Goal: Information Seeking & Learning: Learn about a topic

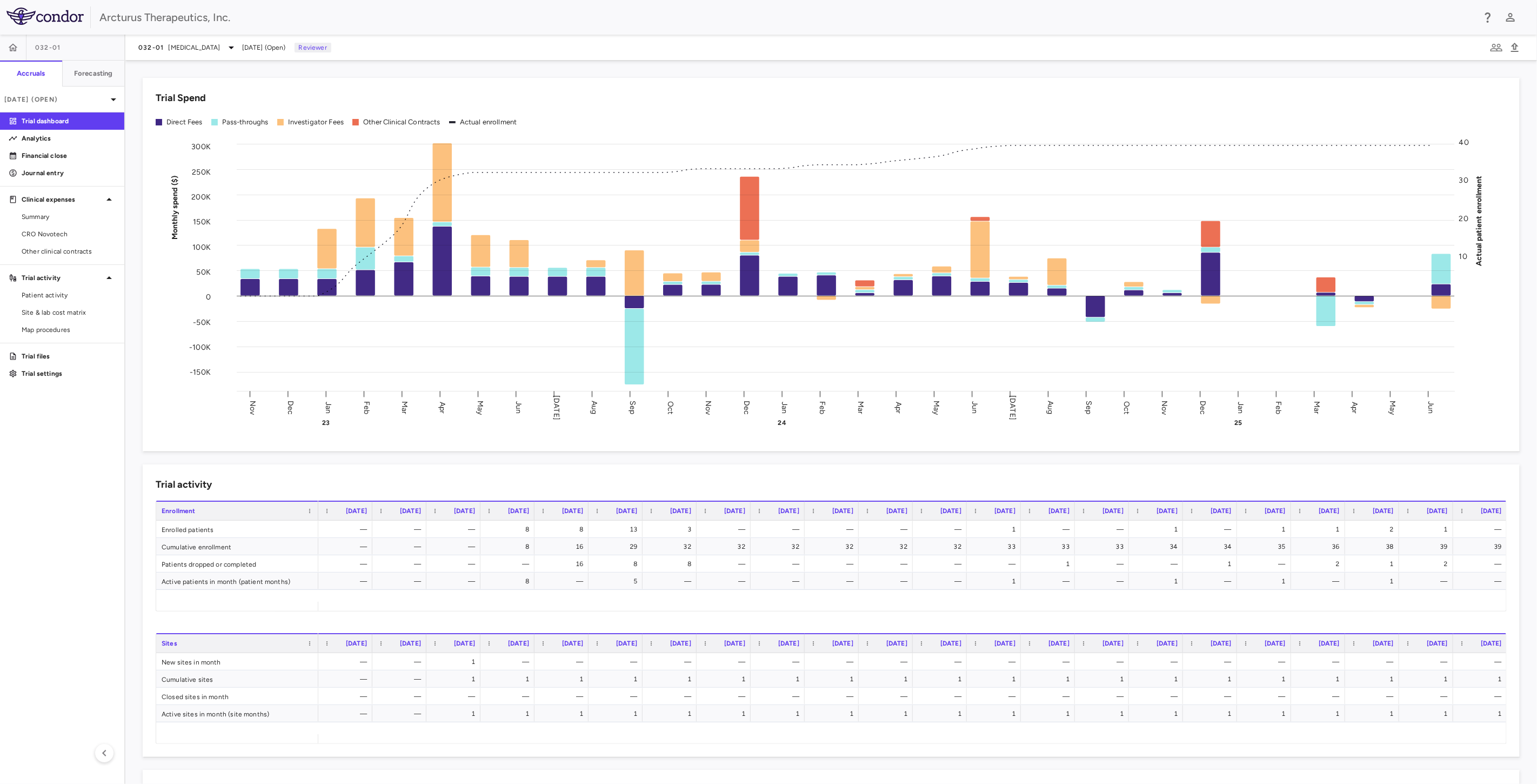
scroll to position [60, 0]
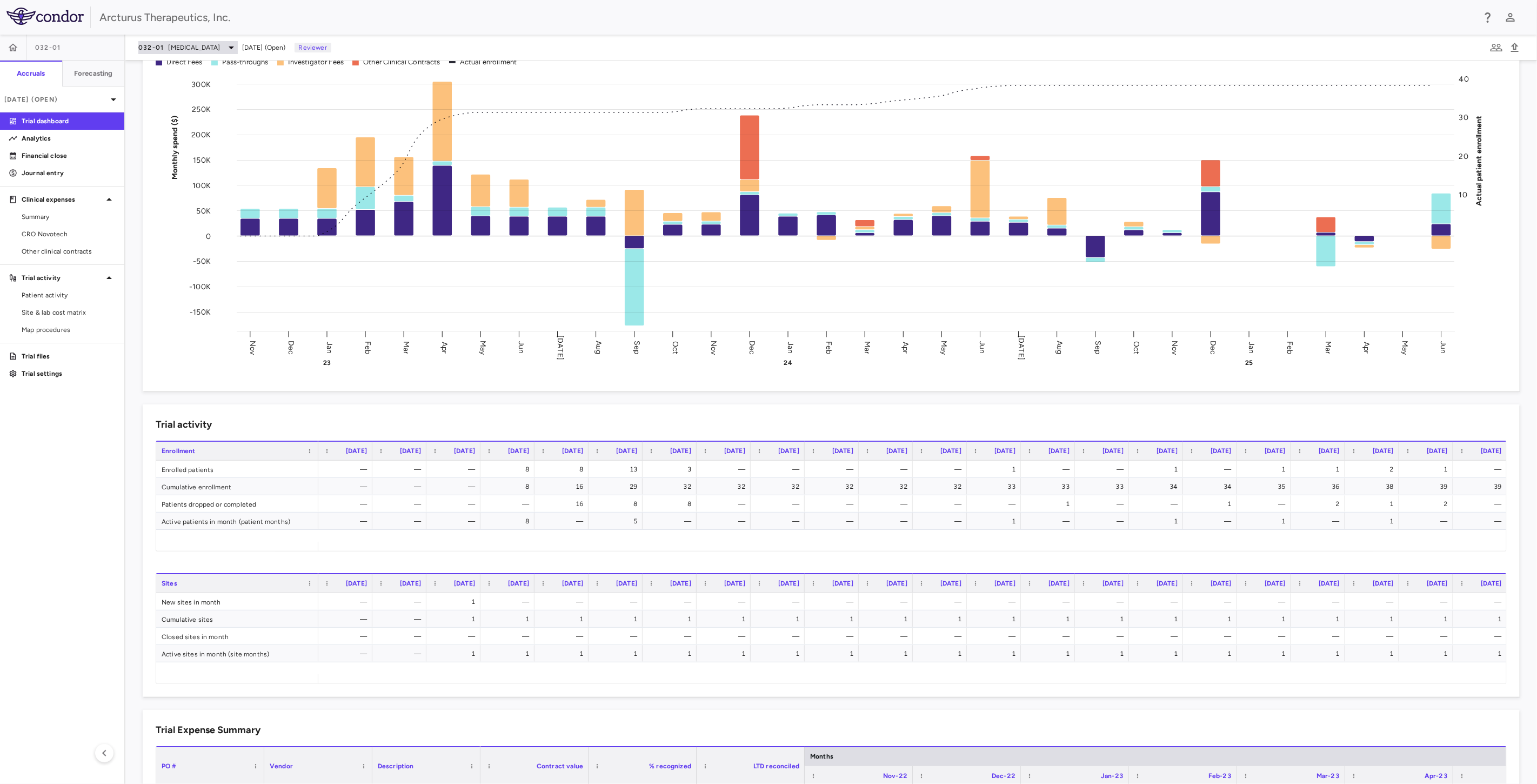
click at [187, 49] on span "Cystic Fibrosis" at bounding box center [194, 47] width 52 height 10
click at [186, 71] on p "COVID" at bounding box center [229, 75] width 142 height 10
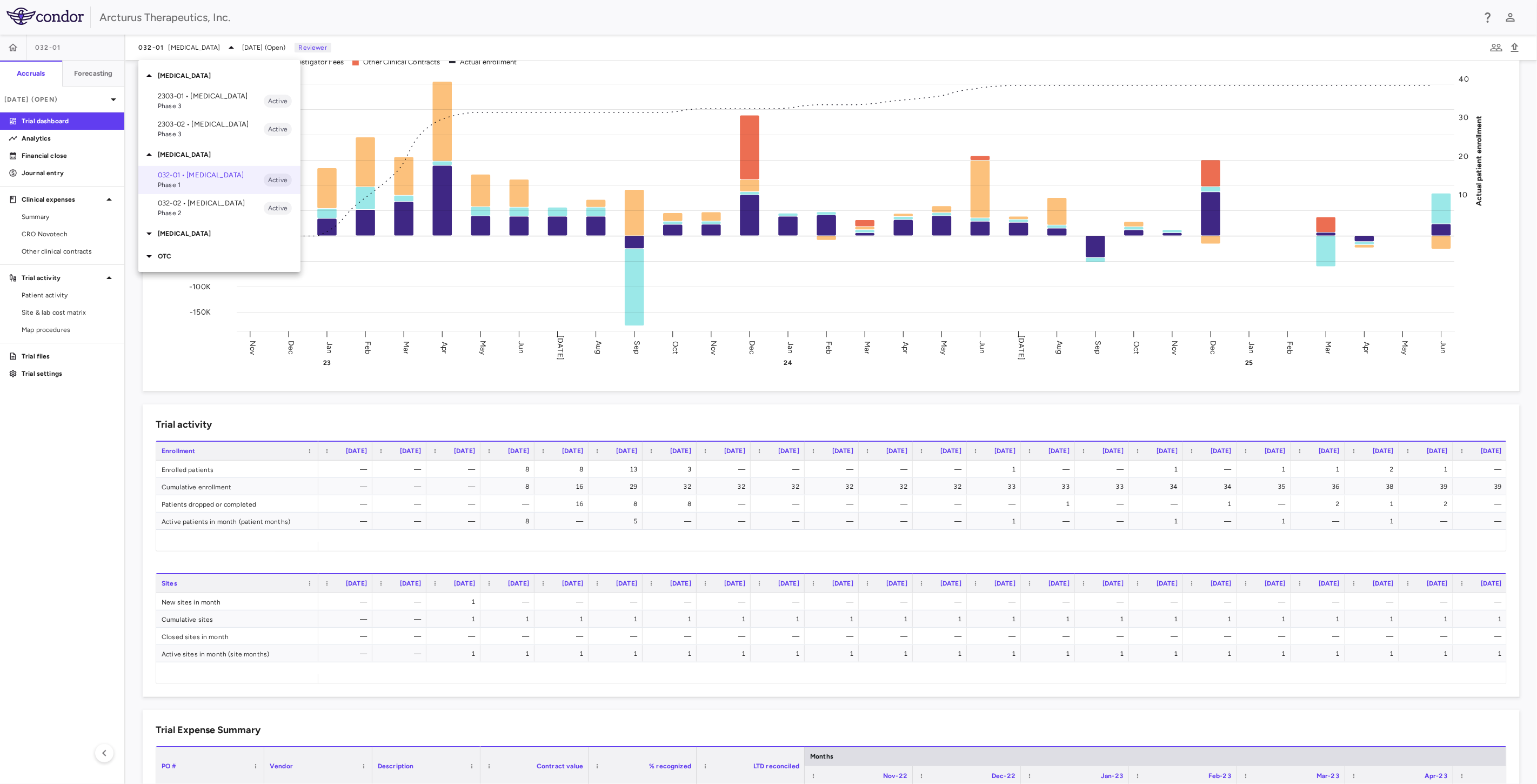
click at [186, 94] on p "2303-01 • COVID-19" at bounding box center [211, 96] width 106 height 10
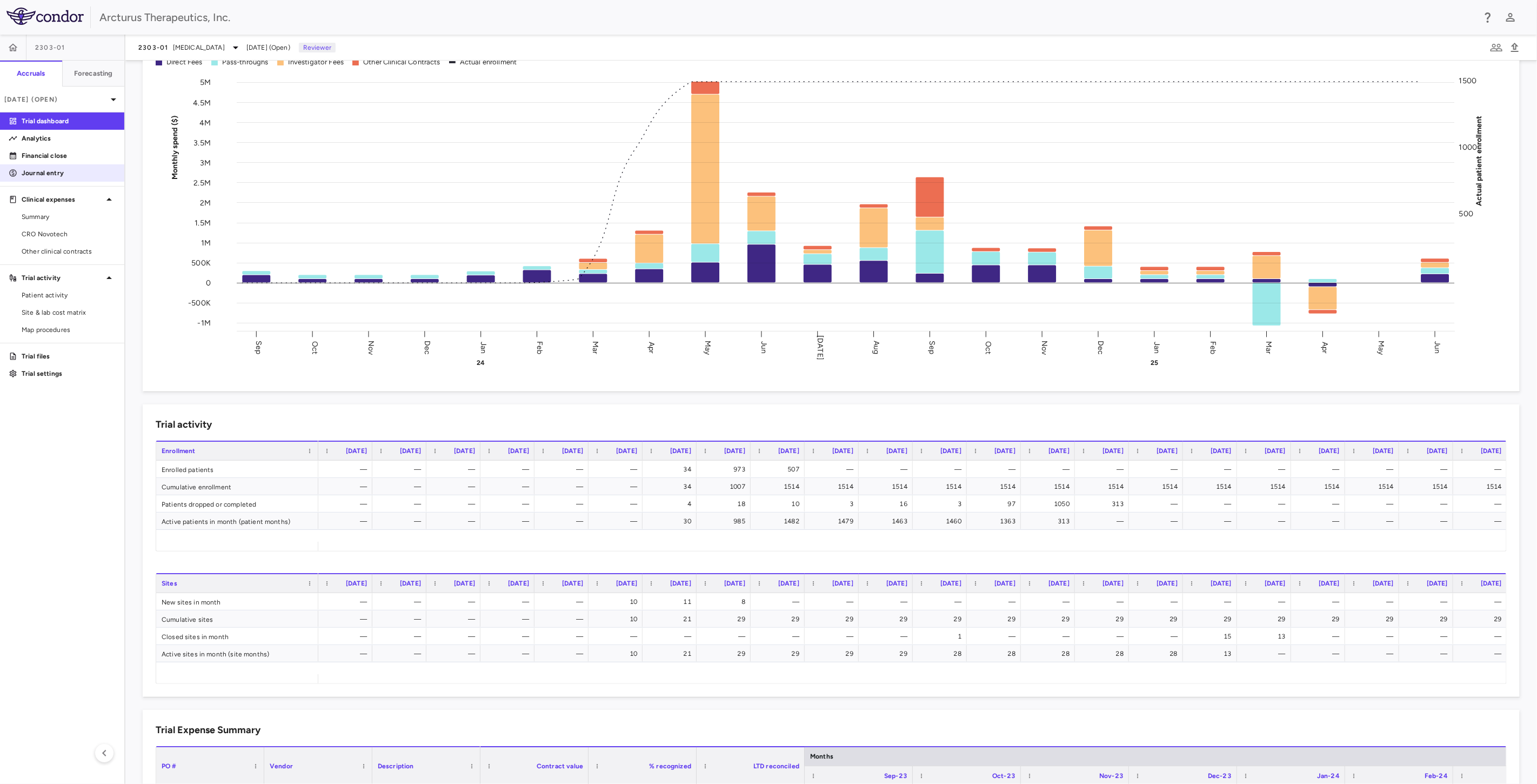
drag, startPoint x: 60, startPoint y: 139, endPoint x: 83, endPoint y: 179, distance: 46.1
click at [60, 138] on p "Analytics" at bounding box center [68, 138] width 94 height 10
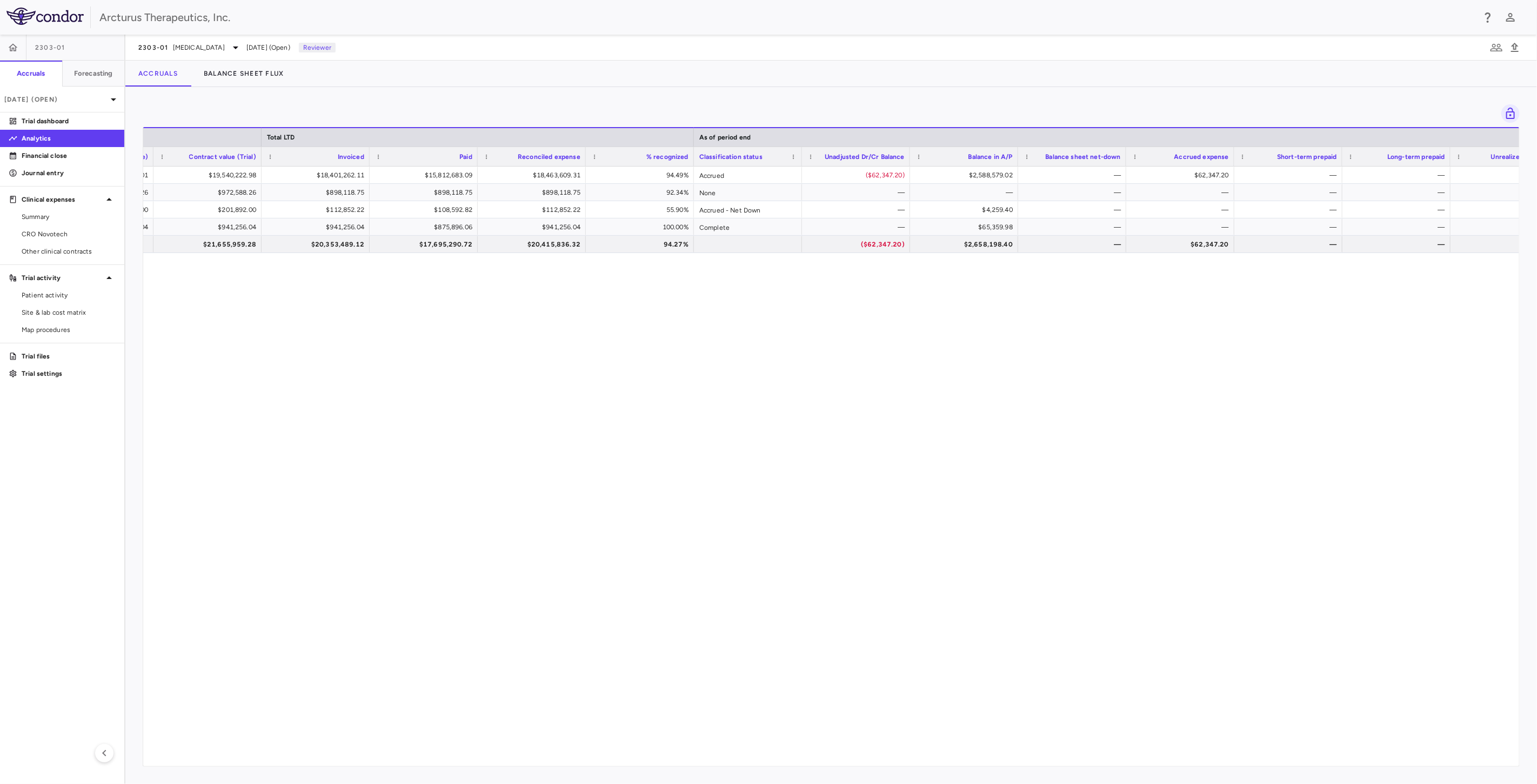
scroll to position [0, 622]
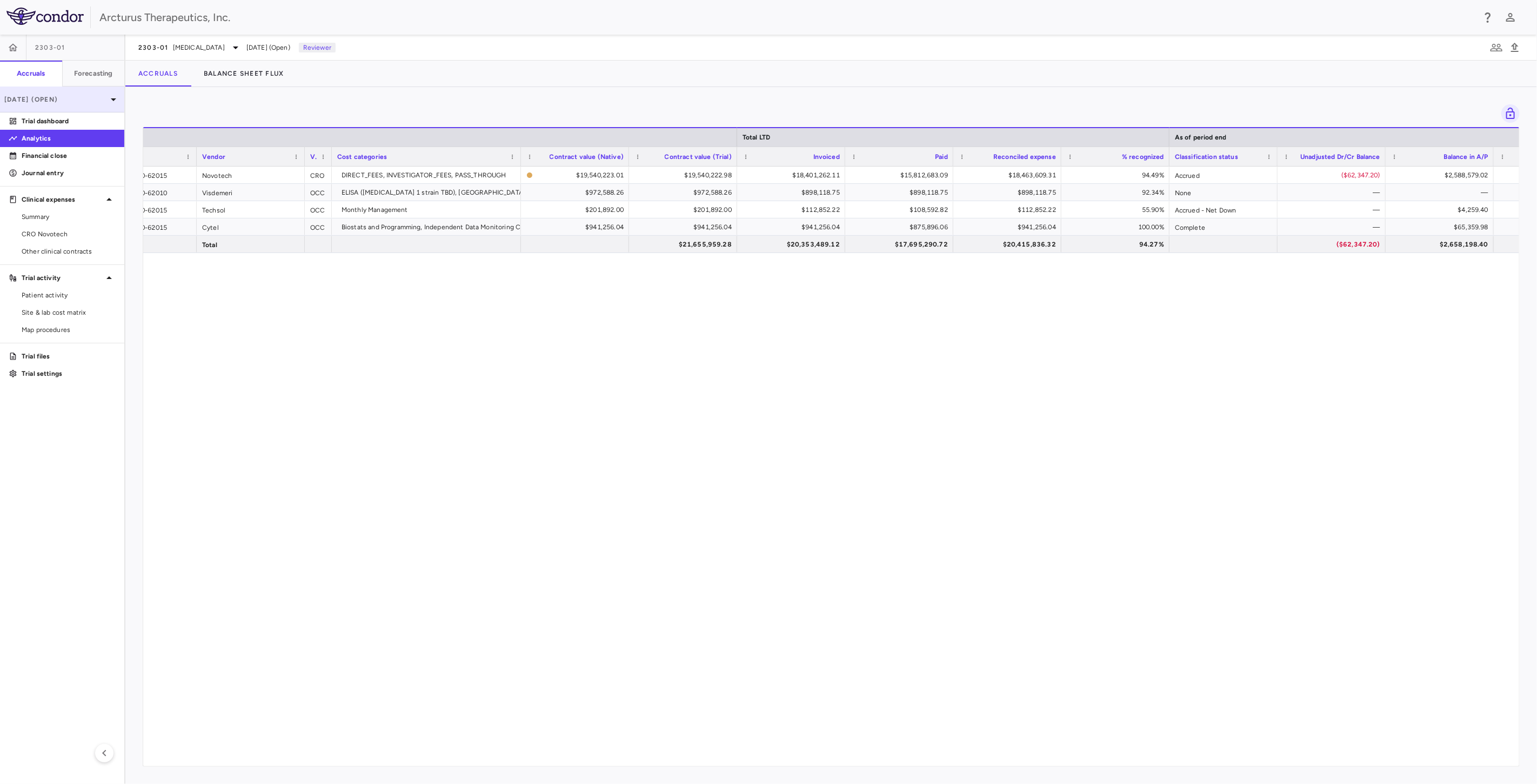
click at [110, 98] on icon at bounding box center [114, 100] width 13 height 13
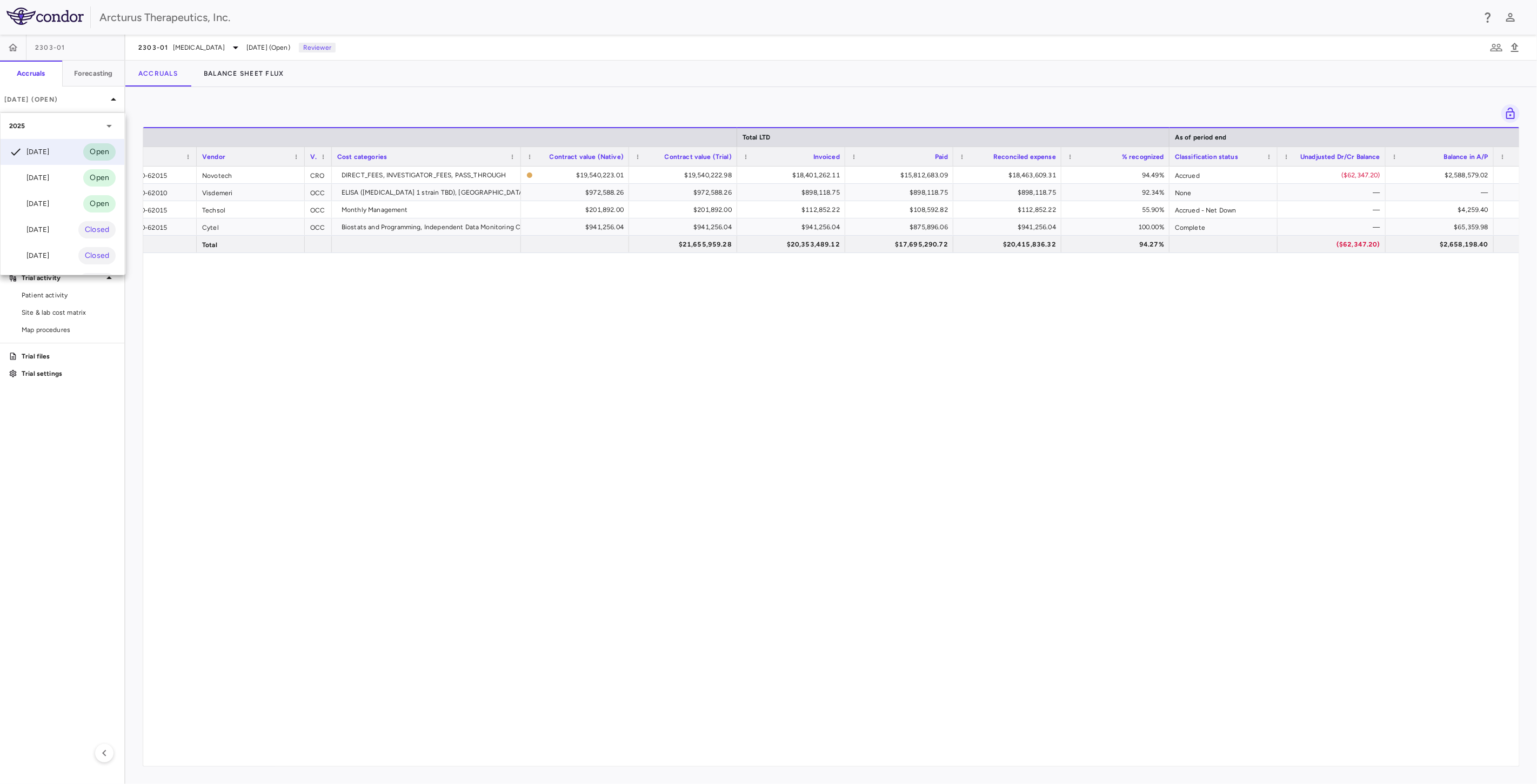
click at [499, 399] on div at bounding box center [768, 392] width 1537 height 784
click at [459, 358] on div "101-101-58-410-62015 Novotech CRO DIRECT_FEES, INVESTIGATOR_FEES, PASS_THROUGH …" at bounding box center [831, 462] width 1376 height 591
click at [463, 358] on div "101-101-58-410-62015 Novotech CRO DIRECT_FEES, INVESTIGATOR_FEES, PASS_THROUGH …" at bounding box center [831, 462] width 1376 height 591
click at [764, 371] on div "101-101-58-410-62015 Novotech CRO DIRECT_FEES, INVESTIGATOR_FEES, PASS_THROUGH …" at bounding box center [831, 462] width 1376 height 591
click at [789, 376] on div "101-101-58-410-62015 Novotech CRO DIRECT_FEES, INVESTIGATOR_FEES, PASS_THROUGH …" at bounding box center [831, 462] width 1376 height 591
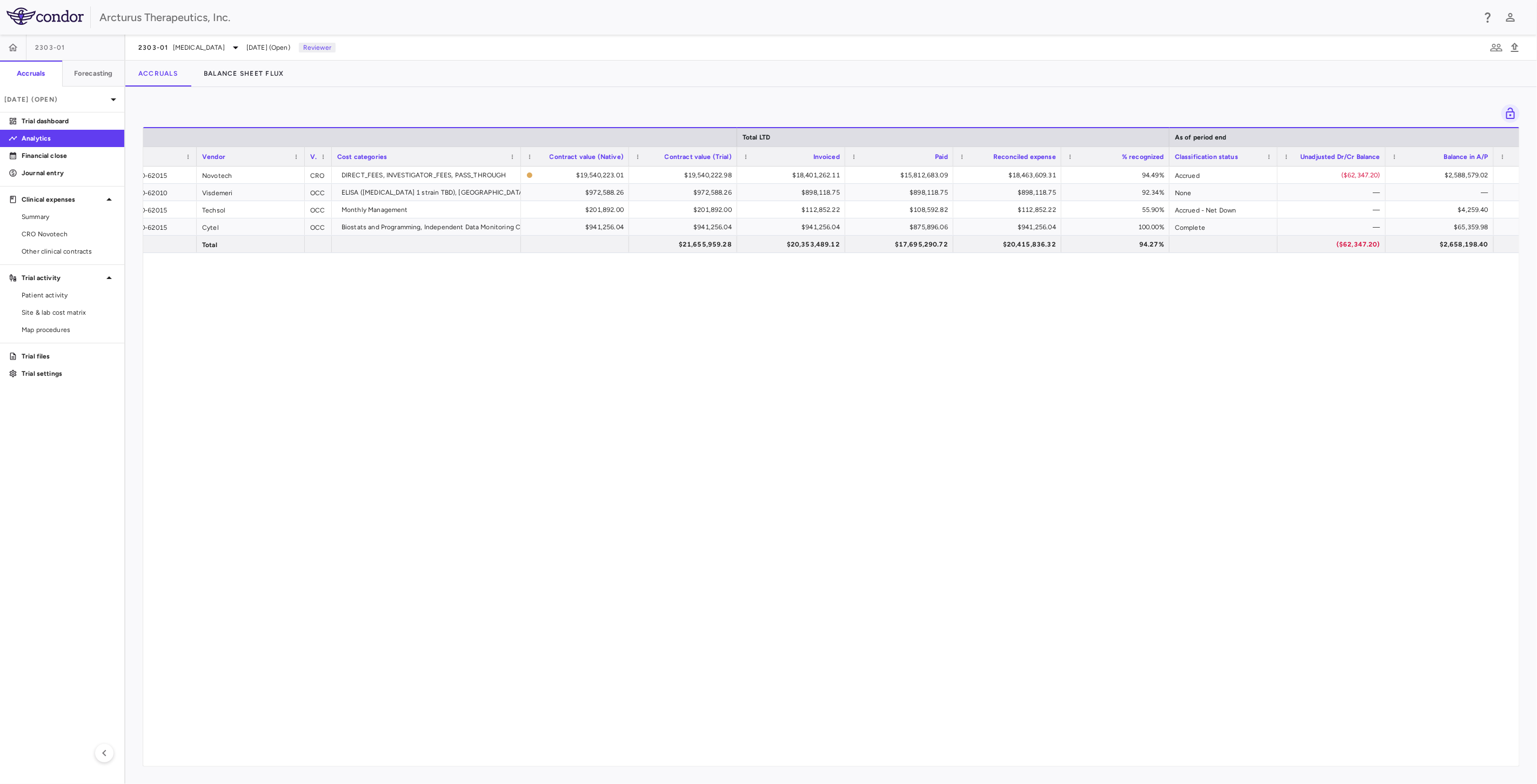
click at [494, 354] on div "101-101-58-410-62015 Novotech CRO DIRECT_FEES, INVESTIGATOR_FEES, PASS_THROUGH …" at bounding box center [831, 462] width 1376 height 591
click at [660, 371] on div "101-101-58-410-62015 Novotech CRO DIRECT_FEES, INVESTIGATOR_FEES, PASS_THROUGH …" at bounding box center [831, 462] width 1376 height 591
click at [548, 364] on div "101-101-58-410-62015 Novotech CRO DIRECT_FEES, INVESTIGATOR_FEES, PASS_THROUGH …" at bounding box center [831, 462] width 1376 height 591
click at [667, 371] on div "101-101-58-410-62015 Novotech CRO DIRECT_FEES, INVESTIGATOR_FEES, PASS_THROUGH …" at bounding box center [831, 462] width 1376 height 591
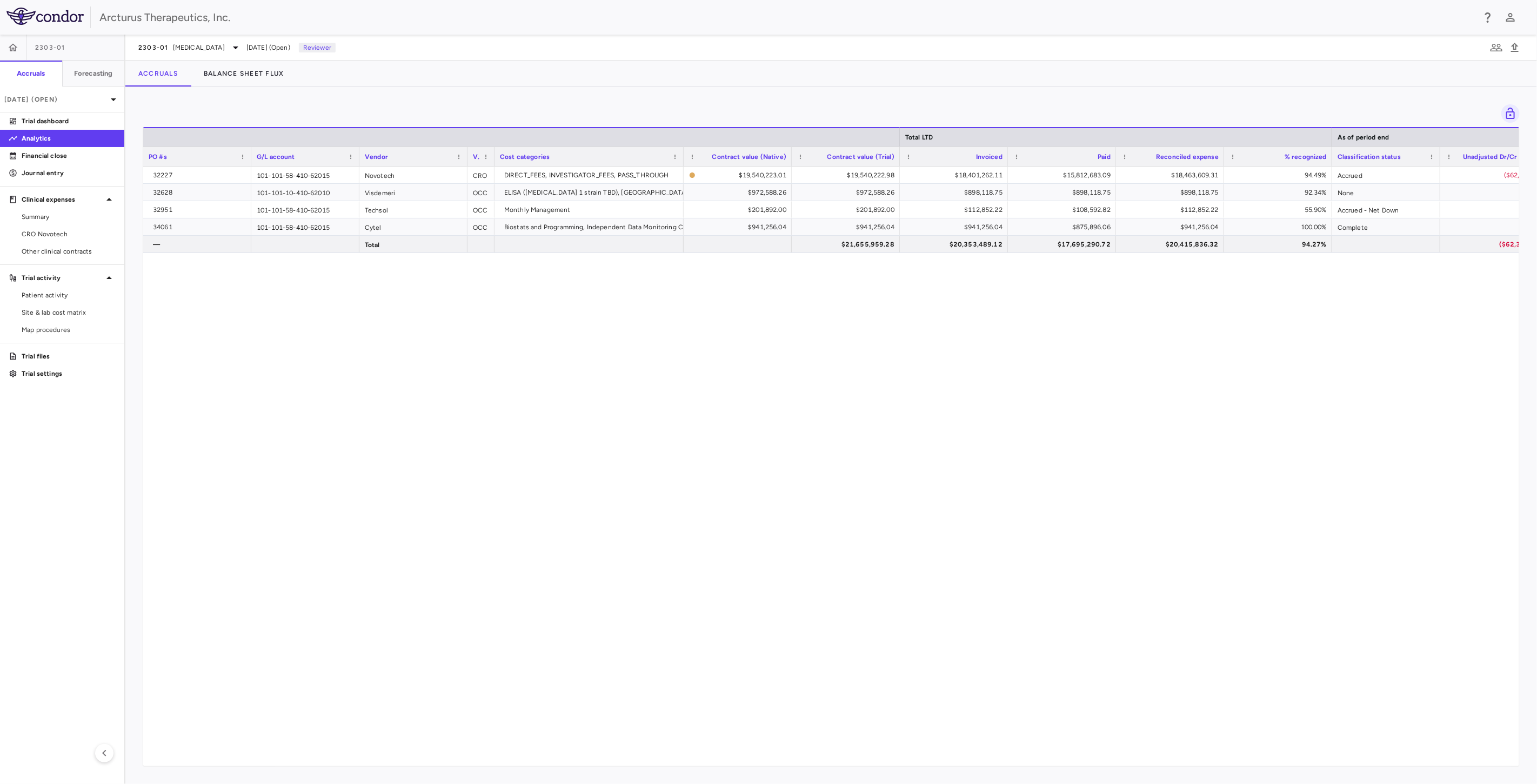
drag, startPoint x: 715, startPoint y: 433, endPoint x: 726, endPoint y: 479, distance: 47.3
click at [715, 433] on div "32227 101-101-58-410-62015 Novotech CRO DIRECT_FEES, INVESTIGATOR_FEES, PASS_TH…" at bounding box center [831, 462] width 1376 height 591
click at [726, 479] on div "32227 101-101-58-410-62015 Novotech CRO DIRECT_FEES, INVESTIGATOR_FEES, PASS_TH…" at bounding box center [831, 462] width 1376 height 591
drag, startPoint x: 726, startPoint y: 405, endPoint x: 734, endPoint y: 439, distance: 34.9
click at [726, 406] on div "32227 101-101-58-410-62015 Novotech CRO DIRECT_FEES, INVESTIGATOR_FEES, PASS_TH…" at bounding box center [831, 462] width 1376 height 591
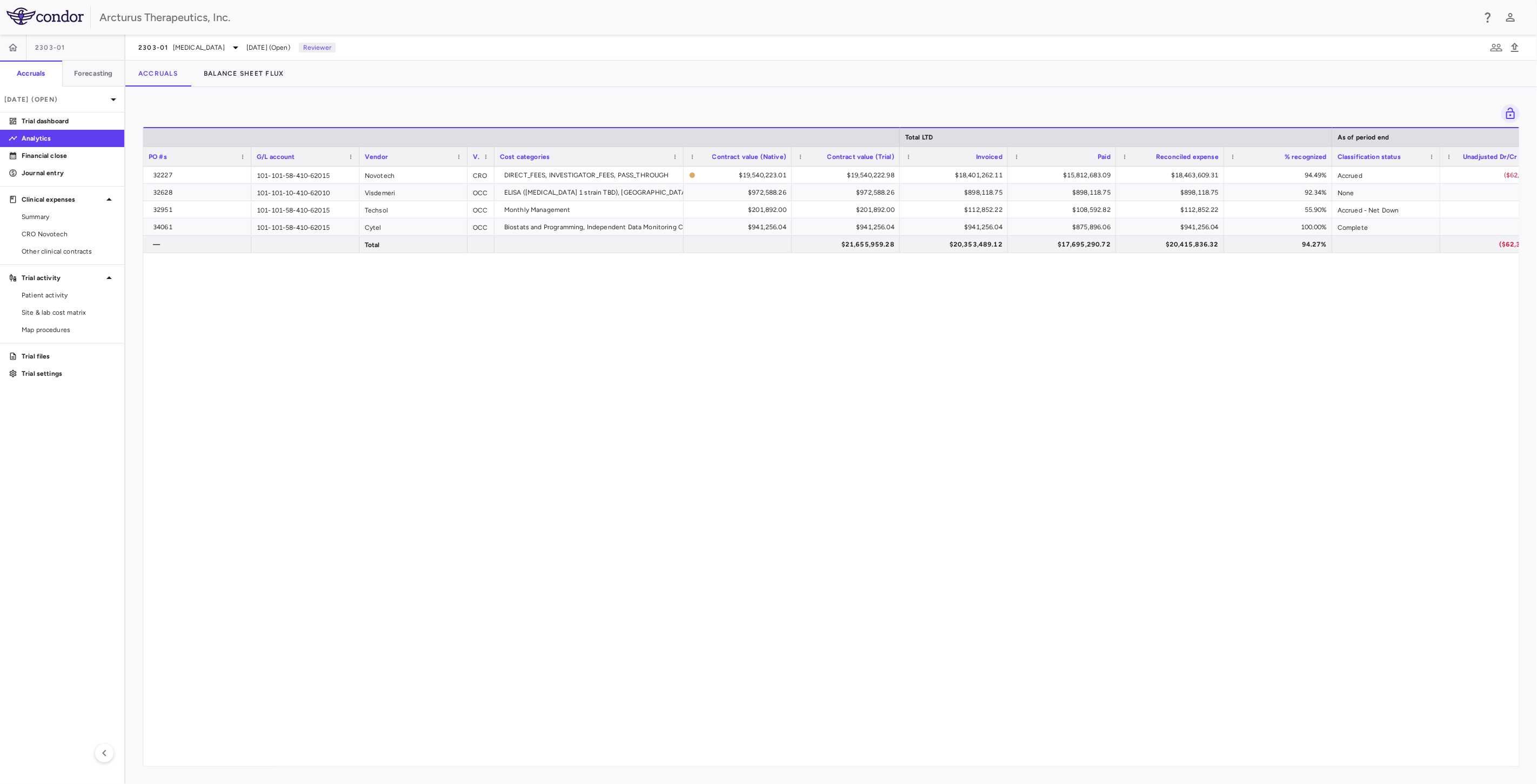
click at [734, 439] on div "32227 101-101-58-410-62015 Novotech CRO DIRECT_FEES, INVESTIGATOR_FEES, PASS_TH…" at bounding box center [831, 462] width 1376 height 591
drag, startPoint x: 621, startPoint y: 286, endPoint x: 608, endPoint y: 278, distance: 15.3
click at [621, 286] on div "32227 101-101-58-410-62015 Novotech CRO DIRECT_FEES, INVESTIGATOR_FEES, PASS_TH…" at bounding box center [831, 462] width 1376 height 591
click at [175, 44] on span "COVID-19" at bounding box center [199, 47] width 52 height 10
click at [176, 173] on p "Influenza" at bounding box center [229, 177] width 142 height 10
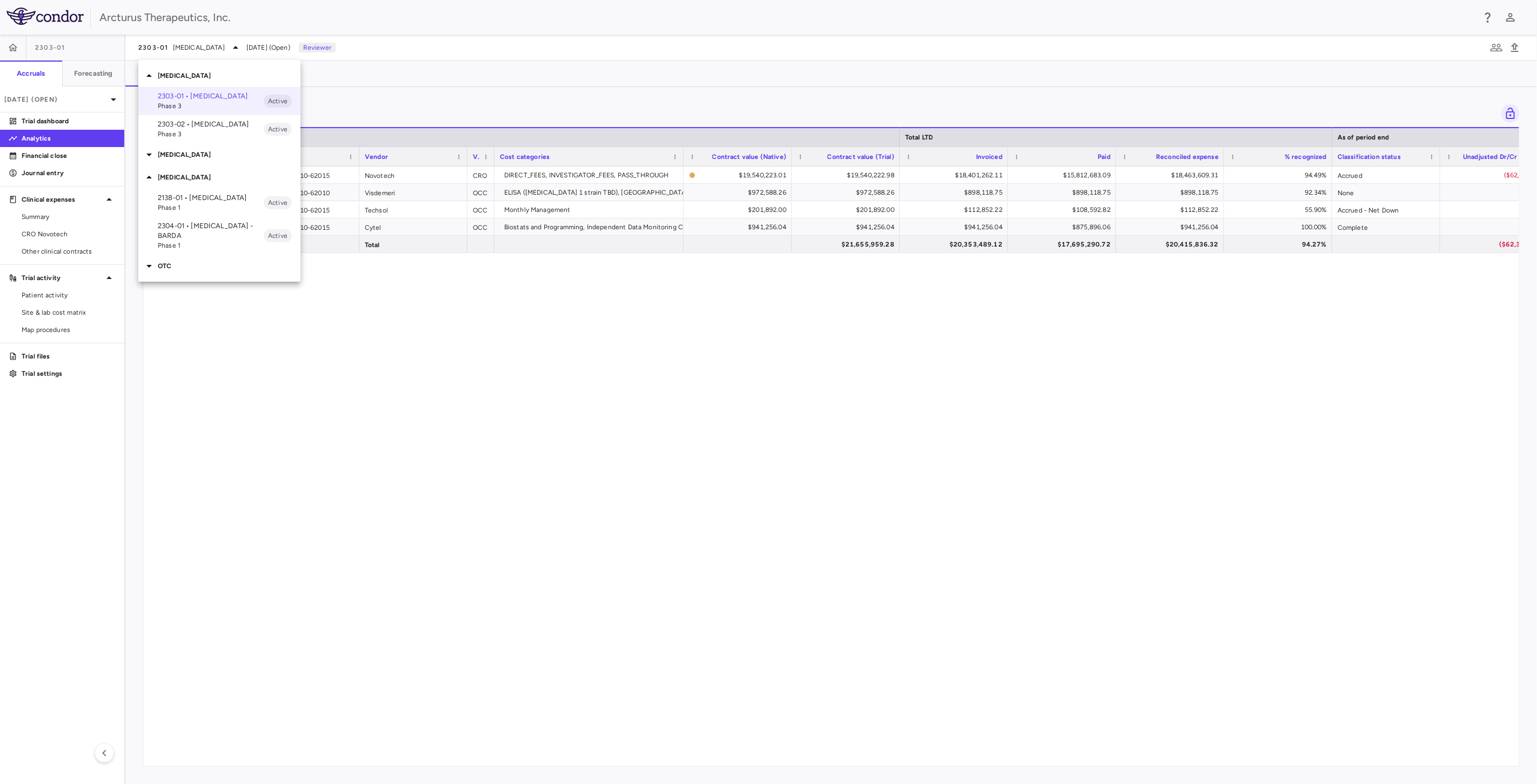
click at [188, 200] on p "2138-01 • Influenza" at bounding box center [211, 197] width 106 height 10
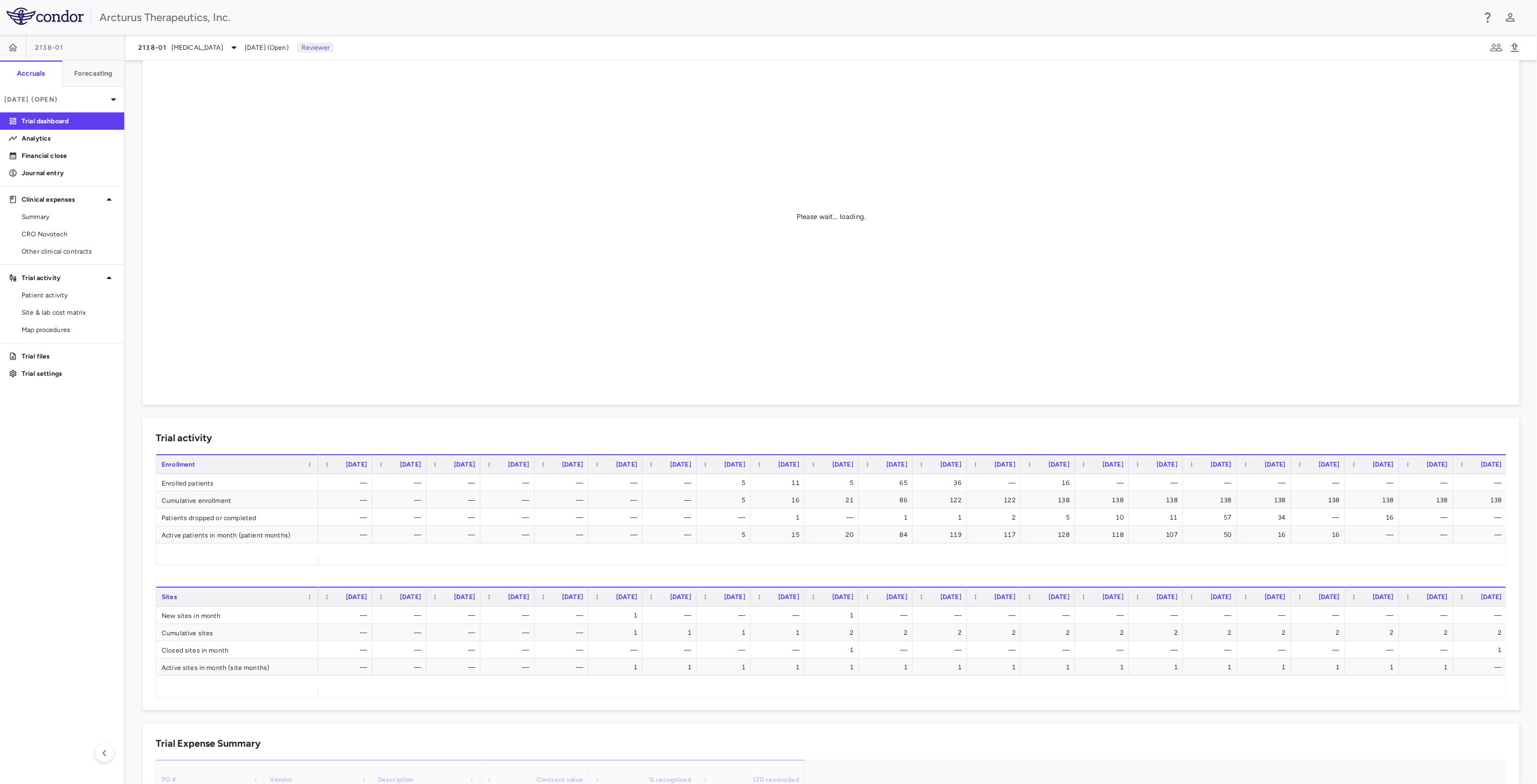
scroll to position [60, 0]
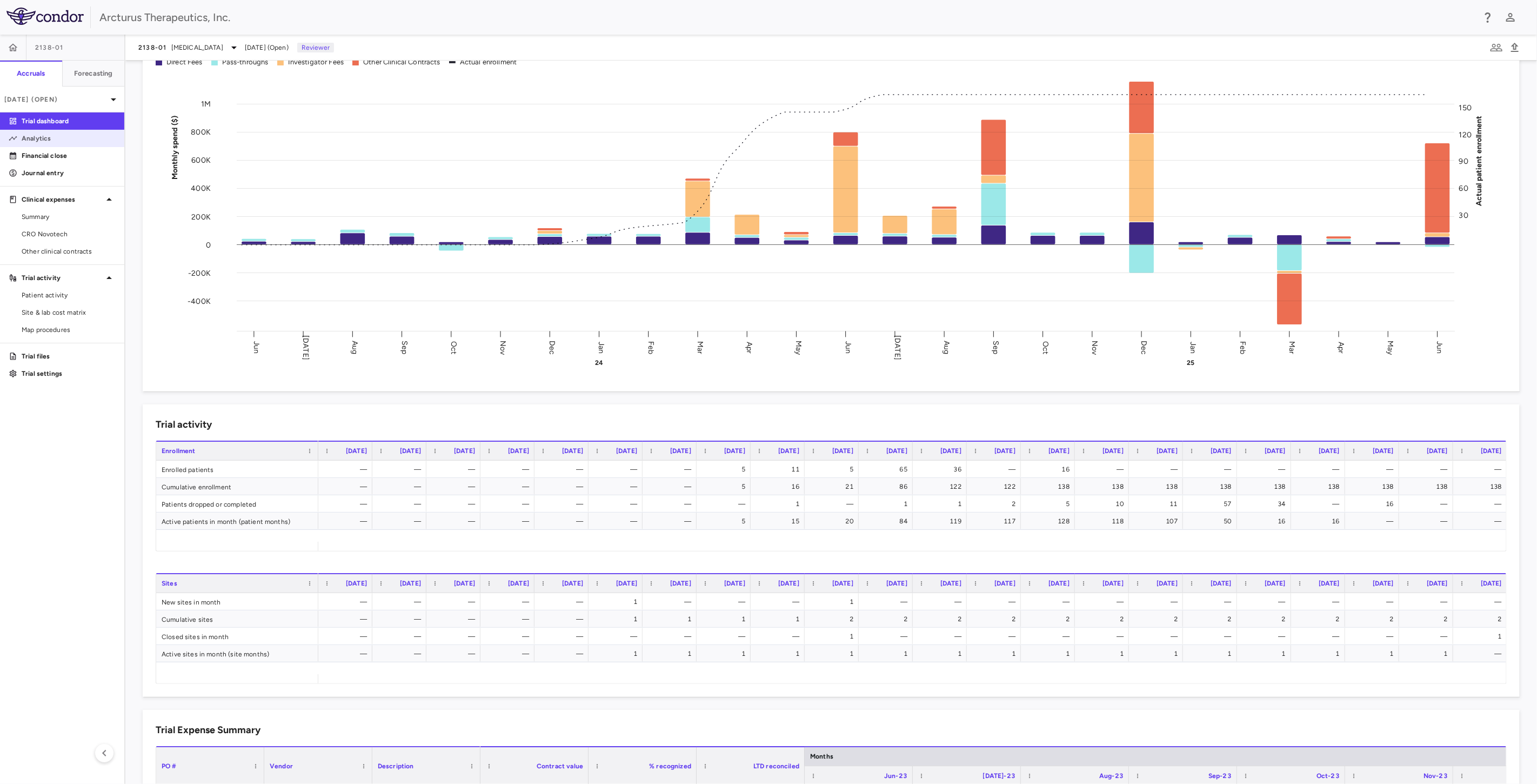
click at [42, 141] on p "Analytics" at bounding box center [68, 138] width 94 height 10
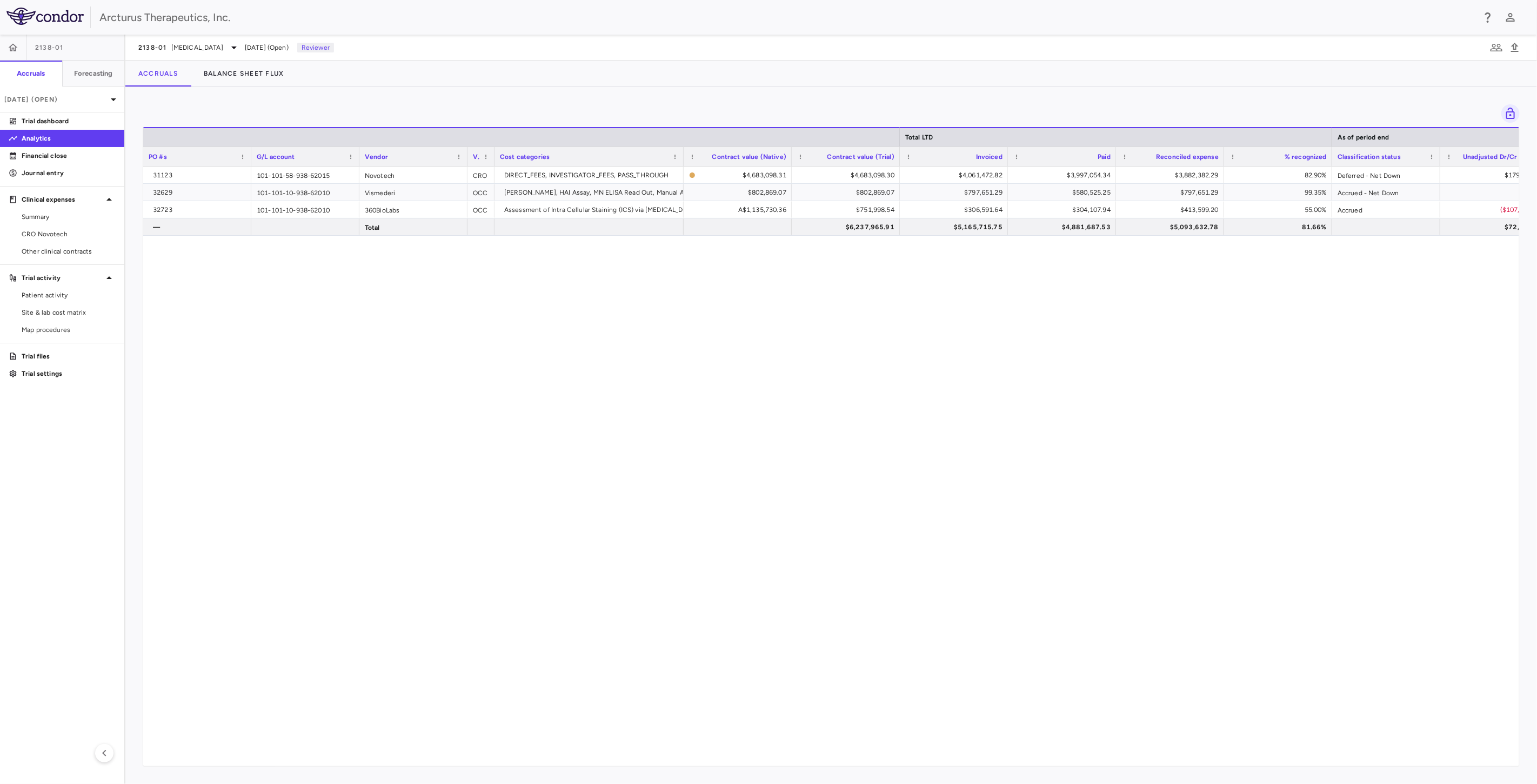
drag, startPoint x: 557, startPoint y: 347, endPoint x: 565, endPoint y: 360, distance: 15.3
click at [557, 346] on div "31123 101-101-58-938-62015 Novotech CRO DIRECT_FEES, INVESTIGATOR_FEES, PASS_TH…" at bounding box center [831, 462] width 1376 height 591
click at [591, 395] on div "31123 101-101-58-938-62015 Novotech CRO DIRECT_FEES, INVESTIGATOR_FEES, PASS_TH…" at bounding box center [831, 462] width 1376 height 591
drag, startPoint x: 617, startPoint y: 348, endPoint x: 653, endPoint y: 390, distance: 55.3
click at [617, 348] on div "31123 101-101-58-938-62015 Novotech CRO DIRECT_FEES, INVESTIGATOR_FEES, PASS_TH…" at bounding box center [831, 462] width 1376 height 591
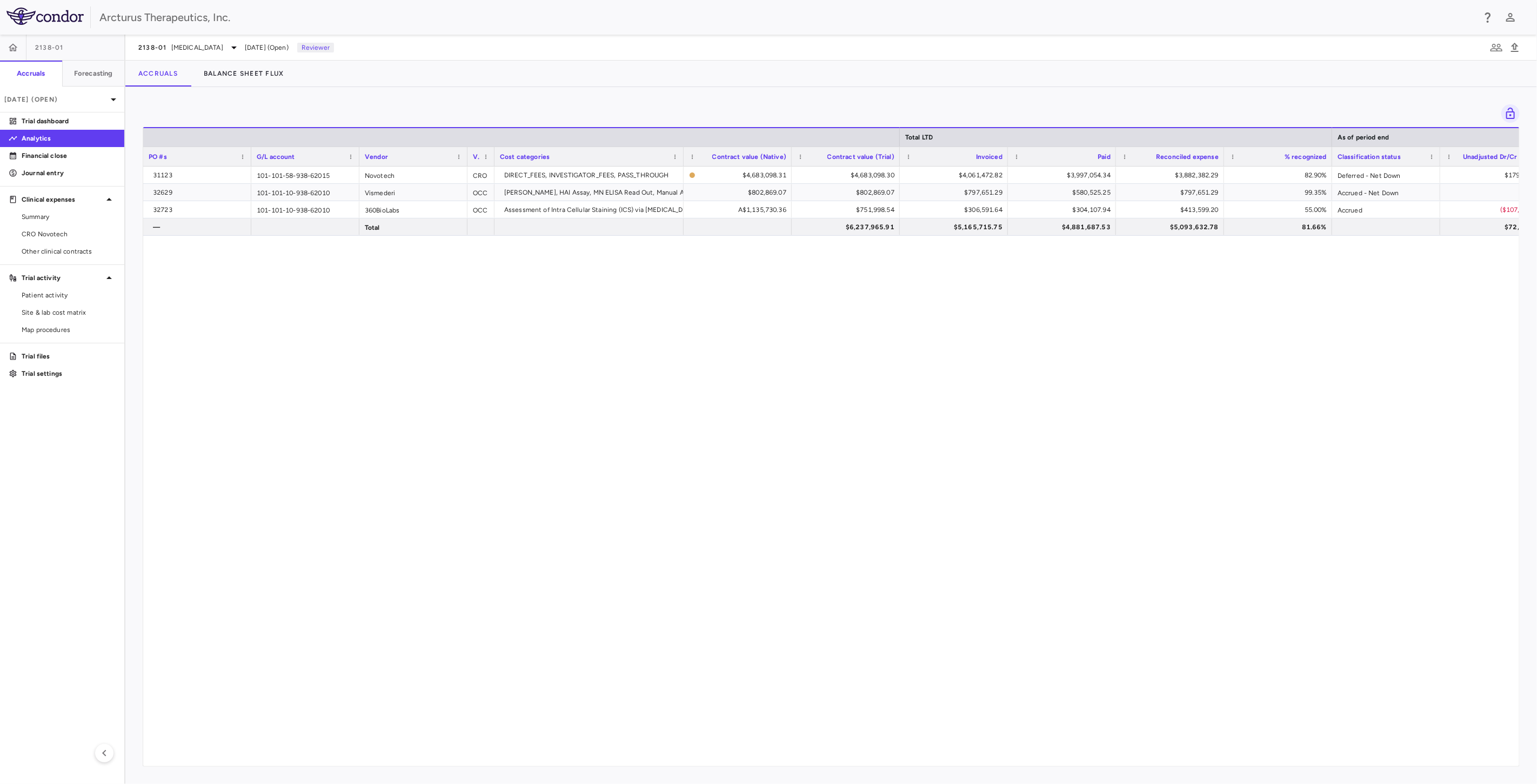
click at [653, 388] on div "31123 101-101-58-938-62015 Novotech CRO DIRECT_FEES, INVESTIGATOR_FEES, PASS_TH…" at bounding box center [831, 462] width 1376 height 591
drag, startPoint x: 662, startPoint y: 358, endPoint x: 665, endPoint y: 362, distance: 5.0
click at [662, 359] on div "31123 101-101-58-938-62015 Novotech CRO DIRECT_FEES, INVESTIGATOR_FEES, PASS_TH…" at bounding box center [831, 462] width 1376 height 591
click at [673, 379] on div "31123 101-101-58-938-62015 Novotech CRO DIRECT_FEES, INVESTIGATOR_FEES, PASS_TH…" at bounding box center [831, 462] width 1376 height 591
click at [695, 344] on div "31123 101-101-58-938-62015 Novotech CRO DIRECT_FEES, INVESTIGATOR_FEES, PASS_TH…" at bounding box center [831, 462] width 1376 height 591
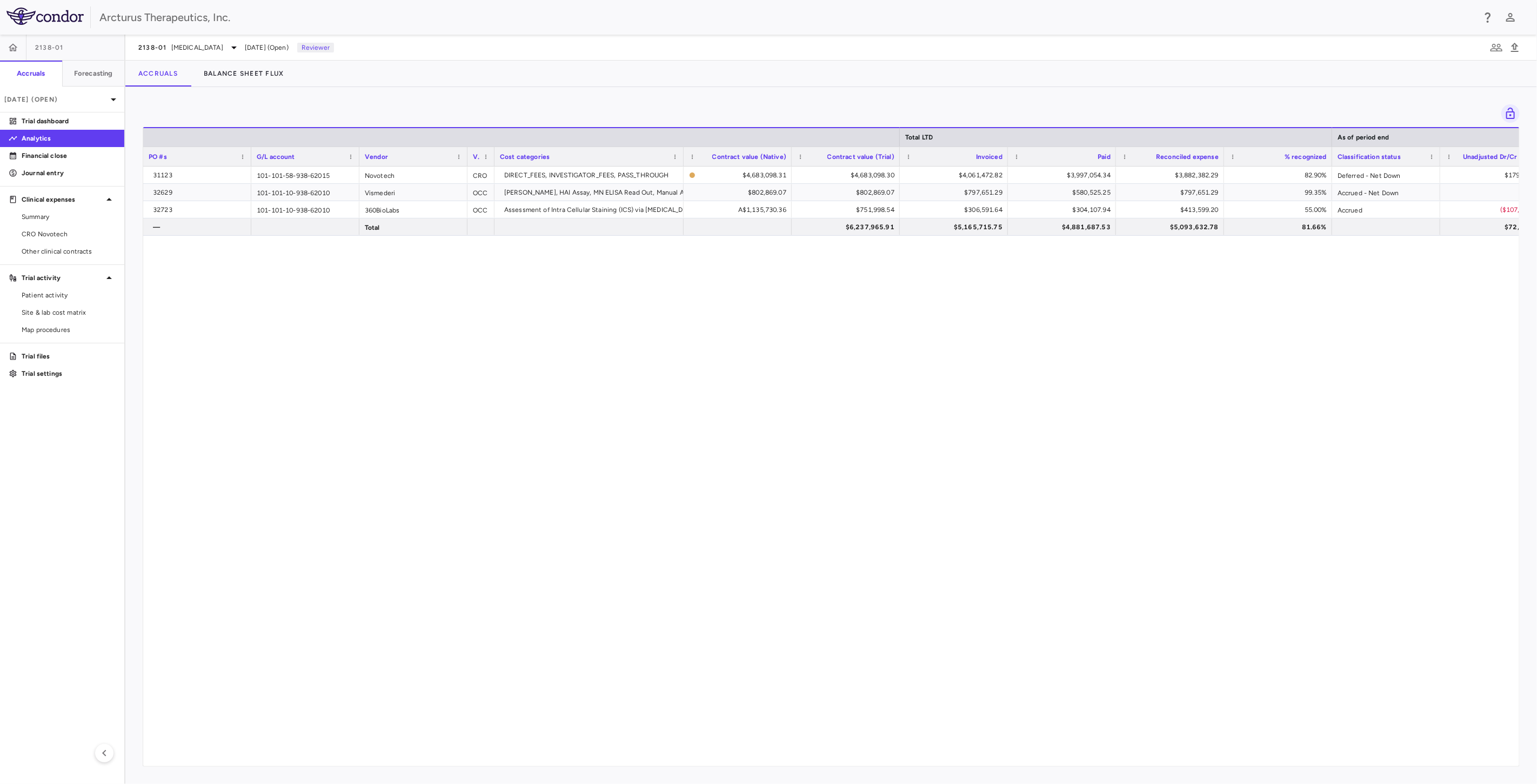
drag, startPoint x: 723, startPoint y: 396, endPoint x: 740, endPoint y: 351, distance: 48.1
click at [724, 395] on div "31123 101-101-58-938-62015 Novotech CRO DIRECT_FEES, INVESTIGATOR_FEES, PASS_TH…" at bounding box center [831, 462] width 1376 height 591
click at [740, 351] on div "31123 101-101-58-938-62015 Novotech CRO DIRECT_FEES, INVESTIGATOR_FEES, PASS_TH…" at bounding box center [831, 462] width 1376 height 591
click at [752, 364] on div "31123 101-101-58-938-62015 Novotech CRO DIRECT_FEES, INVESTIGATOR_FEES, PASS_TH…" at bounding box center [831, 462] width 1376 height 591
drag, startPoint x: 748, startPoint y: 331, endPoint x: 761, endPoint y: 374, distance: 44.9
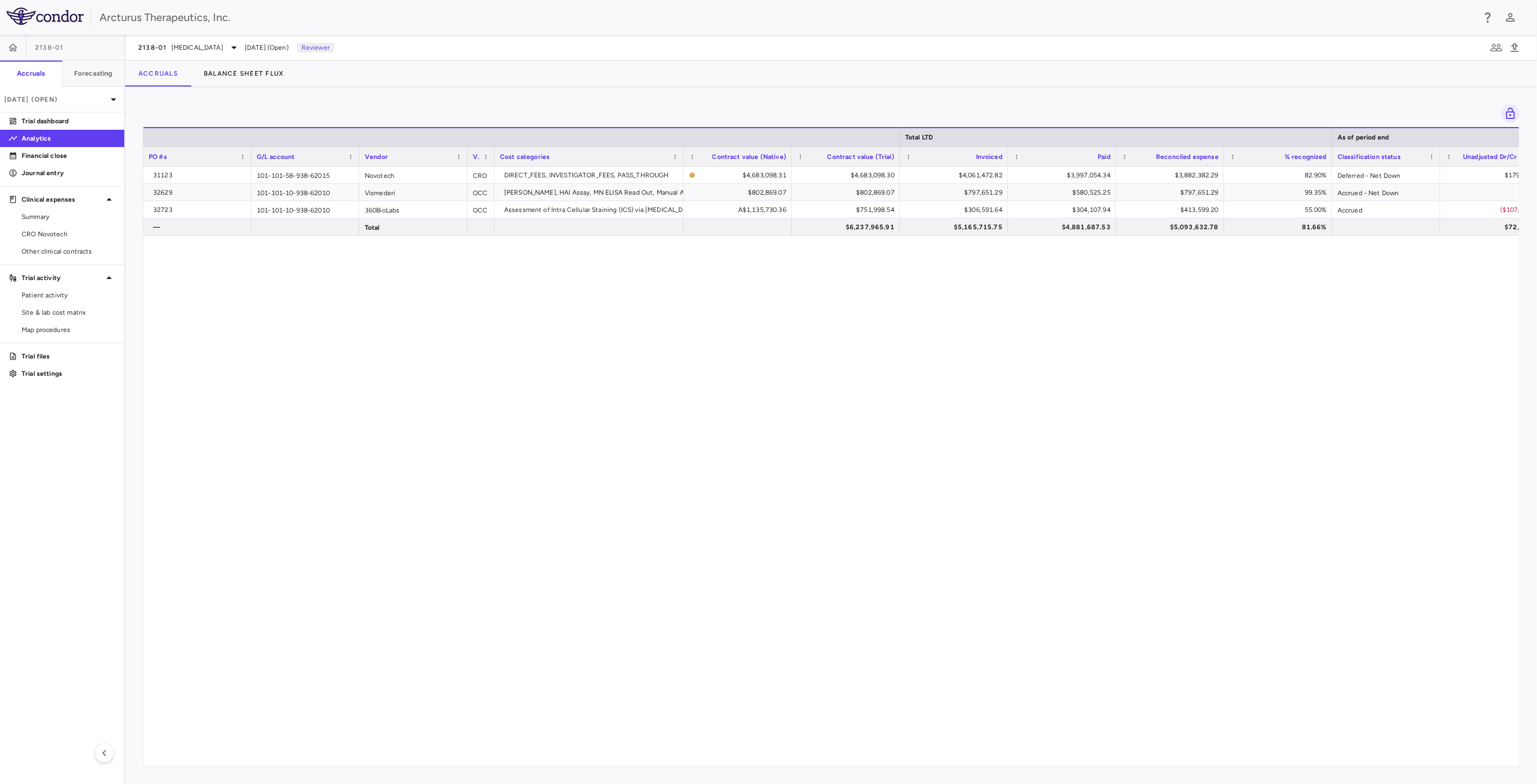
click at [748, 331] on div "31123 101-101-58-938-62015 Novotech CRO DIRECT_FEES, INVESTIGATOR_FEES, PASS_TH…" at bounding box center [831, 462] width 1376 height 591
drag, startPoint x: 761, startPoint y: 374, endPoint x: 770, endPoint y: 329, distance: 45.9
click at [761, 374] on div "31123 101-101-58-938-62015 Novotech CRO DIRECT_FEES, INVESTIGATOR_FEES, PASS_TH…" at bounding box center [831, 462] width 1376 height 591
click at [770, 329] on div "31123 101-101-58-938-62015 Novotech CRO DIRECT_FEES, INVESTIGATOR_FEES, PASS_TH…" at bounding box center [831, 462] width 1376 height 591
click at [782, 354] on div "31123 101-101-58-938-62015 Novotech CRO DIRECT_FEES, INVESTIGATOR_FEES, PASS_TH…" at bounding box center [831, 462] width 1376 height 591
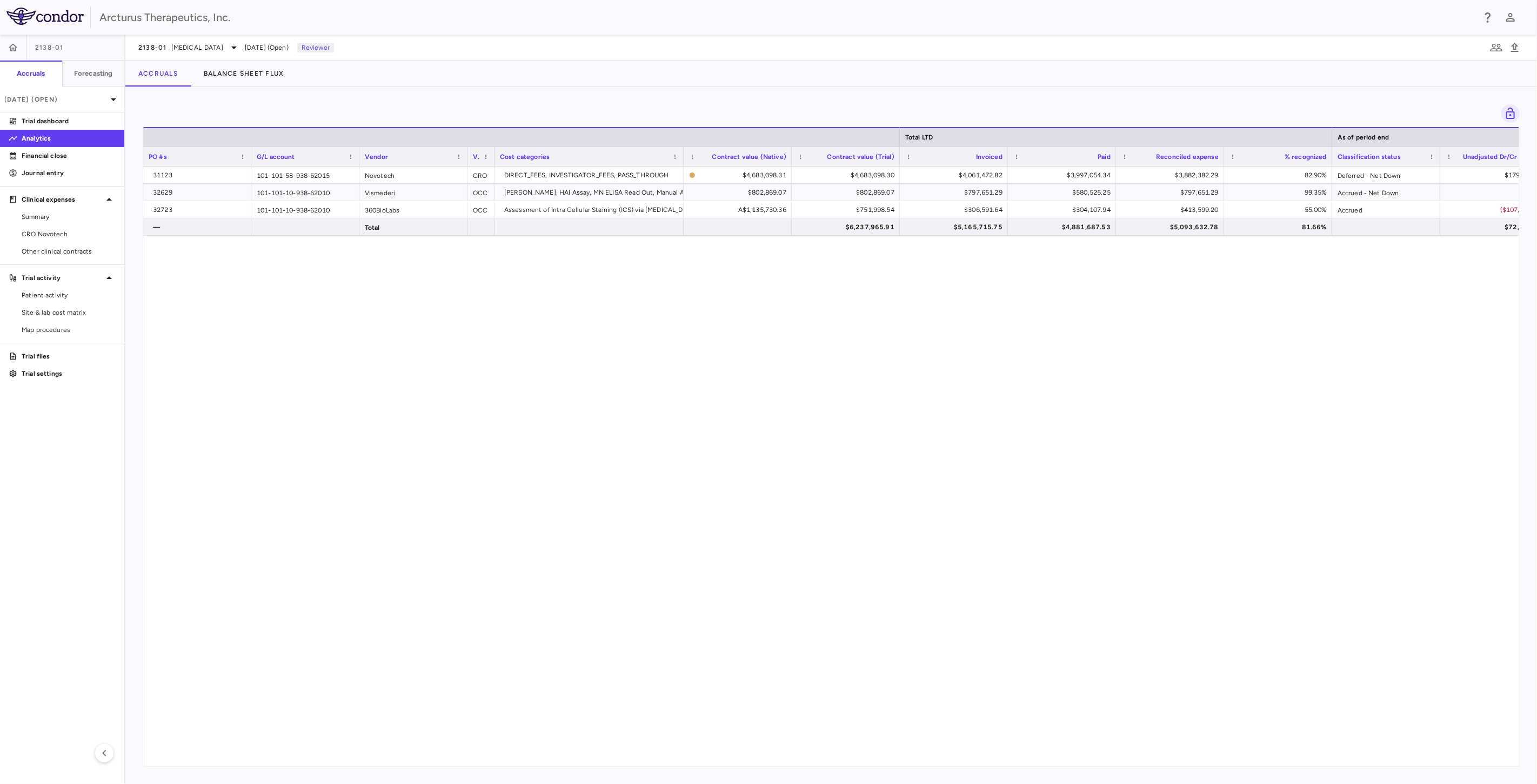
drag, startPoint x: 773, startPoint y: 323, endPoint x: 794, endPoint y: 350, distance: 34.2
click at [774, 323] on div "31123 101-101-58-938-62015 Novotech CRO DIRECT_FEES, INVESTIGATOR_FEES, PASS_TH…" at bounding box center [831, 462] width 1376 height 591
click at [800, 364] on div "31123 101-101-58-938-62015 Novotech CRO DIRECT_FEES, INVESTIGATOR_FEES, PASS_TH…" at bounding box center [831, 462] width 1376 height 591
drag, startPoint x: 786, startPoint y: 300, endPoint x: 802, endPoint y: 336, distance: 39.4
click at [786, 301] on div "31123 101-101-58-938-62015 Novotech CRO DIRECT_FEES, INVESTIGATOR_FEES, PASS_TH…" at bounding box center [831, 462] width 1376 height 591
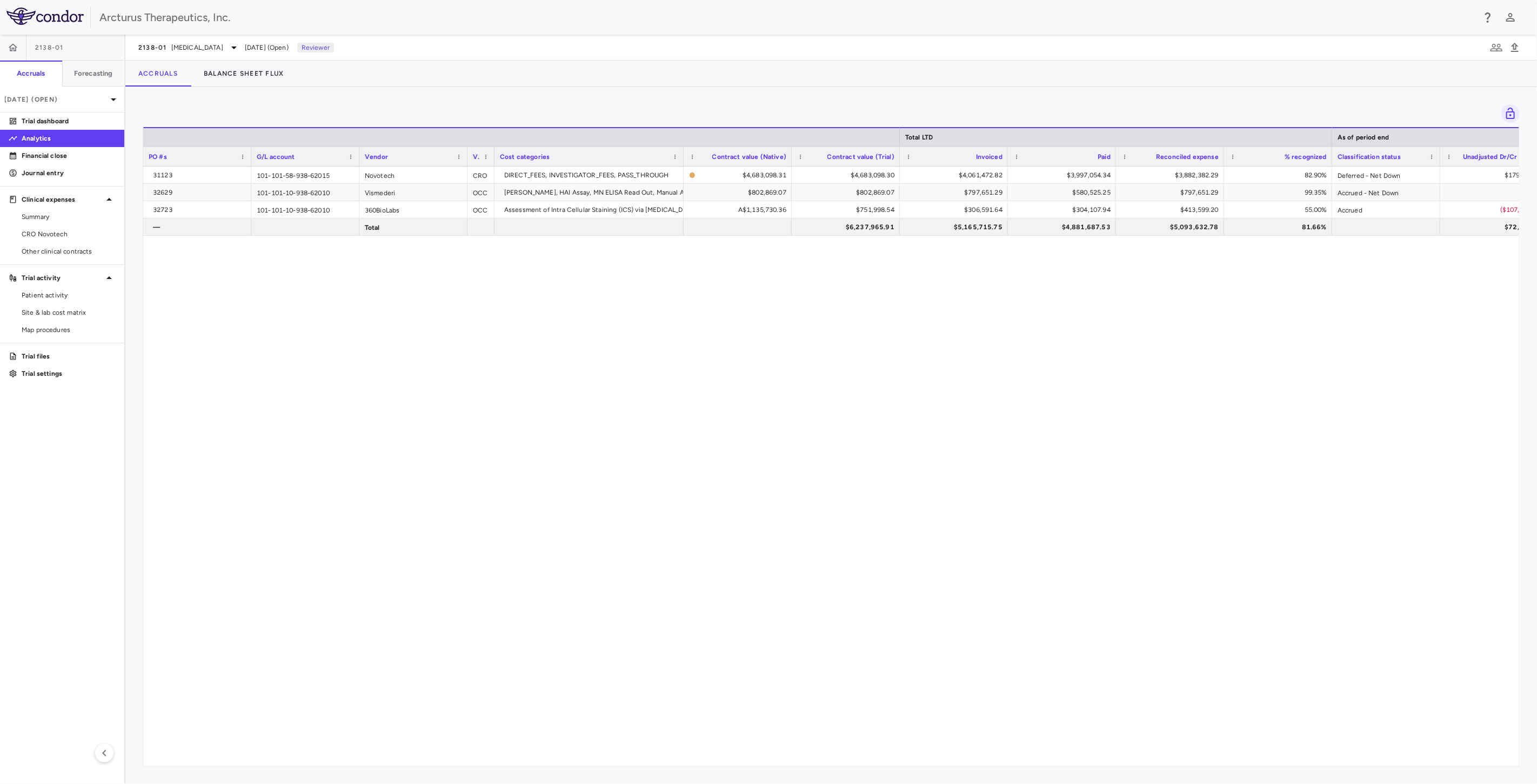
drag, startPoint x: 802, startPoint y: 336, endPoint x: 730, endPoint y: 108, distance: 239.1
click at [800, 330] on div "31123 101-101-58-938-62015 Novotech CRO DIRECT_FEES, INVESTIGATOR_FEES, PASS_TH…" at bounding box center [831, 462] width 1376 height 591
click at [740, 320] on div "31123 101-101-58-938-62015 Novotech CRO DIRECT_FEES, INVESTIGATOR_FEES, PASS_TH…" at bounding box center [831, 462] width 1376 height 591
click at [758, 362] on div "31123 101-101-58-938-62015 Novotech CRO DIRECT_FEES, INVESTIGATOR_FEES, PASS_TH…" at bounding box center [831, 462] width 1376 height 591
drag, startPoint x: 772, startPoint y: 328, endPoint x: 774, endPoint y: 336, distance: 8.2
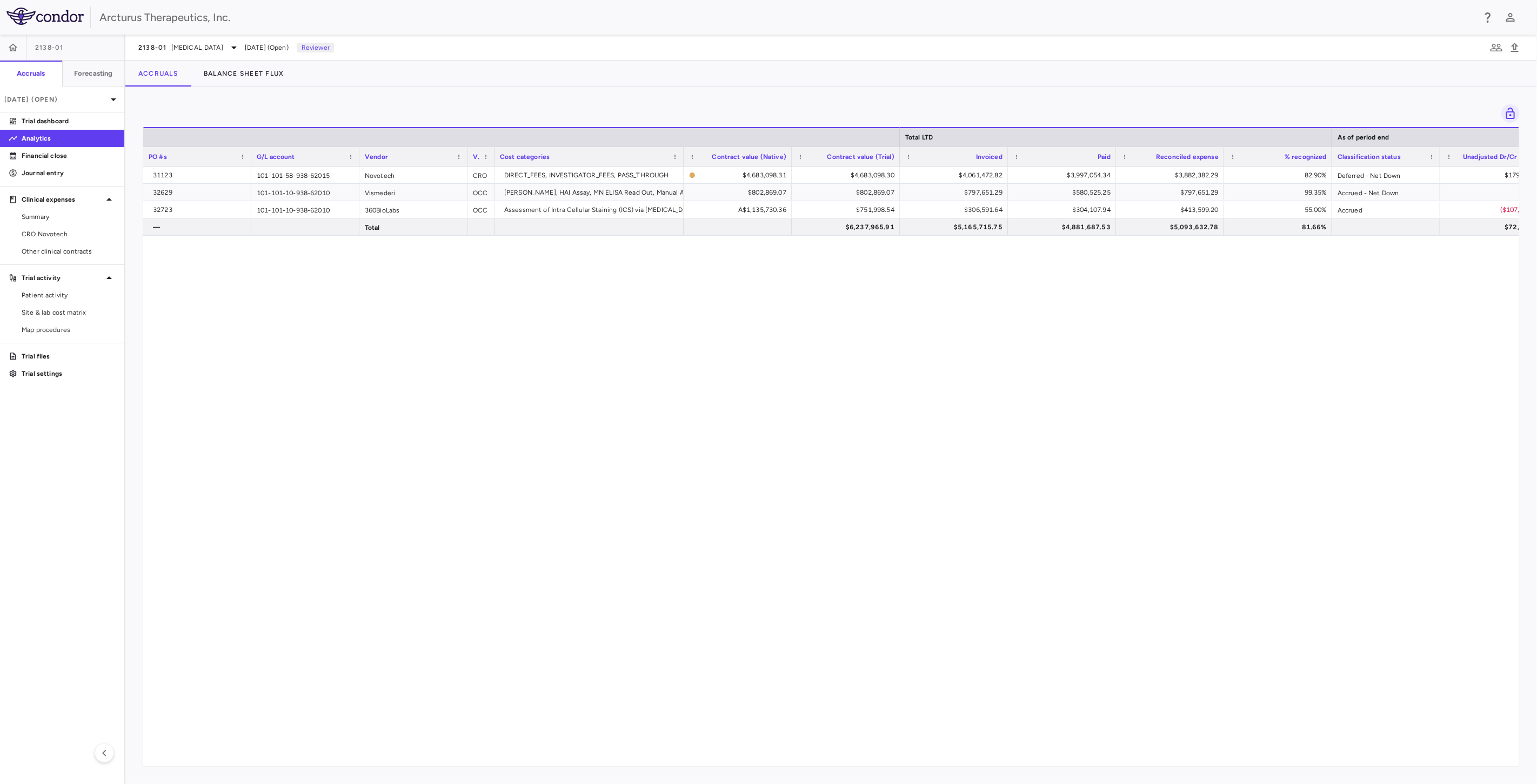
click at [774, 332] on div "31123 101-101-58-938-62015 Novotech CRO DIRECT_FEES, INVESTIGATOR_FEES, PASS_TH…" at bounding box center [831, 462] width 1376 height 591
click at [788, 357] on div "31123 101-101-58-938-62015 Novotech CRO DIRECT_FEES, INVESTIGATOR_FEES, PASS_TH…" at bounding box center [831, 462] width 1376 height 591
click at [159, 49] on span "2138-01" at bounding box center [152, 48] width 29 height 9
click at [185, 172] on p "2304-01 • Influenza - BARDA" at bounding box center [211, 174] width 106 height 19
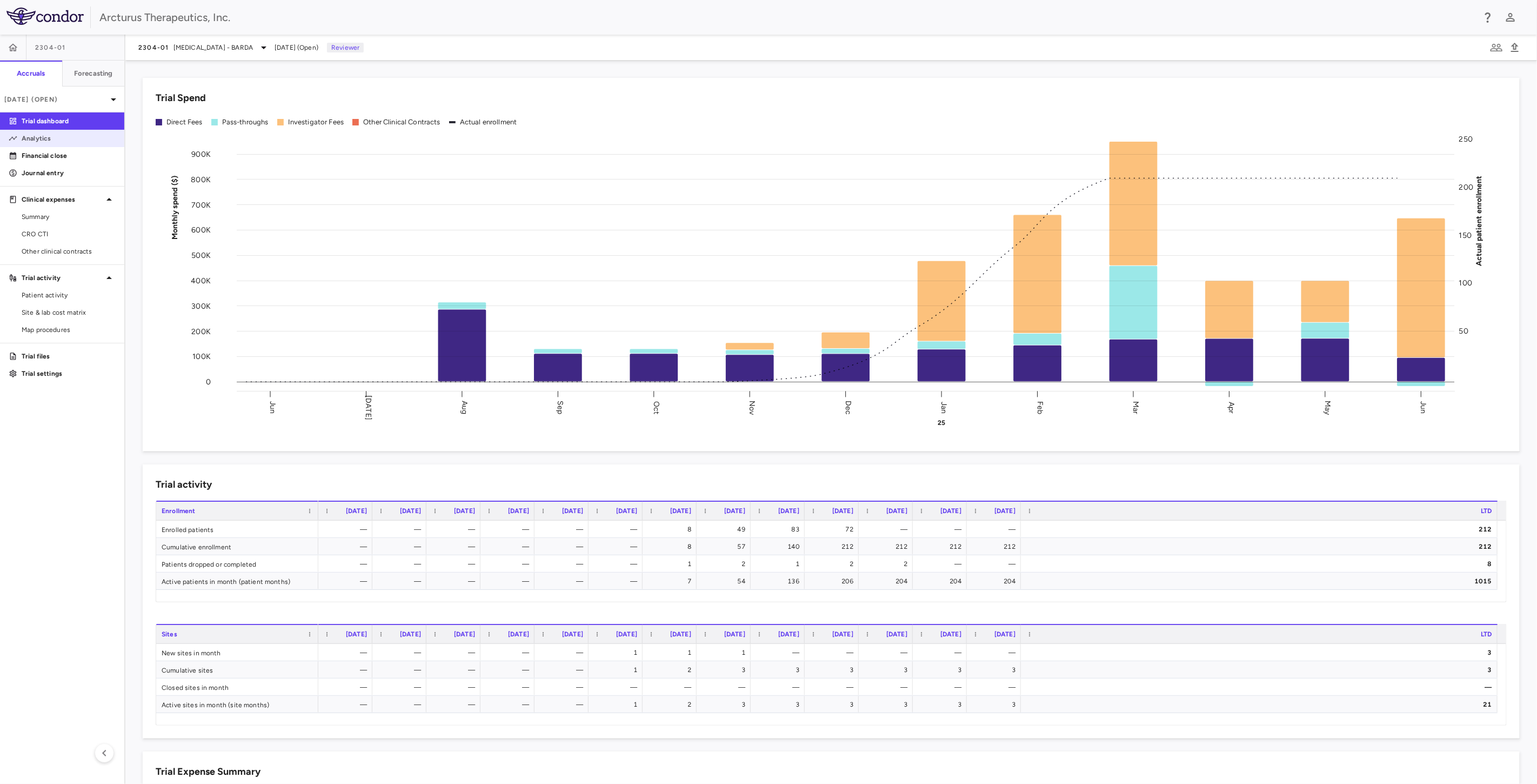
click at [55, 134] on p "Analytics" at bounding box center [68, 138] width 94 height 10
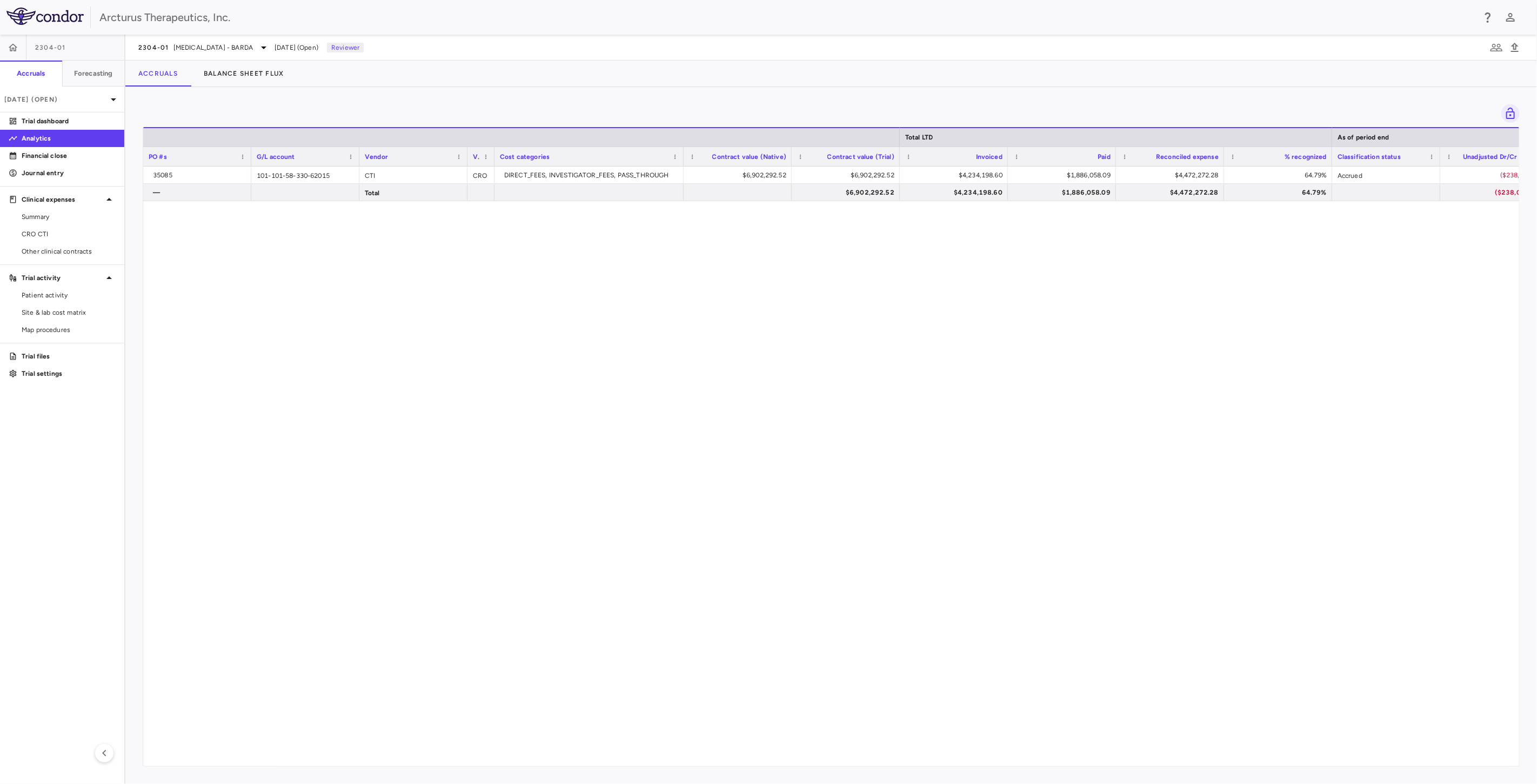
drag, startPoint x: 916, startPoint y: 334, endPoint x: 923, endPoint y: 375, distance: 41.6
click at [917, 336] on div "35085 101-101-58-330-62015 CTI CRO DIRECT_FEES, INVESTIGATOR_FEES, PASS_THROUGH…" at bounding box center [831, 462] width 1376 height 591
click at [942, 475] on div "35085 101-101-58-330-62015 CTI CRO DIRECT_FEES, INVESTIGATOR_FEES, PASS_THROUGH…" at bounding box center [831, 462] width 1376 height 591
click at [915, 354] on div "35085 101-101-58-330-62015 CTI CRO DIRECT_FEES, INVESTIGATOR_FEES, PASS_THROUGH…" at bounding box center [831, 462] width 1376 height 591
click at [907, 413] on div "35085 101-101-58-330-62015 CTI CRO DIRECT_FEES, INVESTIGATOR_FEES, PASS_THROUGH…" at bounding box center [831, 462] width 1376 height 591
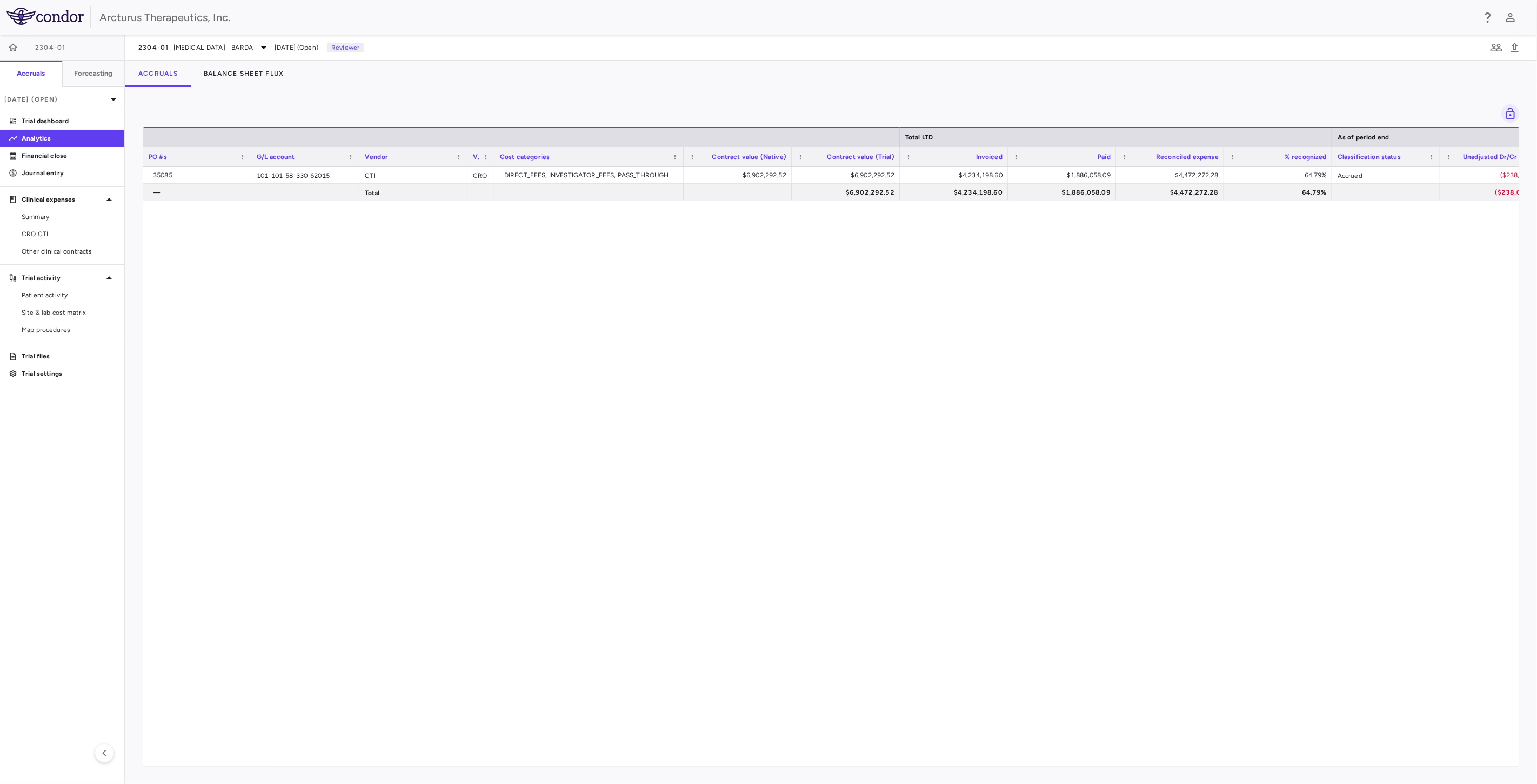
click at [822, 265] on div "35085 101-101-58-330-62015 CTI CRO DIRECT_FEES, INVESTIGATOR_FEES, PASS_THROUGH…" at bounding box center [831, 462] width 1376 height 591
drag, startPoint x: 893, startPoint y: 374, endPoint x: 932, endPoint y: 270, distance: 111.1
click at [893, 371] on div "35085 101-101-58-330-62015 CTI CRO DIRECT_FEES, INVESTIGATOR_FEES, PASS_THROUGH…" at bounding box center [831, 462] width 1376 height 591
click at [932, 272] on div "35085 101-101-58-330-62015 CTI CRO DIRECT_FEES, INVESTIGATOR_FEES, PASS_THROUGH…" at bounding box center [831, 462] width 1376 height 591
drag, startPoint x: 934, startPoint y: 338, endPoint x: 937, endPoint y: 306, distance: 32.1
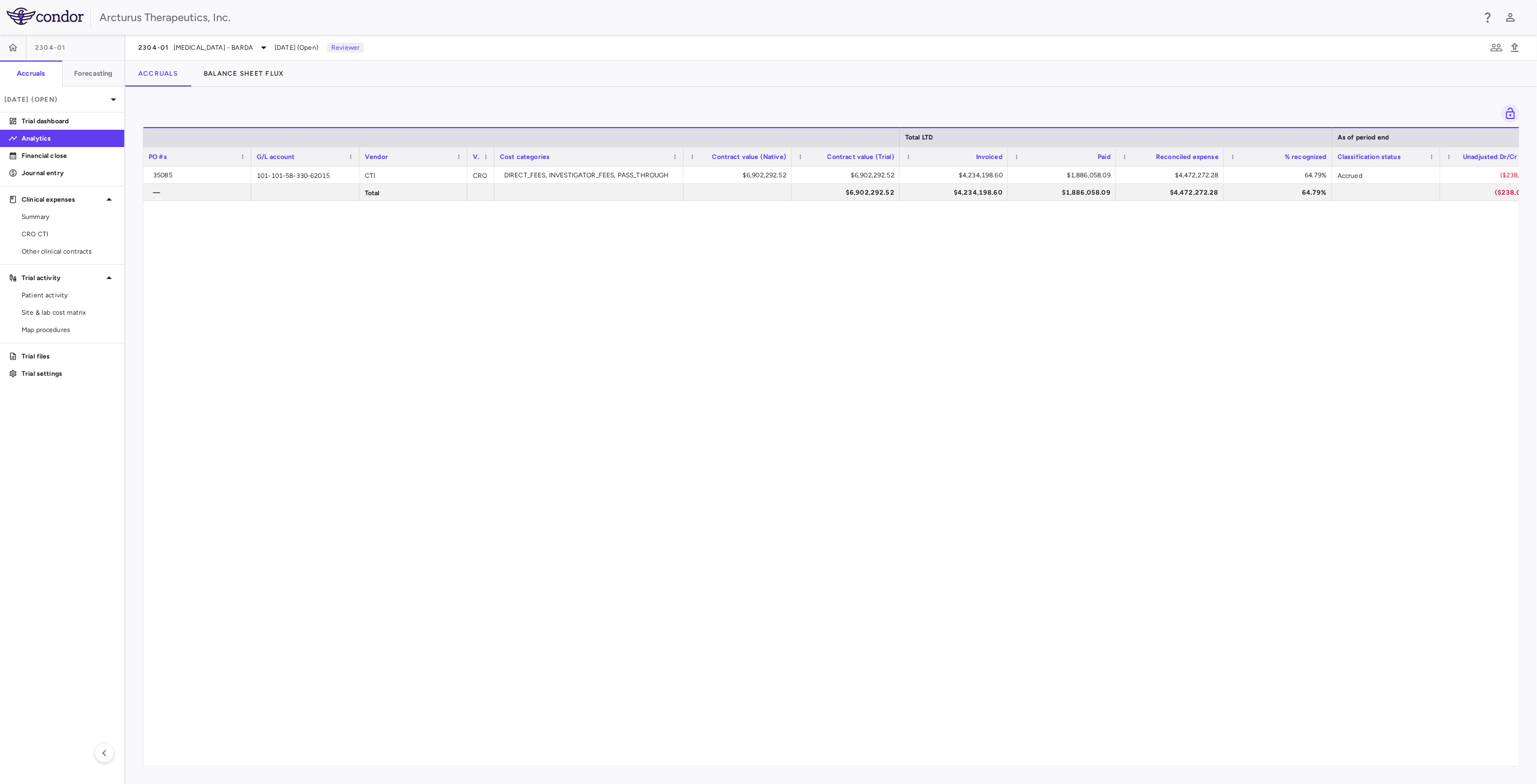
click at [935, 336] on div "35085 101-101-58-330-62015 CTI CRO DIRECT_FEES, INVESTIGATOR_FEES, PASS_THROUGH…" at bounding box center [831, 462] width 1376 height 591
click at [937, 250] on div "35085 101-101-58-330-62015 CTI CRO DIRECT_FEES, INVESTIGATOR_FEES, PASS_THROUGH…" at bounding box center [831, 462] width 1376 height 591
drag, startPoint x: 865, startPoint y: 257, endPoint x: 868, endPoint y: 280, distance: 23.2
click at [865, 261] on div "35085 101-101-58-330-62015 CTI CRO DIRECT_FEES, INVESTIGATOR_FEES, PASS_THROUGH…" at bounding box center [831, 462] width 1376 height 591
drag, startPoint x: 865, startPoint y: 332, endPoint x: 863, endPoint y: 274, distance: 58.0
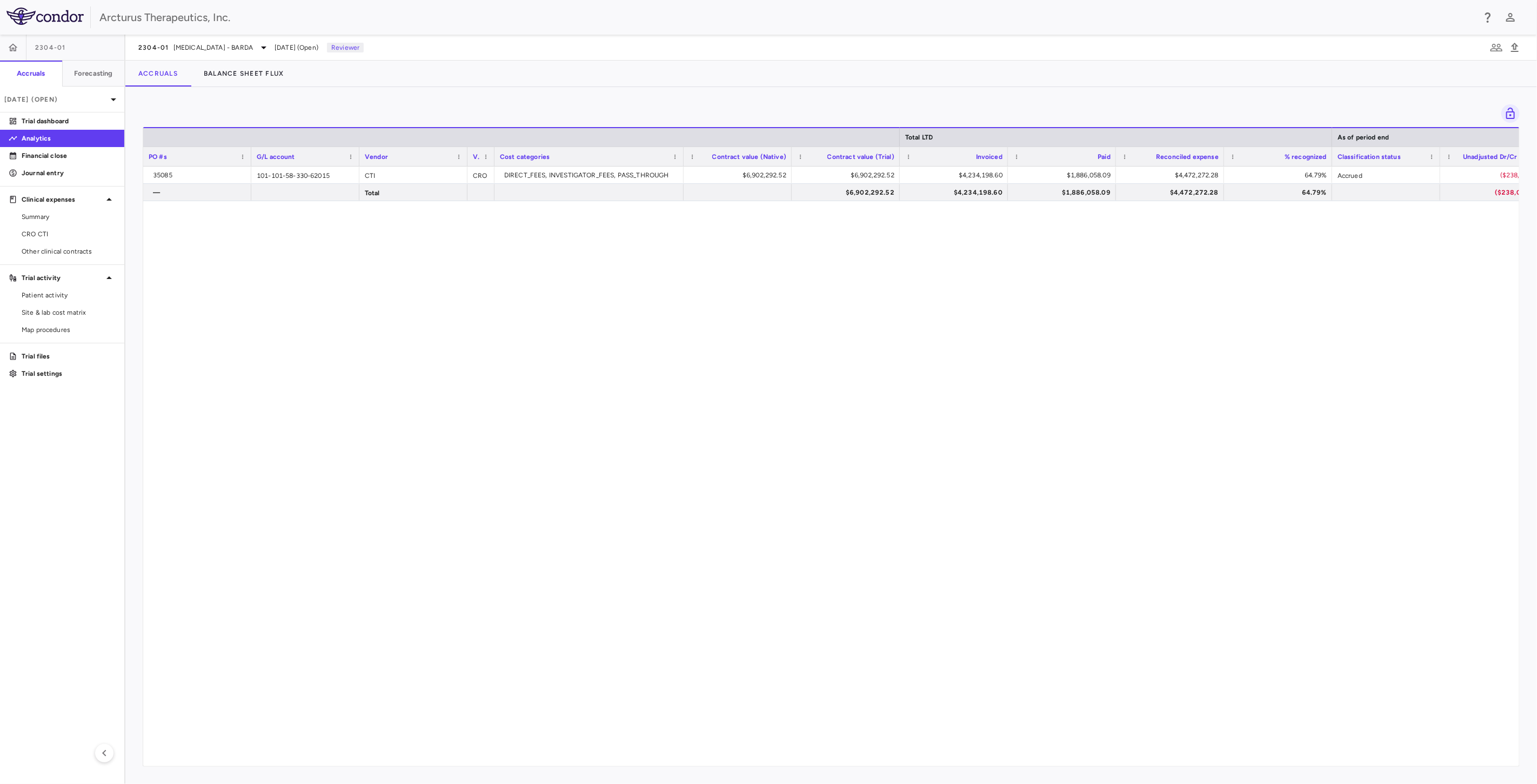
click at [865, 330] on div "35085 101-101-58-330-62015 CTI CRO DIRECT_FEES, INVESTIGATOR_FEES, PASS_THROUGH…" at bounding box center [831, 462] width 1376 height 591
click at [863, 274] on div "35085 101-101-58-330-62015 CTI CRO DIRECT_FEES, INVESTIGATOR_FEES, PASS_THROUGH…" at bounding box center [831, 462] width 1376 height 591
click at [856, 310] on div "35085 101-101-58-330-62015 CTI CRO DIRECT_FEES, INVESTIGATOR_FEES, PASS_THROUGH…" at bounding box center [831, 462] width 1376 height 591
click at [201, 47] on span "Influenza - BARDA" at bounding box center [213, 47] width 80 height 10
click at [433, 350] on div at bounding box center [768, 392] width 1537 height 784
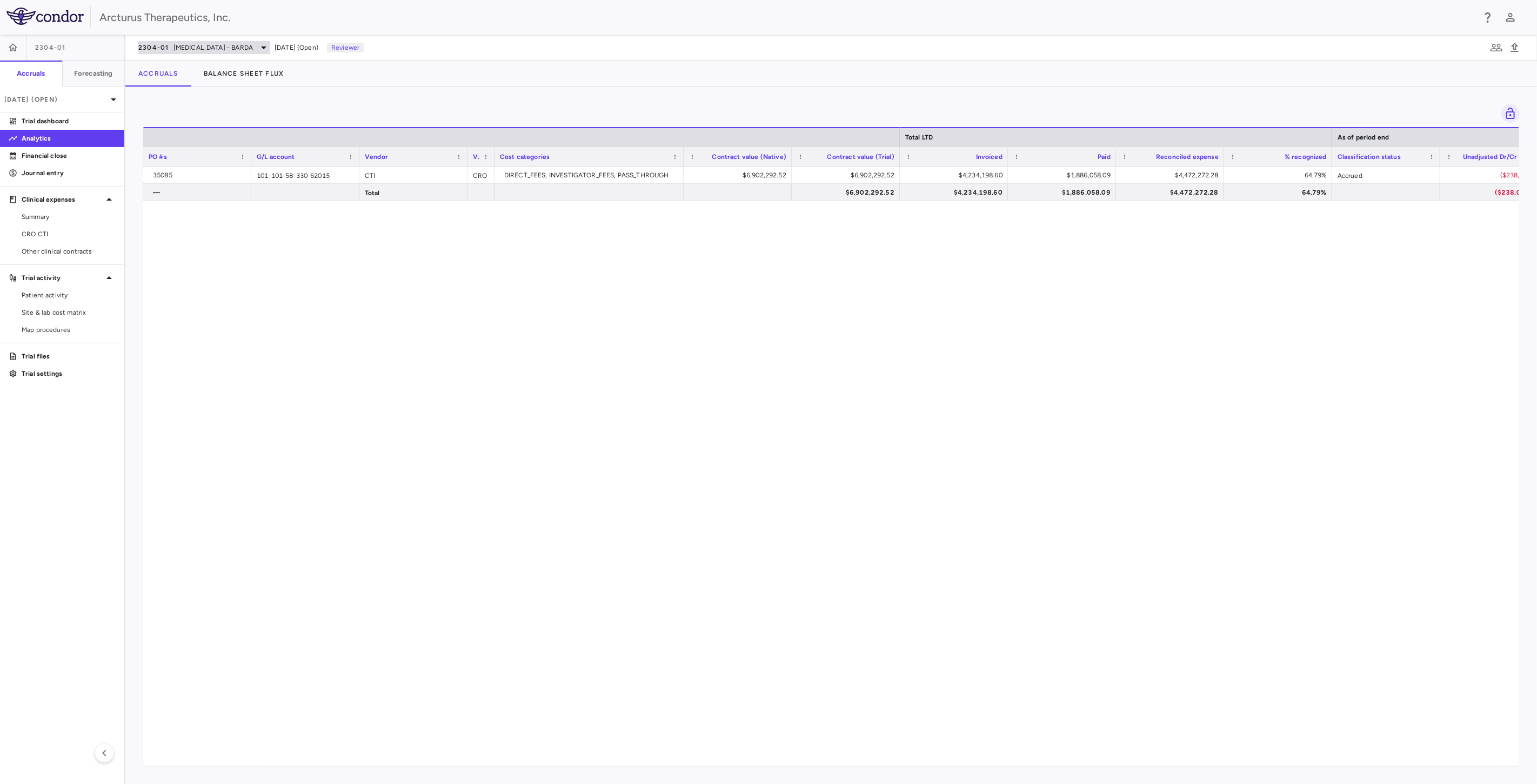
click at [185, 50] on span "Influenza - BARDA" at bounding box center [213, 47] width 80 height 10
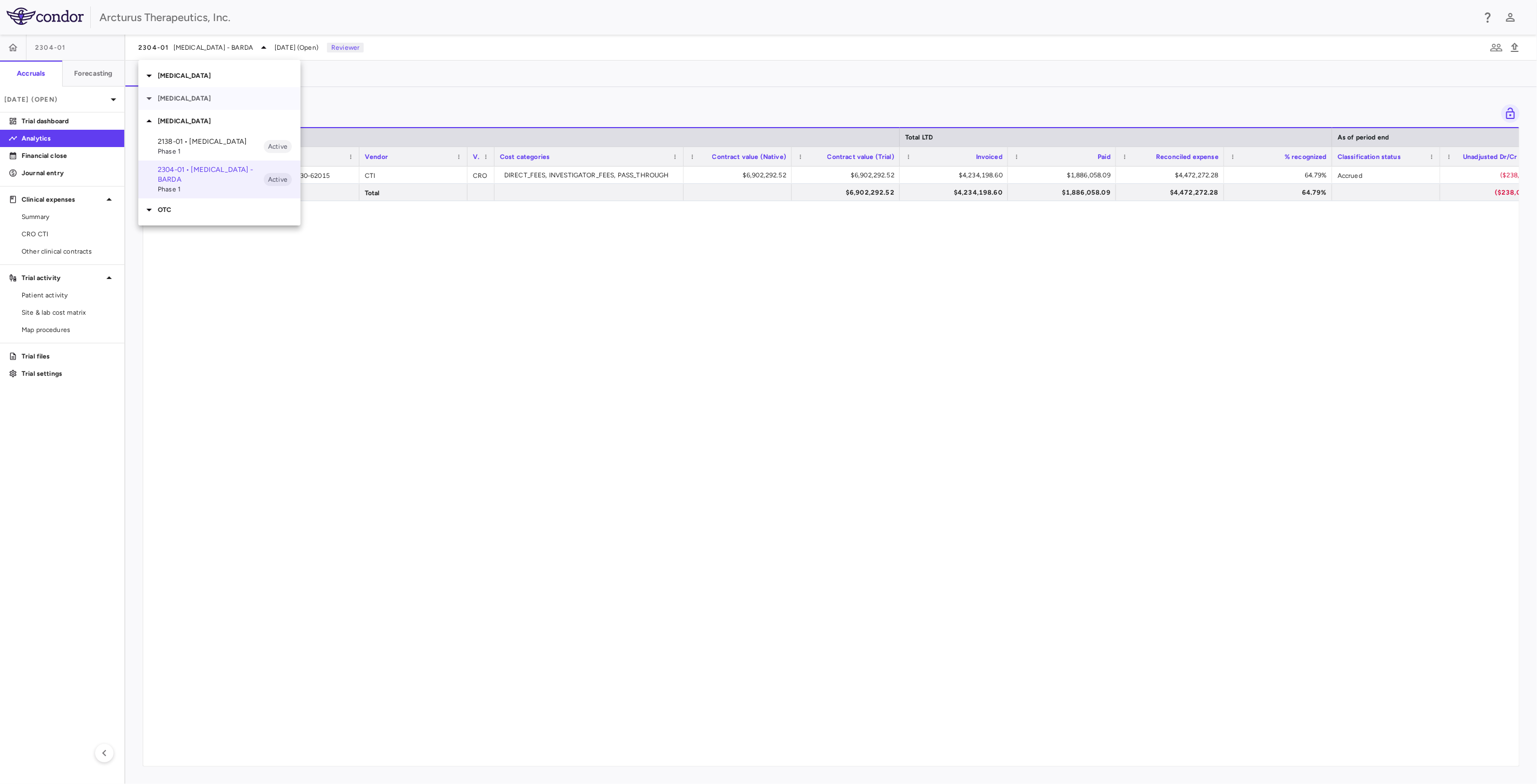
click at [180, 99] on p "Cystic Fibrosis" at bounding box center [229, 98] width 142 height 10
click at [451, 282] on div at bounding box center [768, 392] width 1537 height 784
drag, startPoint x: 498, startPoint y: 337, endPoint x: 526, endPoint y: 294, distance: 51.3
click at [499, 337] on div "COVID Cystic Fibrosis 032-01 • Cystic Fibrosis Phase 1 Active 032-02 • Cystic F…" at bounding box center [768, 392] width 1537 height 784
click at [530, 275] on div "35085 101-101-58-330-62015 CTI CRO DIRECT_FEES, INVESTIGATOR_FEES, PASS_THROUGH…" at bounding box center [831, 462] width 1376 height 591
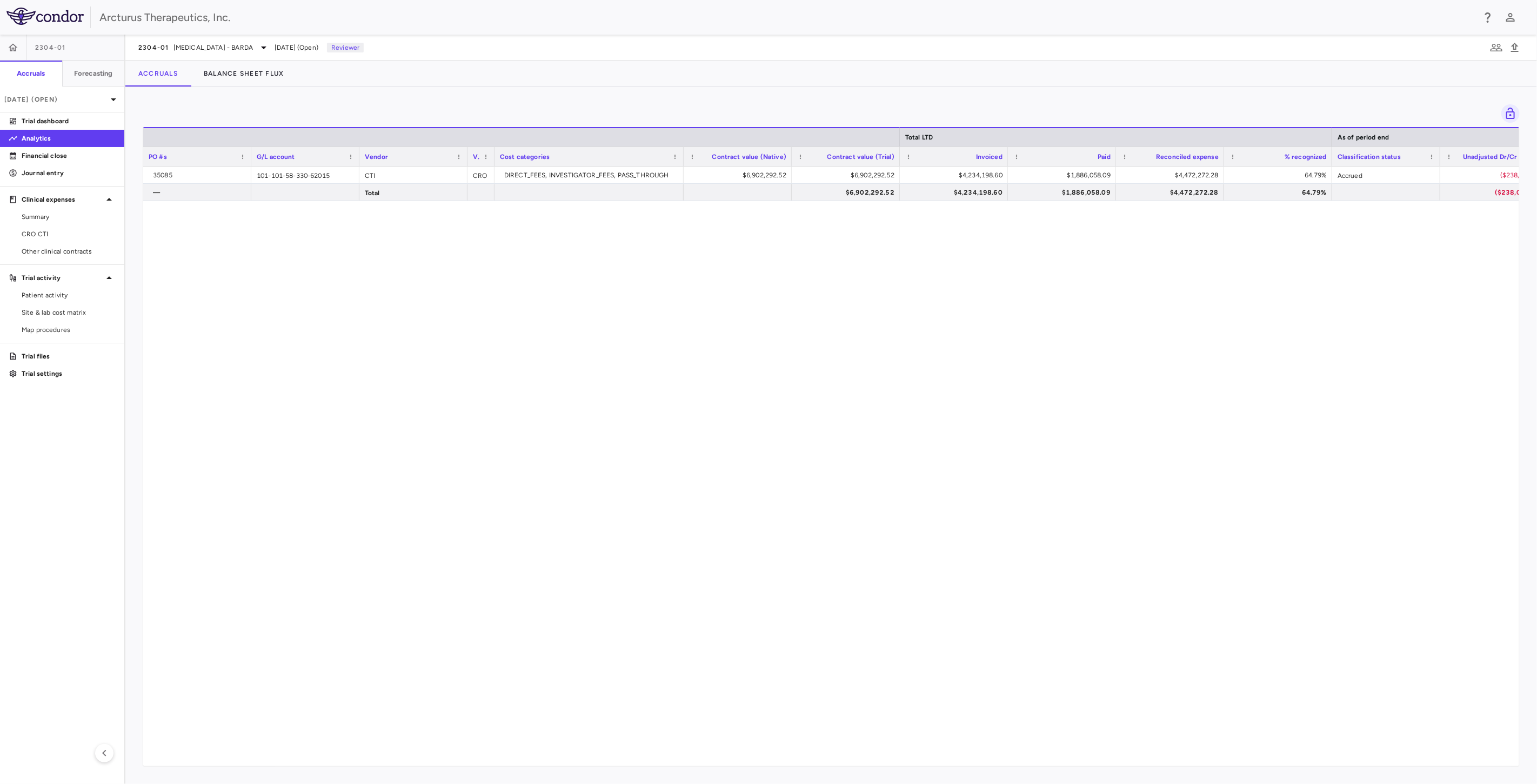
drag, startPoint x: 582, startPoint y: 391, endPoint x: 604, endPoint y: 311, distance: 83.0
click at [582, 384] on div "35085 101-101-58-330-62015 CTI CRO DIRECT_FEES, INVESTIGATOR_FEES, PASS_THROUGH…" at bounding box center [831, 462] width 1376 height 591
drag, startPoint x: 604, startPoint y: 311, endPoint x: 629, endPoint y: 385, distance: 78.1
click at [604, 312] on div "35085 101-101-58-330-62015 CTI CRO DIRECT_FEES, INVESTIGATOR_FEES, PASS_THROUGH…" at bounding box center [831, 462] width 1376 height 591
click at [629, 384] on div "35085 101-101-58-330-62015 CTI CRO DIRECT_FEES, INVESTIGATOR_FEES, PASS_THROUGH…" at bounding box center [831, 462] width 1376 height 591
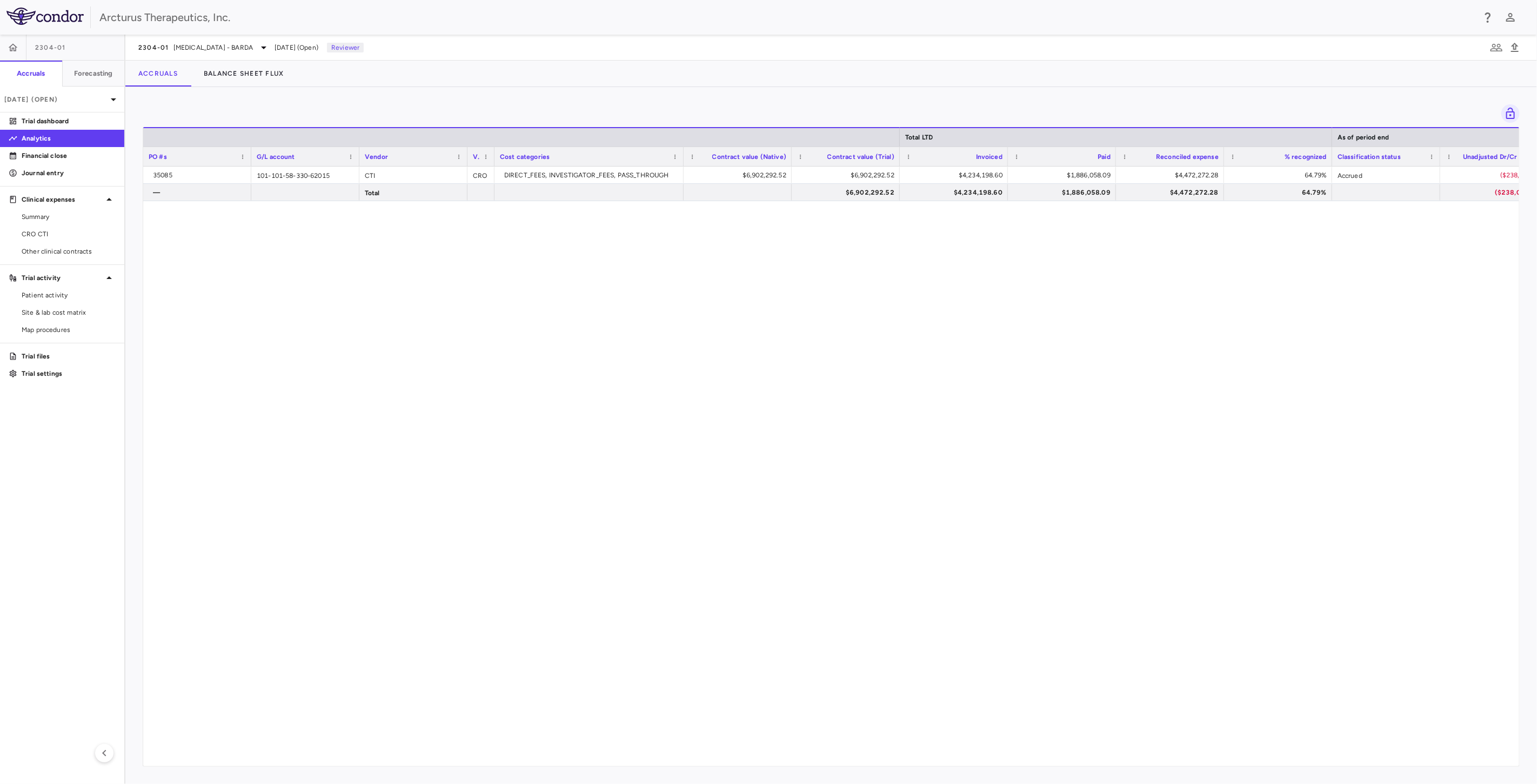
click at [628, 314] on div "35085 101-101-58-330-62015 CTI CRO DIRECT_FEES, INVESTIGATOR_FEES, PASS_THROUGH…" at bounding box center [831, 462] width 1376 height 591
click at [633, 369] on div "35085 101-101-58-330-62015 CTI CRO DIRECT_FEES, INVESTIGATOR_FEES, PASS_THROUGH…" at bounding box center [831, 462] width 1376 height 591
click at [736, 222] on div "35085 101-101-58-330-62015 CTI CRO DIRECT_FEES, INVESTIGATOR_FEES, PASS_THROUGH…" at bounding box center [831, 462] width 1376 height 591
drag, startPoint x: 740, startPoint y: 348, endPoint x: 746, endPoint y: 301, distance: 47.4
click at [740, 347] on div "35085 101-101-58-330-62015 CTI CRO DIRECT_FEES, INVESTIGATOR_FEES, PASS_THROUGH…" at bounding box center [831, 462] width 1376 height 591
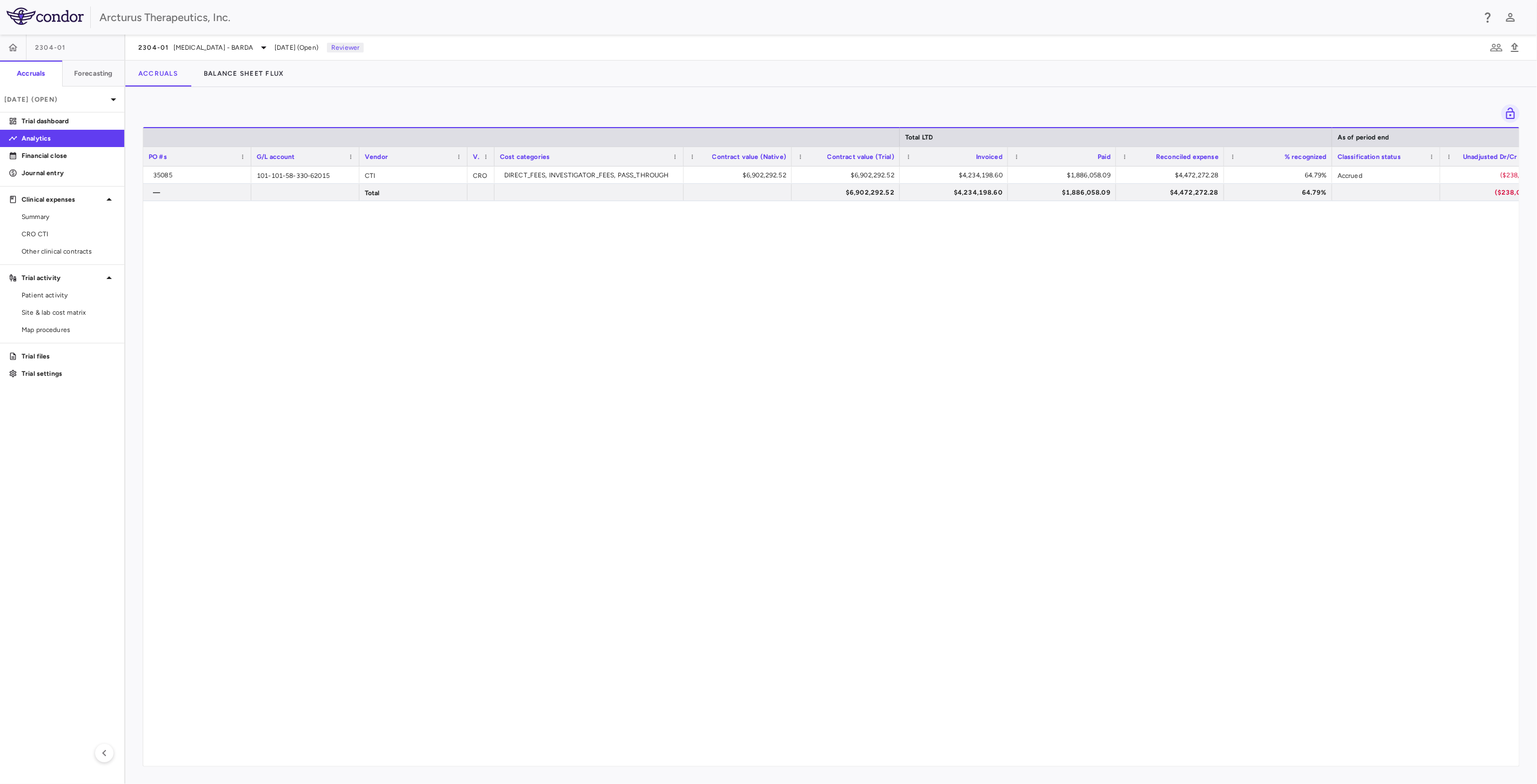
click at [746, 301] on div "35085 101-101-58-330-62015 CTI CRO DIRECT_FEES, INVESTIGATOR_FEES, PASS_THROUGH…" at bounding box center [831, 462] width 1376 height 591
click at [760, 358] on div "35085 101-101-58-330-62015 CTI CRO DIRECT_FEES, INVESTIGATOR_FEES, PASS_THROUGH…" at bounding box center [831, 462] width 1376 height 591
click at [807, 269] on div "35085 101-101-58-330-62015 CTI CRO DIRECT_FEES, INVESTIGATOR_FEES, PASS_THROUGH…" at bounding box center [831, 462] width 1376 height 591
click at [867, 443] on div "35085 101-101-58-330-62015 CTI CRO DIRECT_FEES, INVESTIGATOR_FEES, PASS_THROUGH…" at bounding box center [831, 462] width 1376 height 591
click at [868, 320] on div "35085 101-101-58-330-62015 CTI CRO DIRECT_FEES, INVESTIGATOR_FEES, PASS_THROUGH…" at bounding box center [831, 462] width 1376 height 591
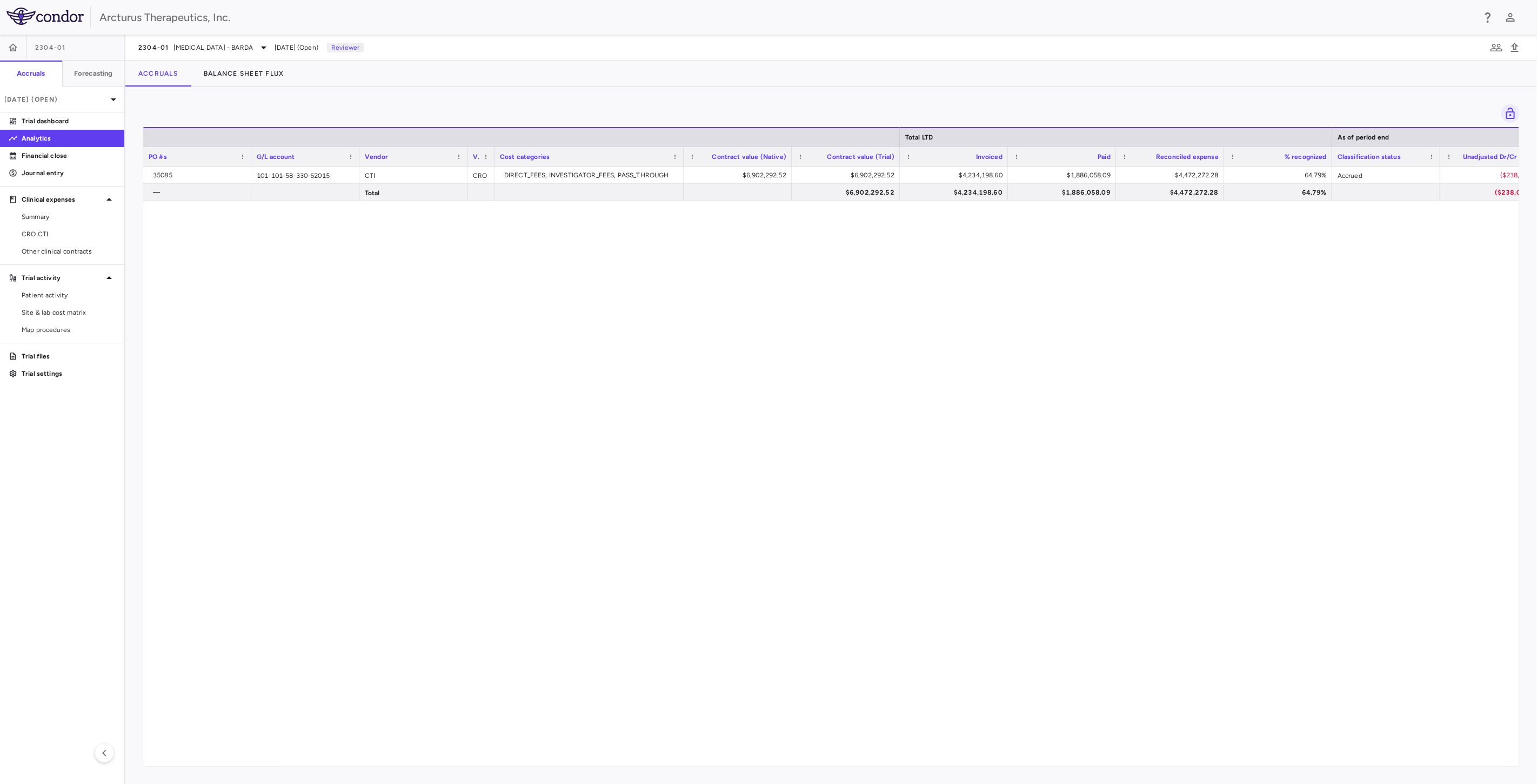
click at [890, 412] on div "35085 101-101-58-330-62015 CTI CRO DIRECT_FEES, INVESTIGATOR_FEES, PASS_THROUGH…" at bounding box center [831, 462] width 1376 height 591
click at [863, 409] on div "35085 101-101-58-330-62015 CTI CRO DIRECT_FEES, INVESTIGATOR_FEES, PASS_THROUGH…" at bounding box center [831, 462] width 1376 height 591
click at [883, 461] on div "35085 101-101-58-330-62015 CTI CRO DIRECT_FEES, INVESTIGATOR_FEES, PASS_THROUGH…" at bounding box center [831, 462] width 1376 height 591
drag, startPoint x: 884, startPoint y: 409, endPoint x: 901, endPoint y: 453, distance: 47.2
click at [884, 413] on div "35085 101-101-58-330-62015 CTI CRO DIRECT_FEES, INVESTIGATOR_FEES, PASS_THROUGH…" at bounding box center [831, 462] width 1376 height 591
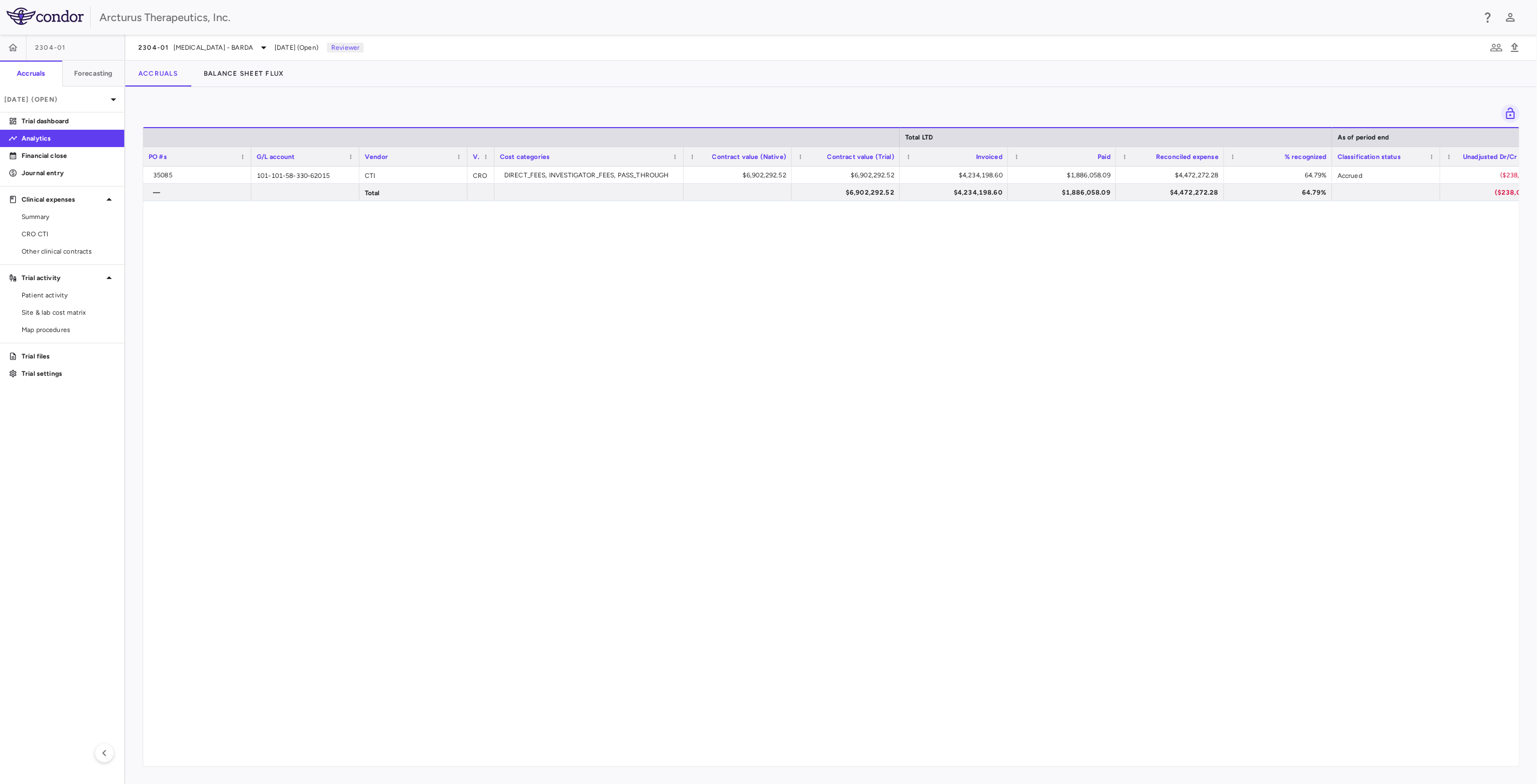
click at [901, 453] on div "35085 101-101-58-330-62015 CTI CRO DIRECT_FEES, INVESTIGATOR_FEES, PASS_THROUGH…" at bounding box center [831, 462] width 1376 height 591
click at [835, 246] on div "35085 101-101-58-330-62015 CTI CRO DIRECT_FEES, INVESTIGATOR_FEES, PASS_THROUGH…" at bounding box center [831, 462] width 1376 height 591
drag, startPoint x: 864, startPoint y: 402, endPoint x: 866, endPoint y: 298, distance: 104.0
click at [865, 393] on div "35085 101-101-58-330-62015 CTI CRO DIRECT_FEES, INVESTIGATOR_FEES, PASS_THROUGH…" at bounding box center [831, 462] width 1376 height 591
drag, startPoint x: 866, startPoint y: 298, endPoint x: 866, endPoint y: 305, distance: 7.0
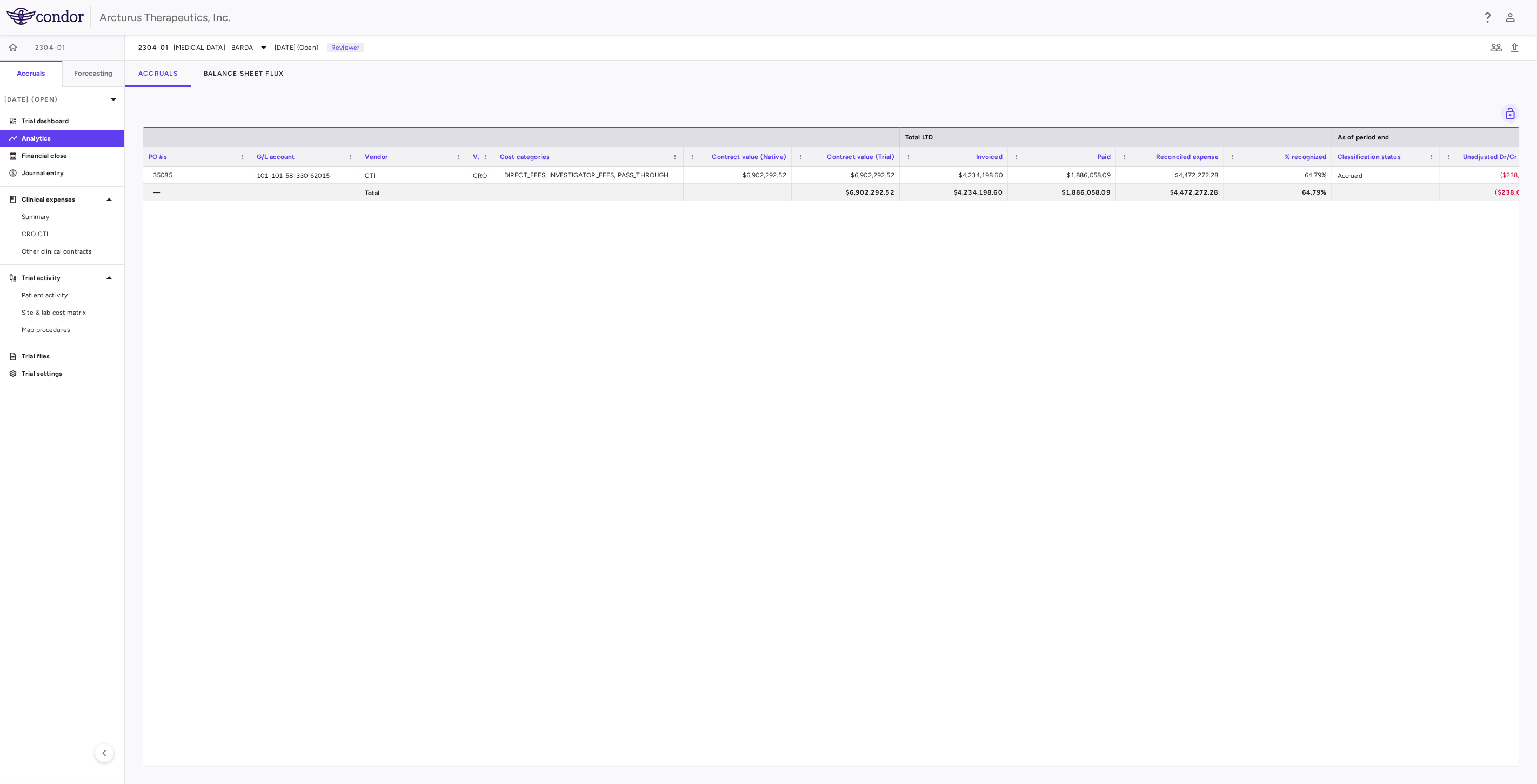
click at [866, 301] on div "35085 101-101-58-330-62015 CTI CRO DIRECT_FEES, INVESTIGATOR_FEES, PASS_THROUGH…" at bounding box center [831, 462] width 1376 height 591
drag, startPoint x: 873, startPoint y: 350, endPoint x: 876, endPoint y: 330, distance: 20.2
click at [873, 350] on div "35085 101-101-58-330-62015 CTI CRO DIRECT_FEES, INVESTIGATOR_FEES, PASS_THROUGH…" at bounding box center [831, 462] width 1376 height 591
drag, startPoint x: 876, startPoint y: 322, endPoint x: 881, endPoint y: 360, distance: 38.3
click at [876, 323] on div "35085 101-101-58-330-62015 CTI CRO DIRECT_FEES, INVESTIGATOR_FEES, PASS_THROUGH…" at bounding box center [831, 462] width 1376 height 591
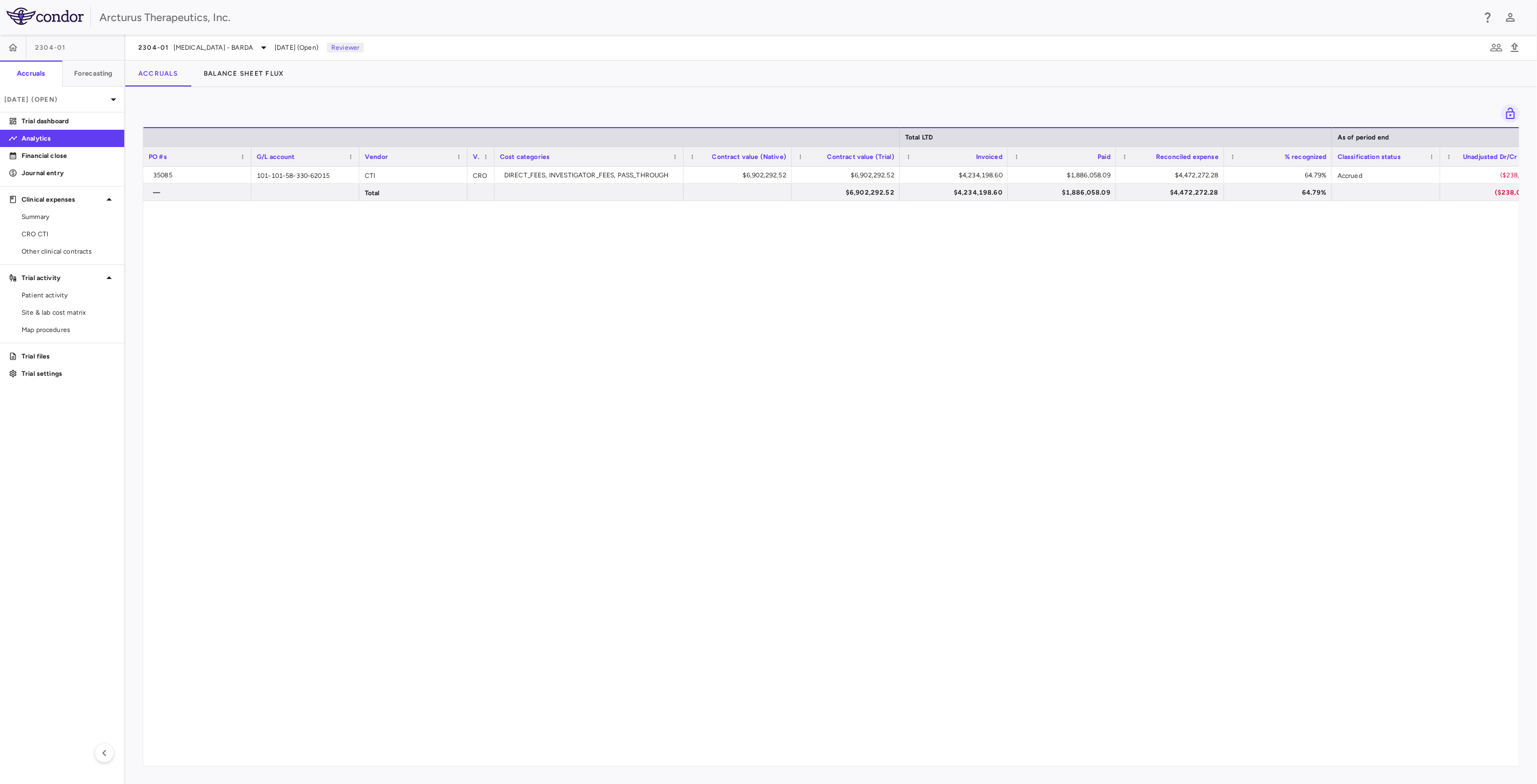
click at [870, 322] on div "35085 101-101-58-330-62015 CTI CRO DIRECT_FEES, INVESTIGATOR_FEES, PASS_THROUGH…" at bounding box center [831, 462] width 1376 height 591
drag, startPoint x: 868, startPoint y: 393, endPoint x: 866, endPoint y: 384, distance: 9.2
click at [867, 391] on div "35085 101-101-58-330-62015 CTI CRO DIRECT_FEES, INVESTIGATOR_FEES, PASS_THROUGH…" at bounding box center [831, 462] width 1376 height 591
drag, startPoint x: 836, startPoint y: 303, endPoint x: 838, endPoint y: 318, distance: 15.1
click at [836, 312] on div "35085 101-101-58-330-62015 CTI CRO DIRECT_FEES, INVESTIGATOR_FEES, PASS_THROUGH…" at bounding box center [831, 462] width 1376 height 591
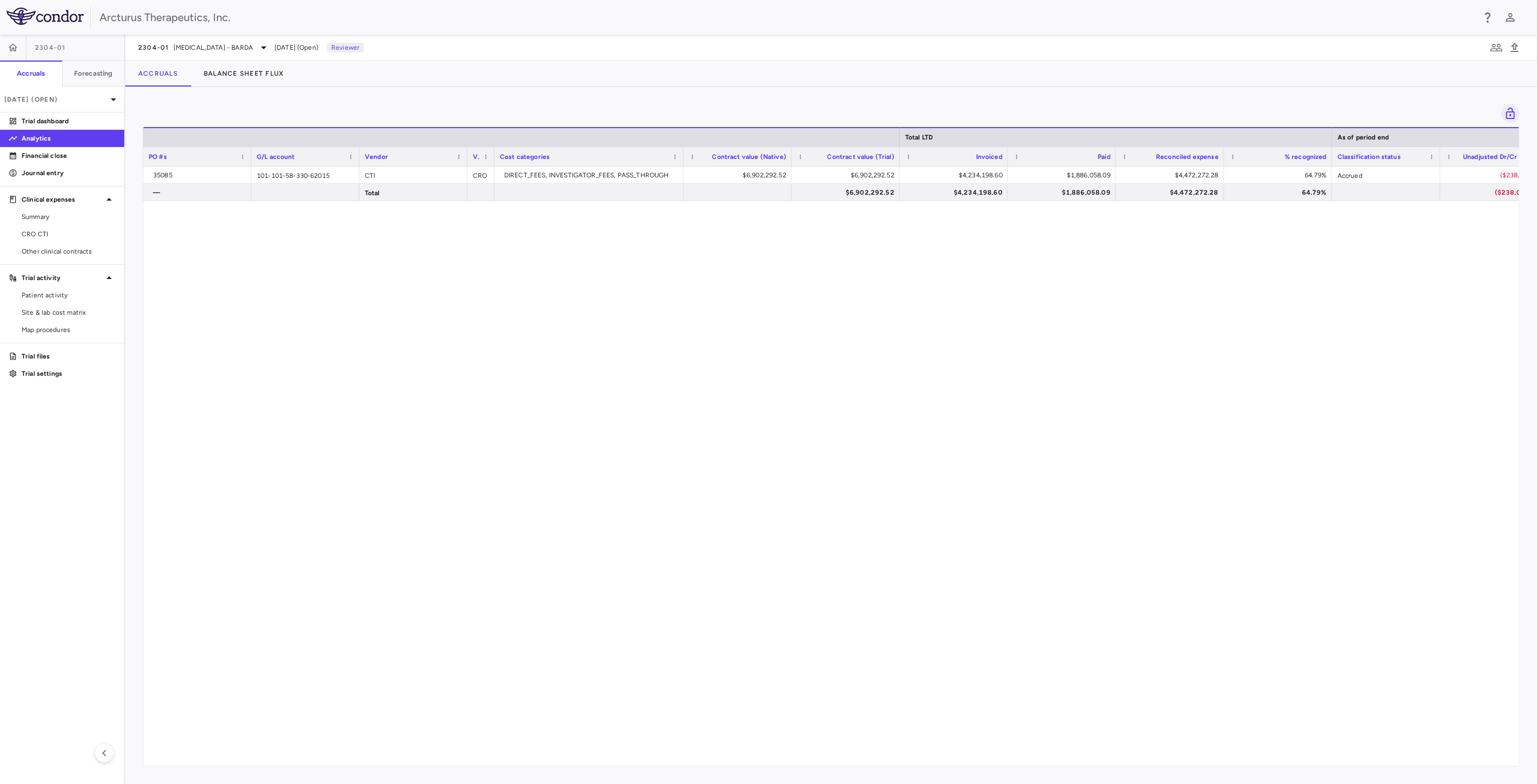
drag, startPoint x: 839, startPoint y: 365, endPoint x: 838, endPoint y: 322, distance: 43.0
click at [839, 354] on div "35085 101-101-58-330-62015 CTI CRO DIRECT_FEES, INVESTIGATOR_FEES, PASS_THROUGH…" at bounding box center [831, 462] width 1376 height 591
drag, startPoint x: 838, startPoint y: 320, endPoint x: 845, endPoint y: 350, distance: 30.8
click at [838, 320] on div "35085 101-101-58-330-62015 CTI CRO DIRECT_FEES, INVESTIGATOR_FEES, PASS_THROUGH…" at bounding box center [831, 462] width 1376 height 591
click at [849, 348] on div "35085 101-101-58-330-62015 CTI CRO DIRECT_FEES, INVESTIGATOR_FEES, PASS_THROUGH…" at bounding box center [831, 462] width 1376 height 591
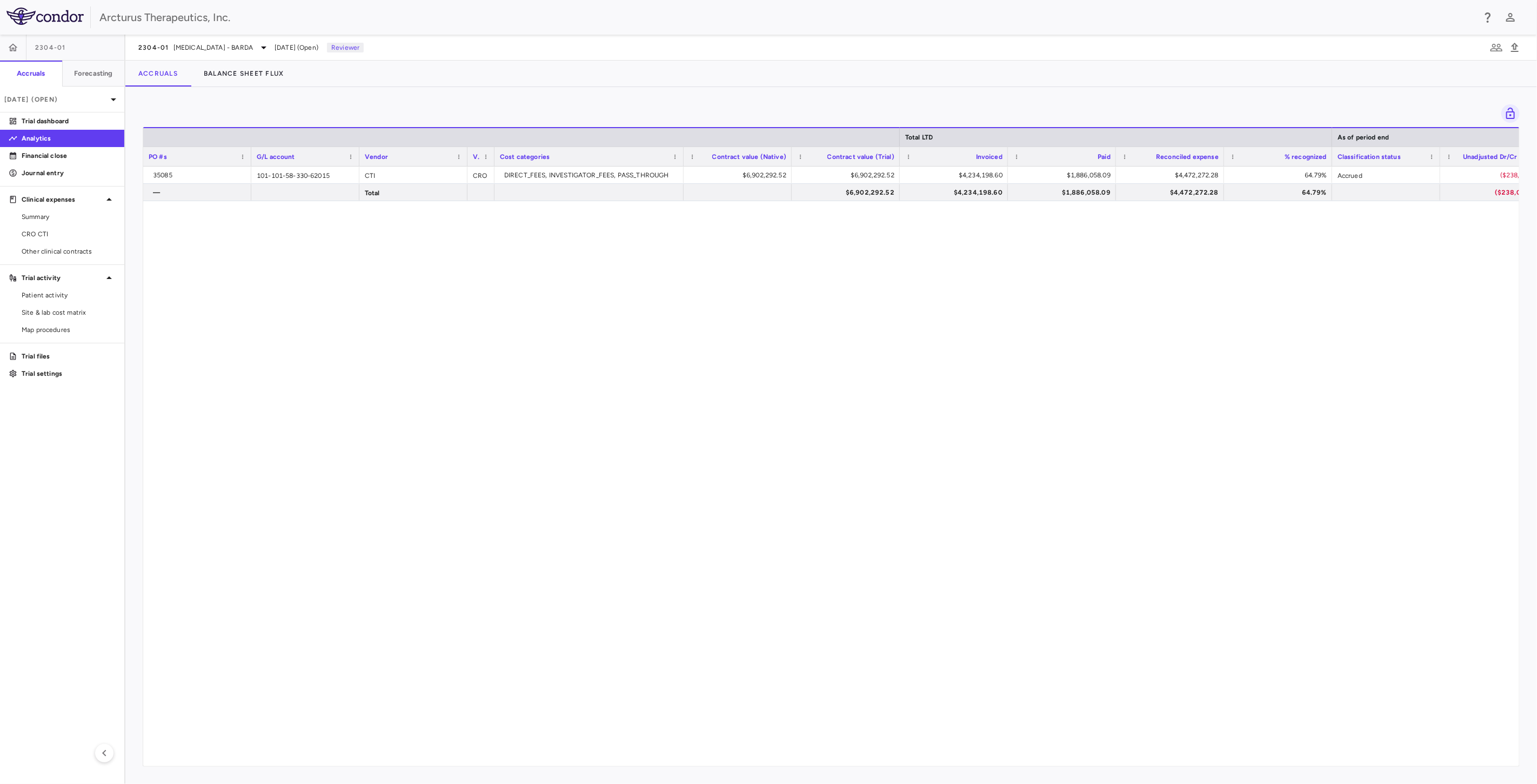
click at [879, 391] on div "35085 101-101-58-330-62015 CTI CRO DIRECT_FEES, INVESTIGATOR_FEES, PASS_THROUGH…" at bounding box center [831, 462] width 1376 height 591
drag, startPoint x: 887, startPoint y: 317, endPoint x: 896, endPoint y: 371, distance: 54.7
click at [887, 320] on div "35085 101-101-58-330-62015 CTI CRO DIRECT_FEES, INVESTIGATOR_FEES, PASS_THROUGH…" at bounding box center [831, 462] width 1376 height 591
click at [896, 371] on div "35085 101-101-58-330-62015 CTI CRO DIRECT_FEES, INVESTIGATOR_FEES, PASS_THROUGH…" at bounding box center [831, 462] width 1376 height 591
drag, startPoint x: 887, startPoint y: 314, endPoint x: 887, endPoint y: 320, distance: 6.0
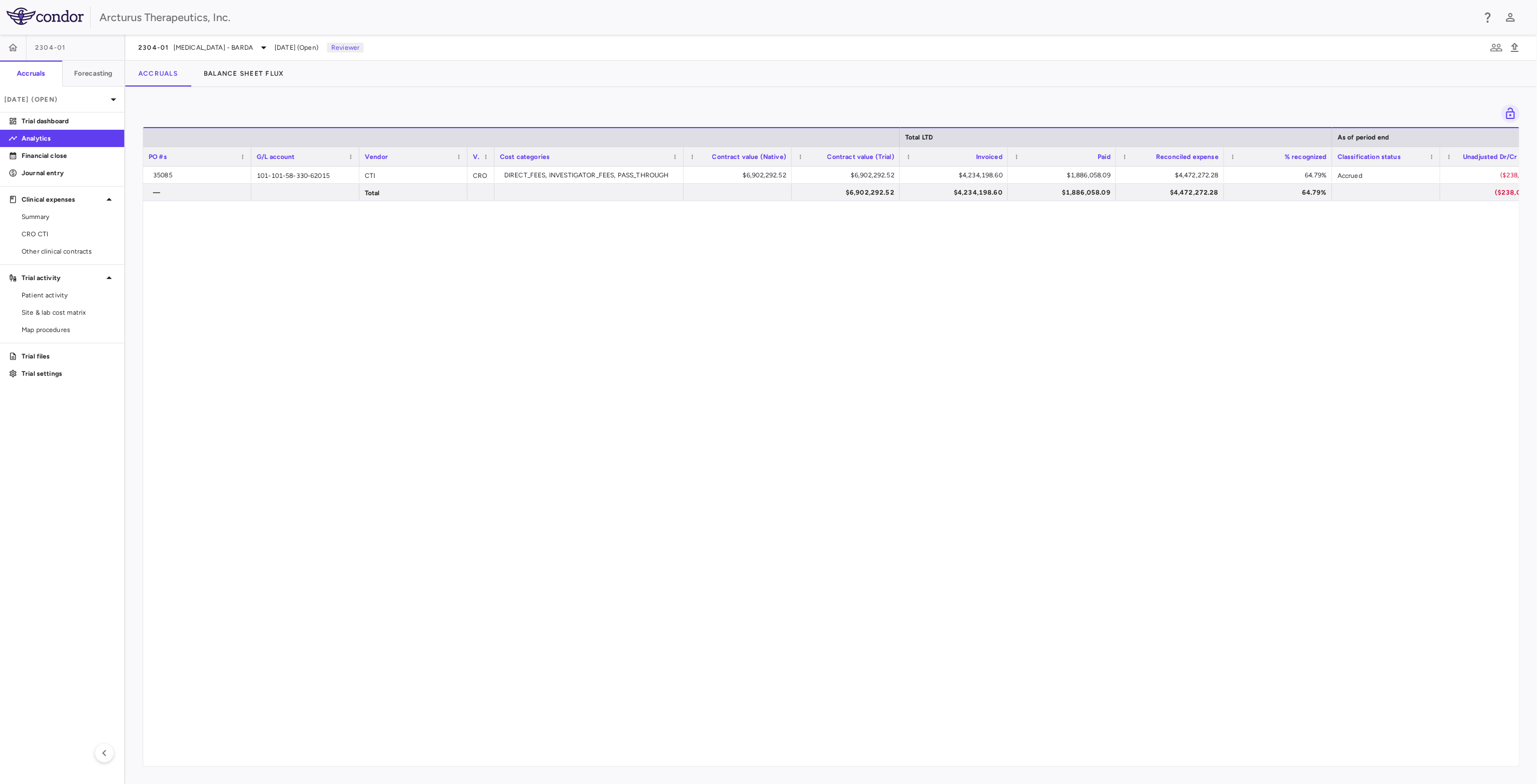
click at [887, 316] on div "35085 101-101-58-330-62015 CTI CRO DIRECT_FEES, INVESTIGATOR_FEES, PASS_THROUGH…" at bounding box center [831, 462] width 1376 height 591
drag, startPoint x: 891, startPoint y: 380, endPoint x: 880, endPoint y: 309, distance: 71.8
click at [890, 376] on div "35085 101-101-58-330-62015 CTI CRO DIRECT_FEES, INVESTIGATOR_FEES, PASS_THROUGH…" at bounding box center [831, 462] width 1376 height 591
drag, startPoint x: 880, startPoint y: 309, endPoint x: 887, endPoint y: 363, distance: 54.5
click at [881, 338] on div "35085 101-101-58-330-62015 CTI CRO DIRECT_FEES, INVESTIGATOR_FEES, PASS_THROUGH…" at bounding box center [831, 462] width 1376 height 591
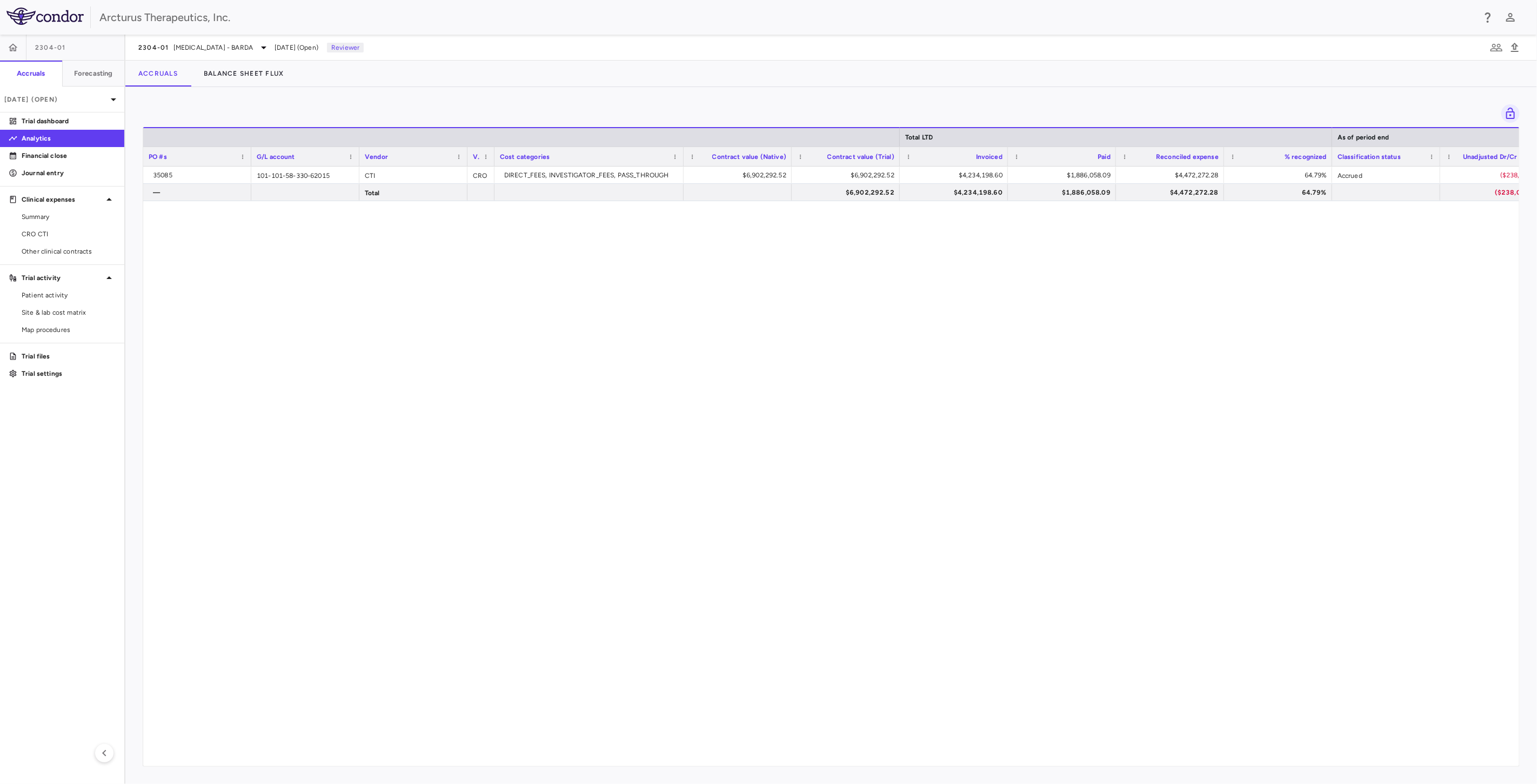
drag, startPoint x: 887, startPoint y: 363, endPoint x: 881, endPoint y: 310, distance: 53.3
click at [887, 346] on div "35085 101-101-58-330-62015 CTI CRO DIRECT_FEES, INVESTIGATOR_FEES, PASS_THROUGH…" at bounding box center [831, 462] width 1376 height 591
click at [881, 310] on div "35085 101-101-58-330-62015 CTI CRO DIRECT_FEES, INVESTIGATOR_FEES, PASS_THROUGH…" at bounding box center [831, 462] width 1376 height 591
drag, startPoint x: 869, startPoint y: 387, endPoint x: 864, endPoint y: 312, distance: 75.2
click at [869, 382] on div "35085 101-101-58-330-62015 CTI CRO DIRECT_FEES, INVESTIGATOR_FEES, PASS_THROUGH…" at bounding box center [831, 462] width 1376 height 591
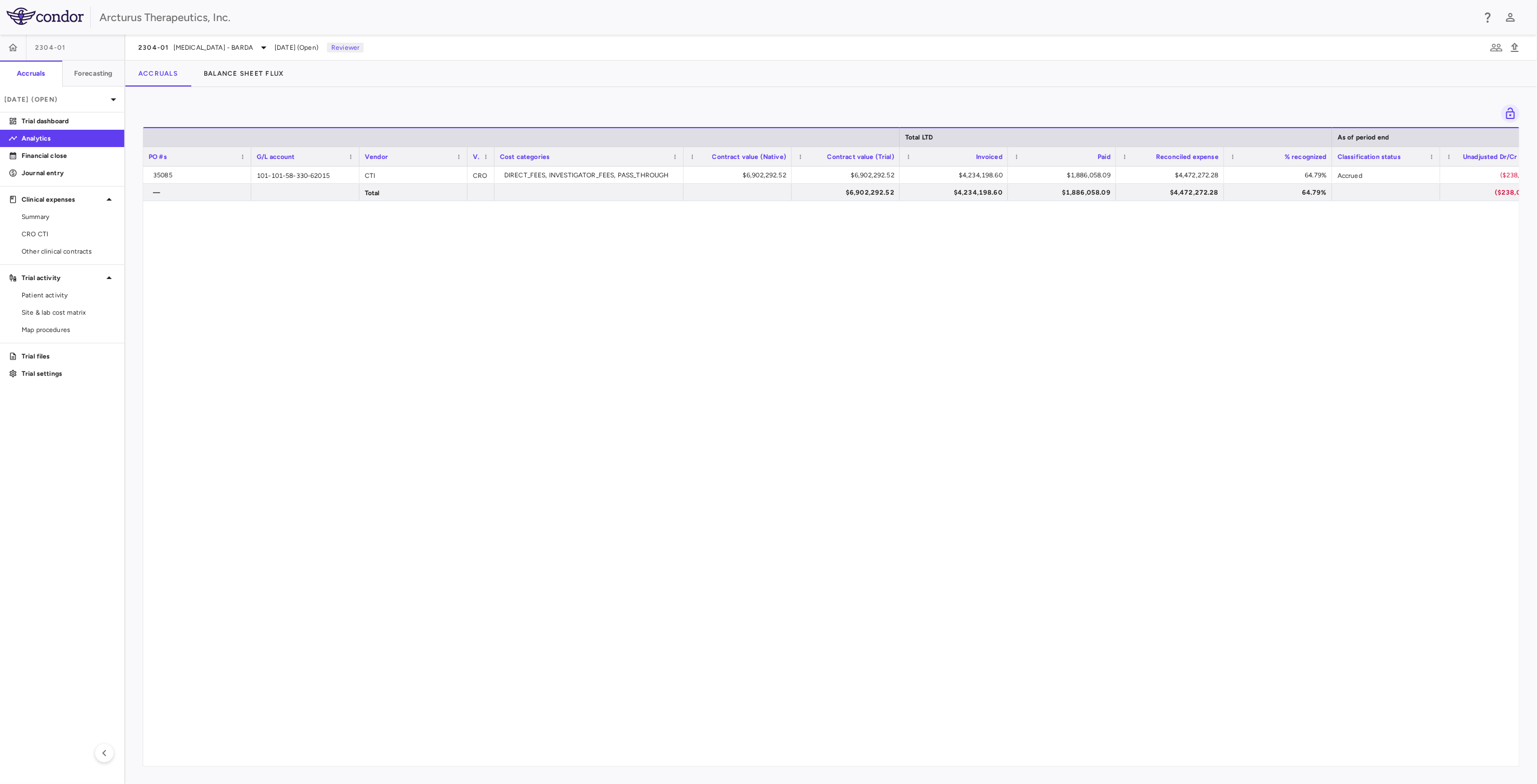
click at [864, 312] on div "35085 101-101-58-330-62015 CTI CRO DIRECT_FEES, INVESTIGATOR_FEES, PASS_THROUGH…" at bounding box center [831, 462] width 1376 height 591
drag, startPoint x: 867, startPoint y: 363, endPoint x: 871, endPoint y: 298, distance: 65.1
click at [868, 354] on div "35085 101-101-58-330-62015 CTI CRO DIRECT_FEES, INVESTIGATOR_FEES, PASS_THROUGH…" at bounding box center [831, 462] width 1376 height 591
drag, startPoint x: 871, startPoint y: 298, endPoint x: 876, endPoint y: 364, distance: 66.2
click at [871, 300] on div "35085 101-101-58-330-62015 CTI CRO DIRECT_FEES, INVESTIGATOR_FEES, PASS_THROUGH…" at bounding box center [831, 462] width 1376 height 591
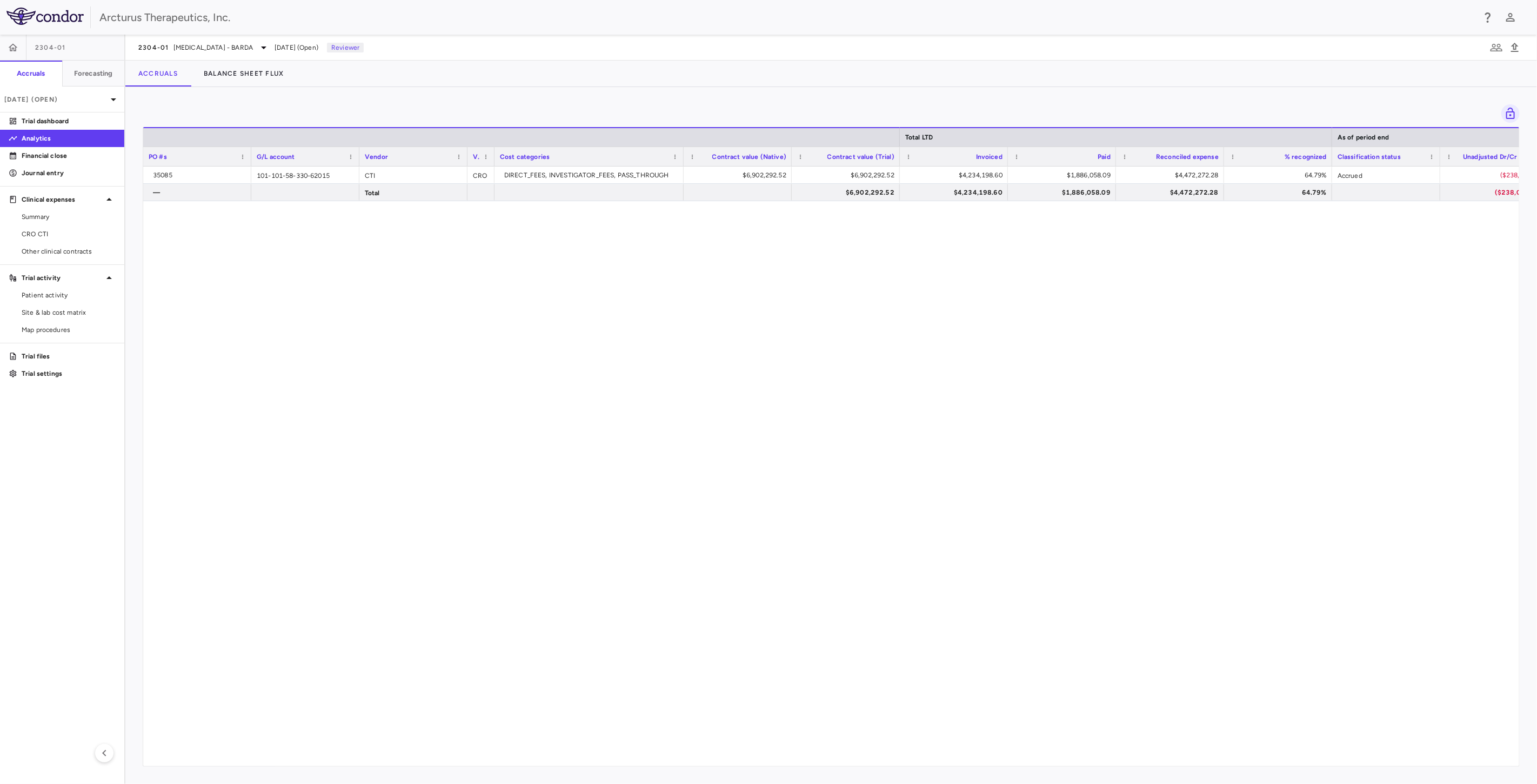
drag, startPoint x: 876, startPoint y: 364, endPoint x: 871, endPoint y: 310, distance: 54.2
click at [876, 358] on div "35085 101-101-58-330-62015 CTI CRO DIRECT_FEES, INVESTIGATOR_FEES, PASS_THROUGH…" at bounding box center [831, 462] width 1376 height 591
drag, startPoint x: 871, startPoint y: 310, endPoint x: 873, endPoint y: 353, distance: 43.0
click at [871, 312] on div "35085 101-101-58-330-62015 CTI CRO DIRECT_FEES, INVESTIGATOR_FEES, PASS_THROUGH…" at bounding box center [831, 462] width 1376 height 591
click at [873, 353] on div "35085 101-101-58-330-62015 CTI CRO DIRECT_FEES, INVESTIGATOR_FEES, PASS_THROUGH…" at bounding box center [831, 462] width 1376 height 591
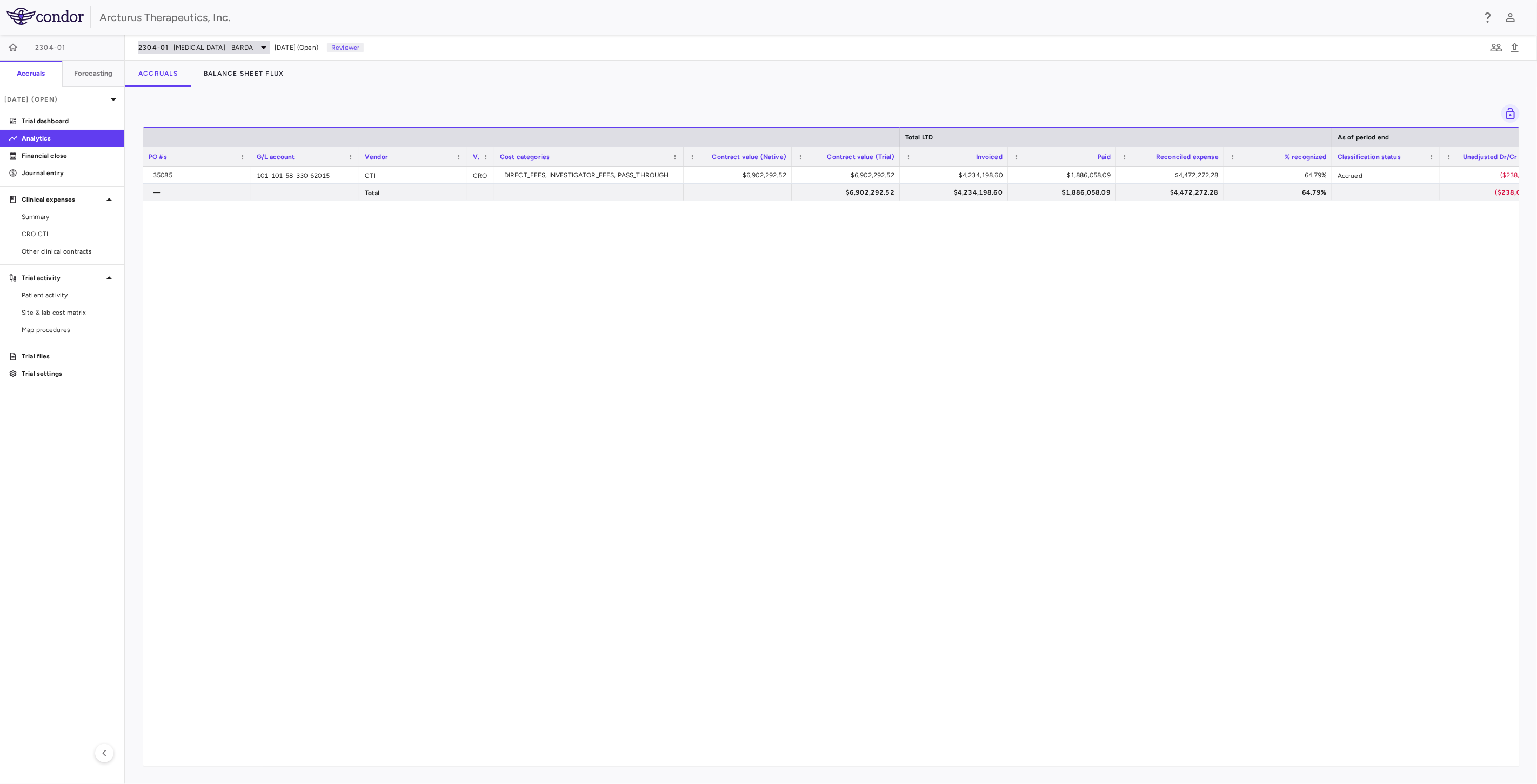
click at [191, 46] on span "Influenza - BARDA" at bounding box center [213, 47] width 80 height 10
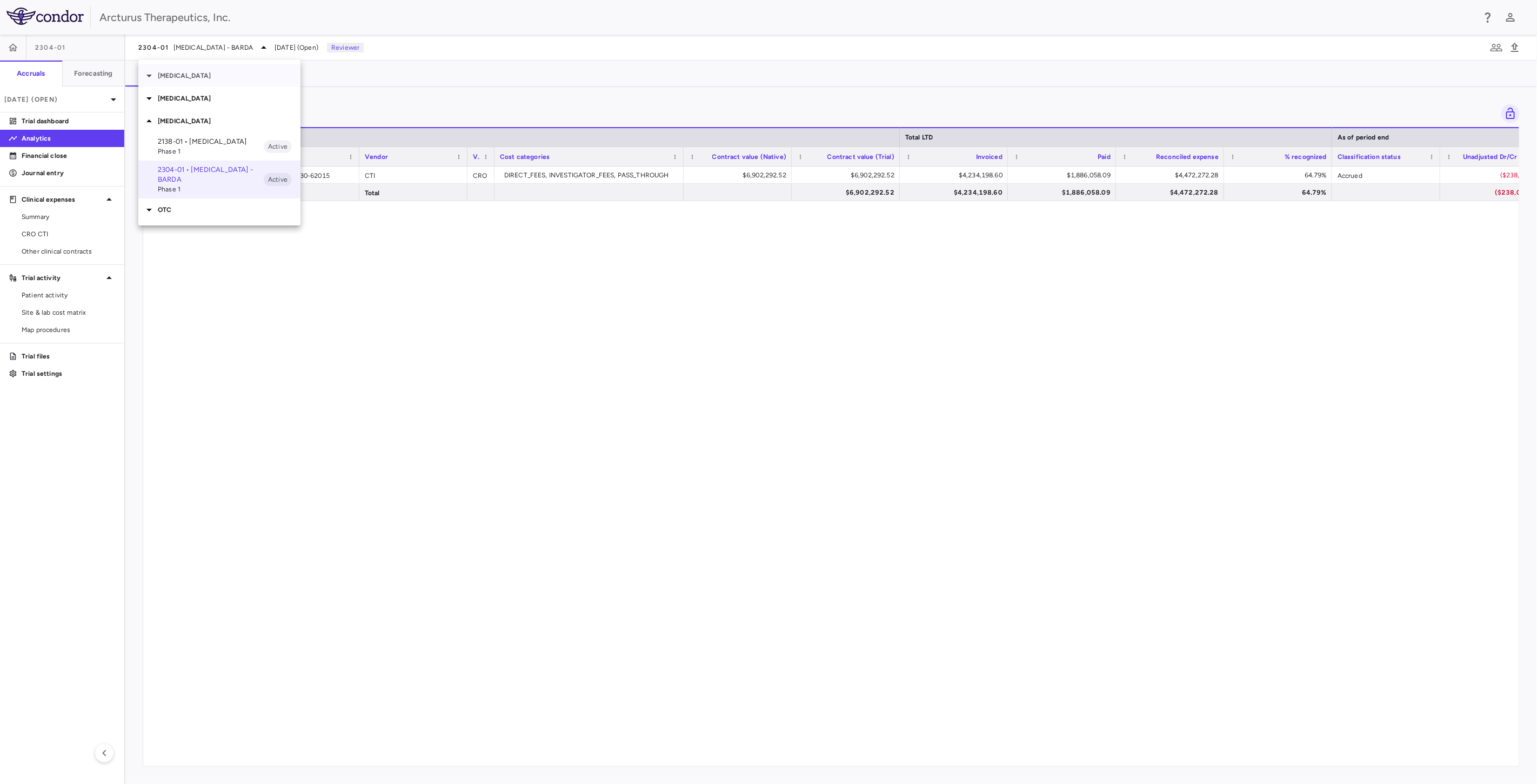
click at [181, 72] on p "COVID" at bounding box center [229, 75] width 142 height 10
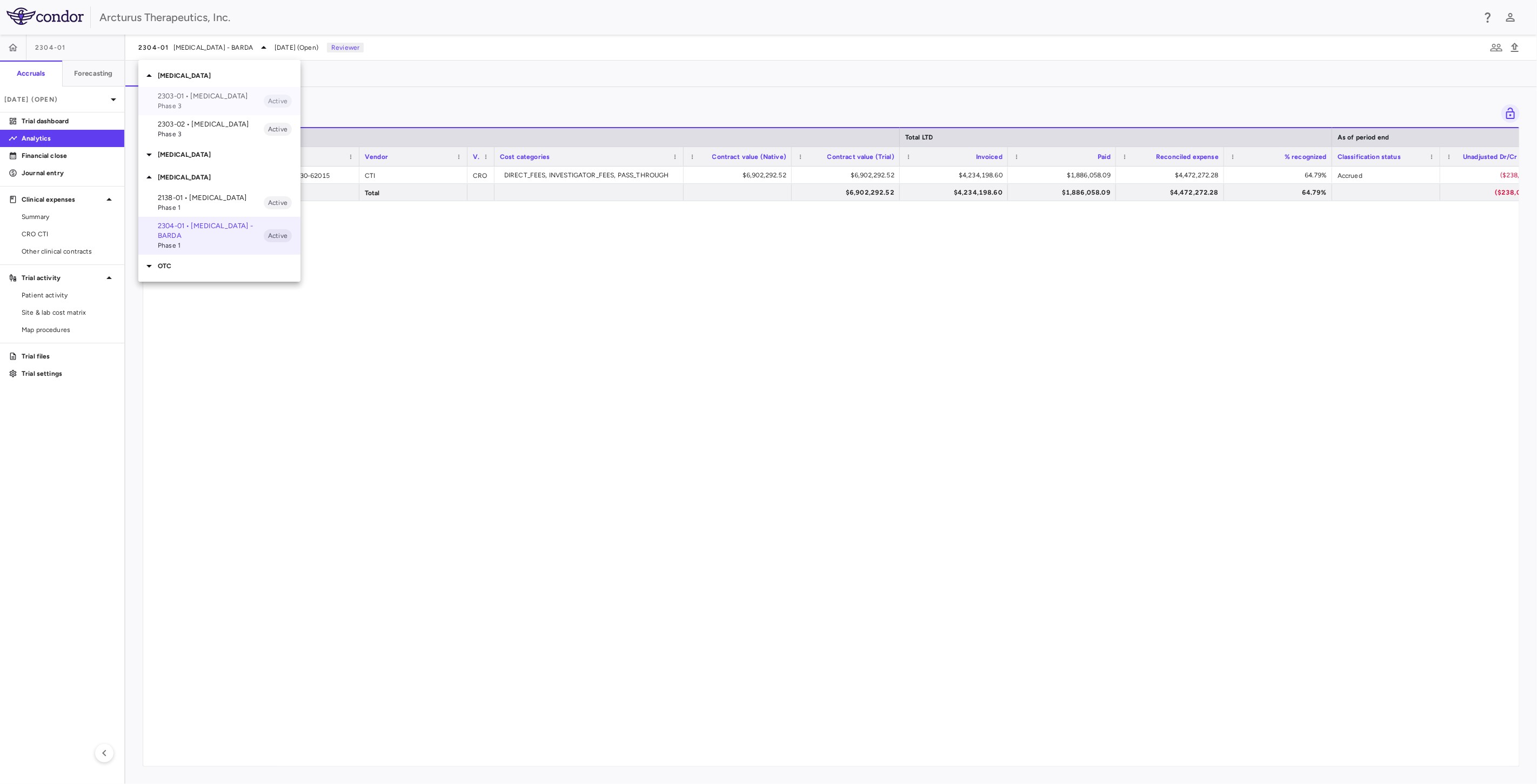
click at [207, 94] on p "2303-01 • COVID-19" at bounding box center [211, 96] width 106 height 10
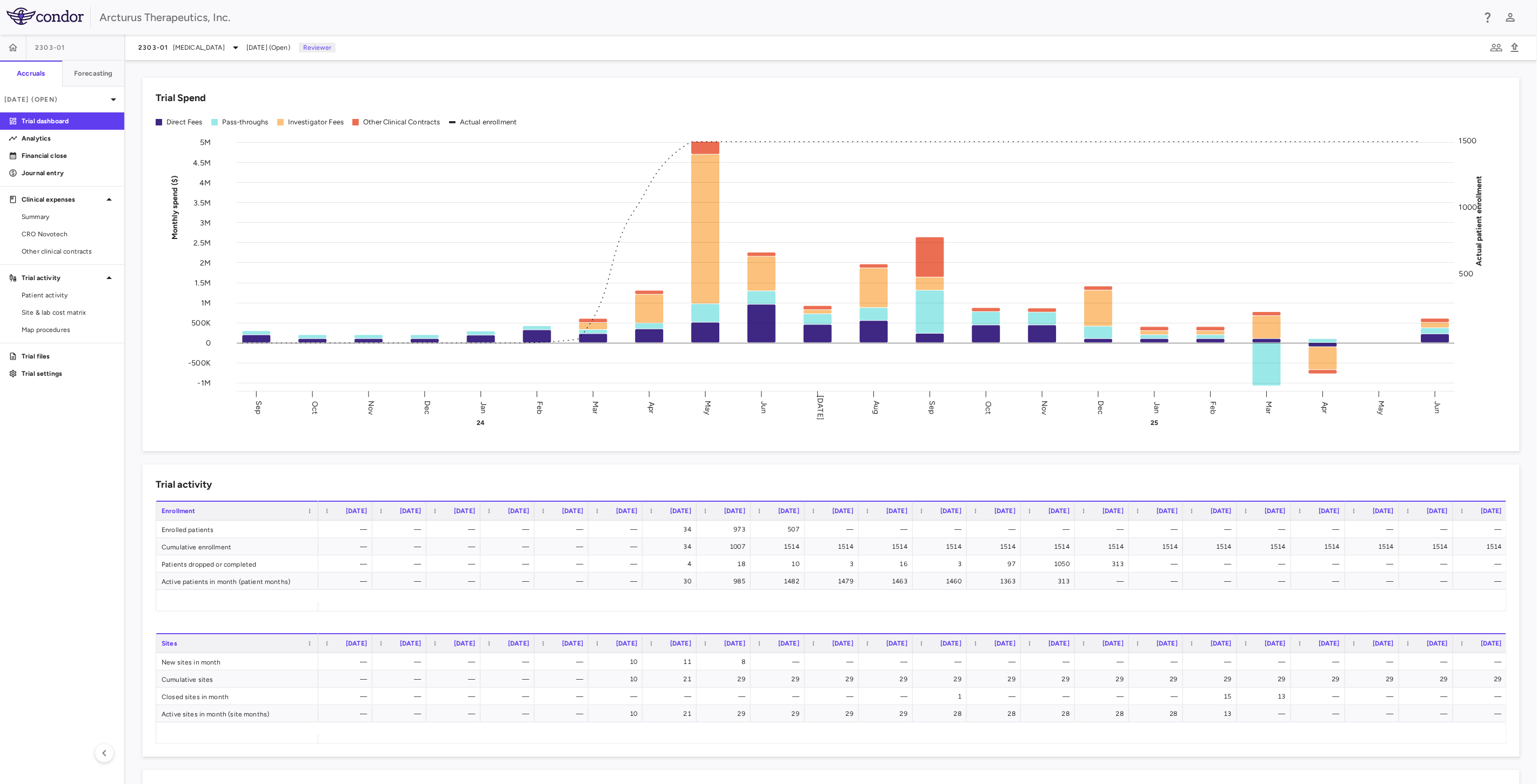
drag, startPoint x: 689, startPoint y: 28, endPoint x: 764, endPoint y: 35, distance: 75.3
click at [690, 28] on div "Arcturus Therapeutics, Inc." at bounding box center [768, 17] width 1537 height 35
click at [764, 35] on div "2303-01 COVID-19 Jun 2025 (Open) Reviewer" at bounding box center [831, 47] width 1412 height 26
drag, startPoint x: 693, startPoint y: 35, endPoint x: 797, endPoint y: 38, distance: 104.0
click at [695, 35] on div "2303-01 COVID-19 Jun 2025 (Open) Reviewer" at bounding box center [831, 47] width 1412 height 26
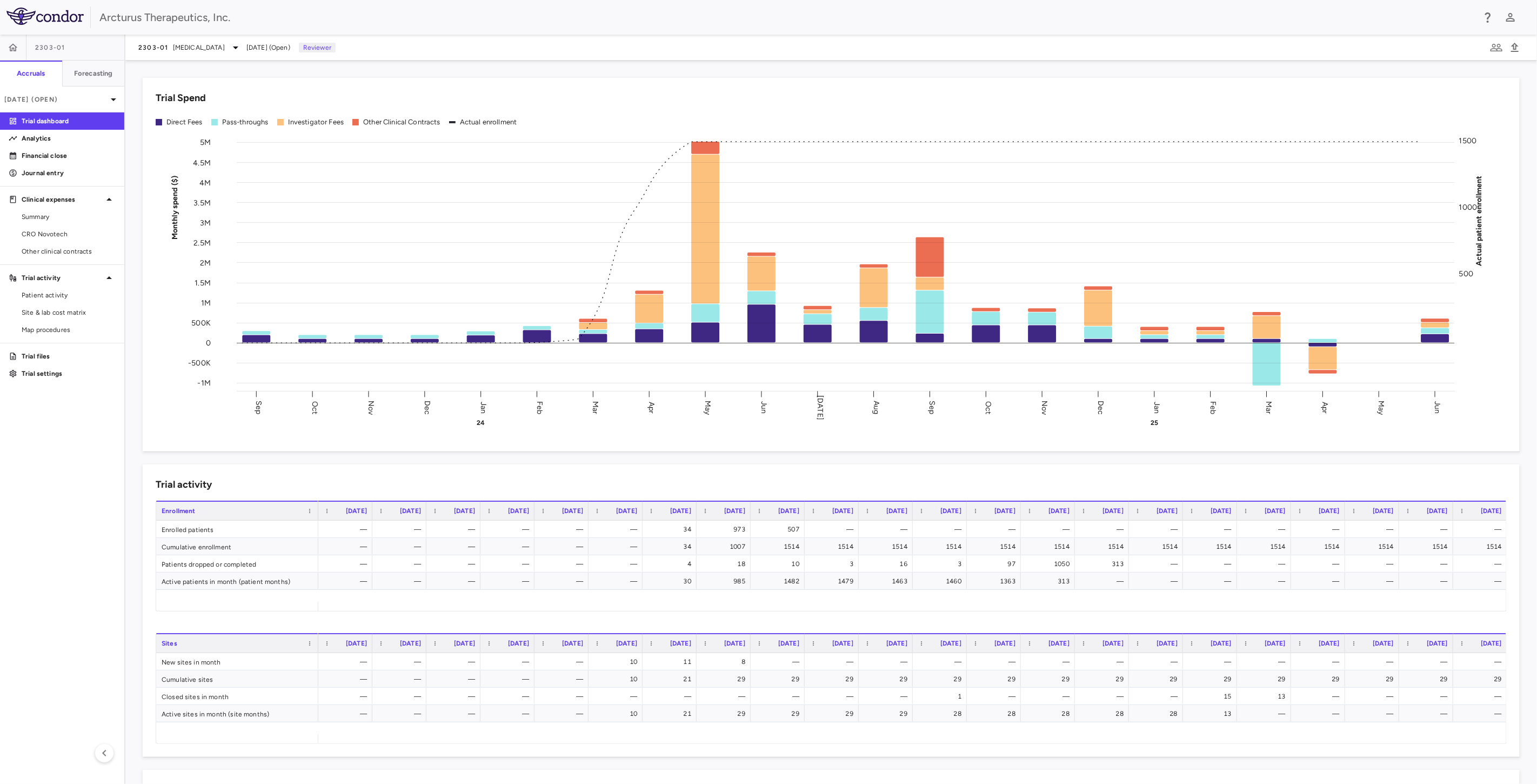
click at [797, 38] on div "2303-01 COVID-19 Jun 2025 (Open) Reviewer" at bounding box center [831, 47] width 1412 height 26
click at [83, 130] on link "Analytics" at bounding box center [62, 138] width 124 height 16
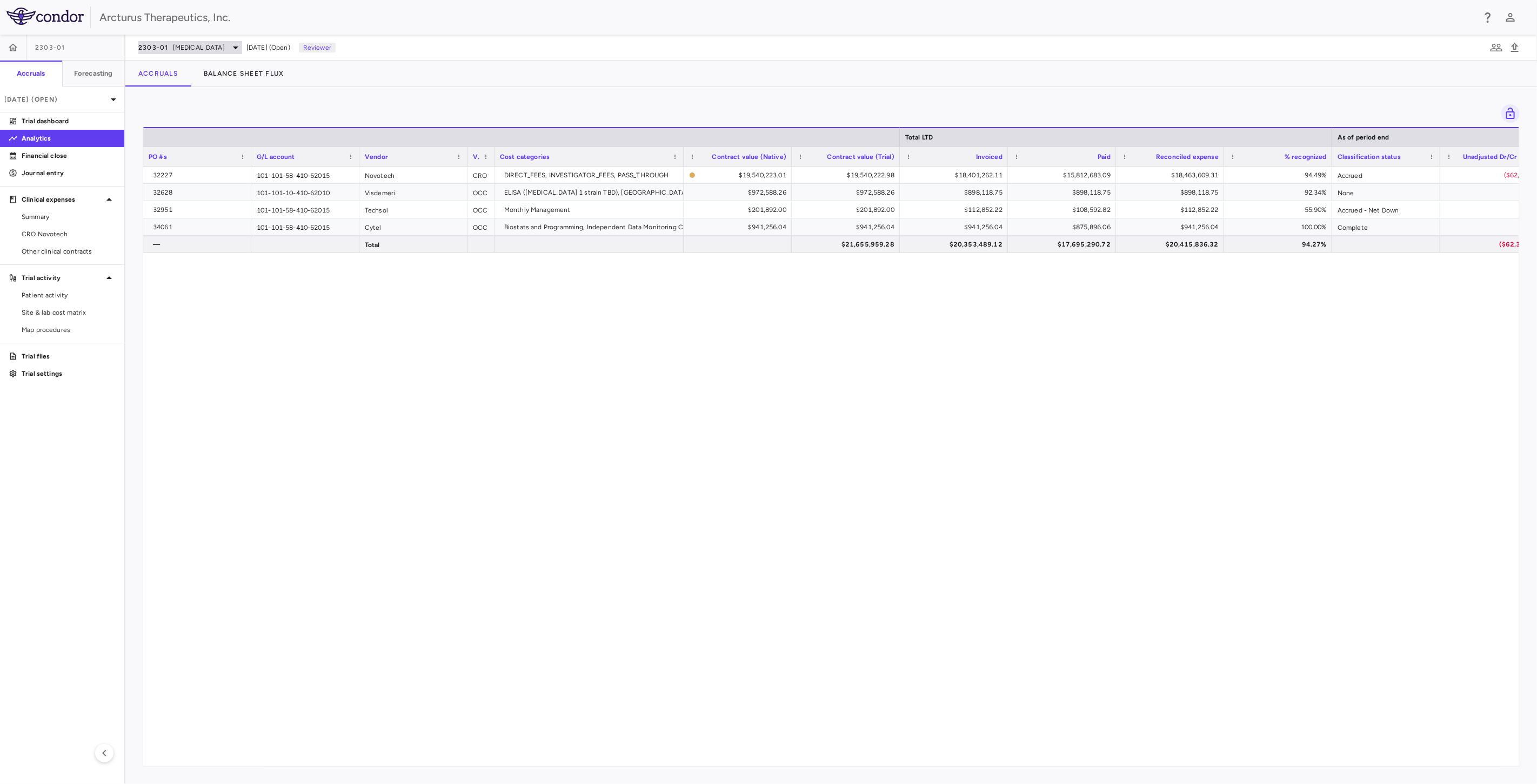
click at [157, 47] on span "2303-01" at bounding box center [153, 48] width 30 height 9
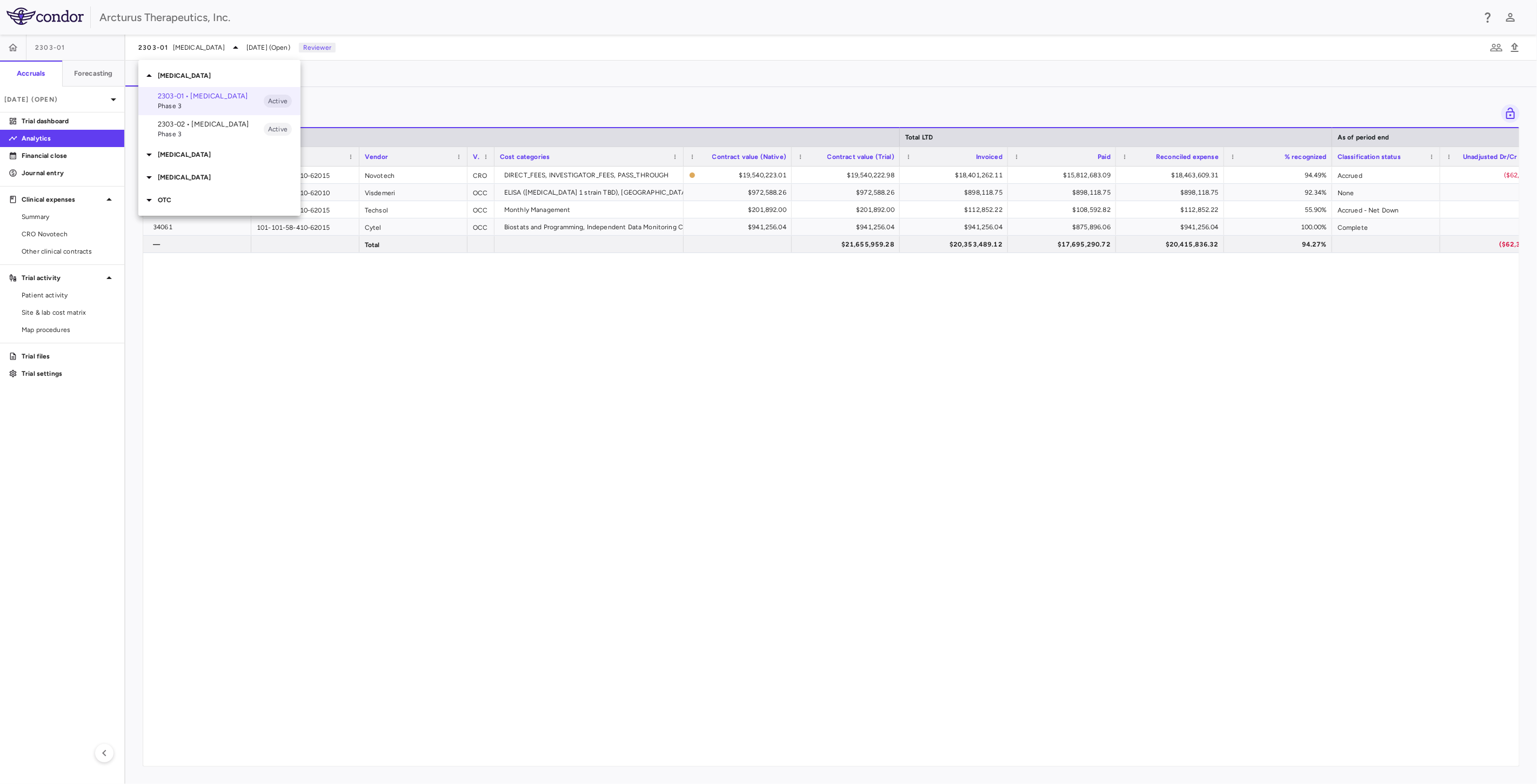
click at [190, 173] on p "Influenza" at bounding box center [229, 177] width 142 height 10
click at [185, 199] on p "2138-01 • Influenza" at bounding box center [211, 197] width 106 height 10
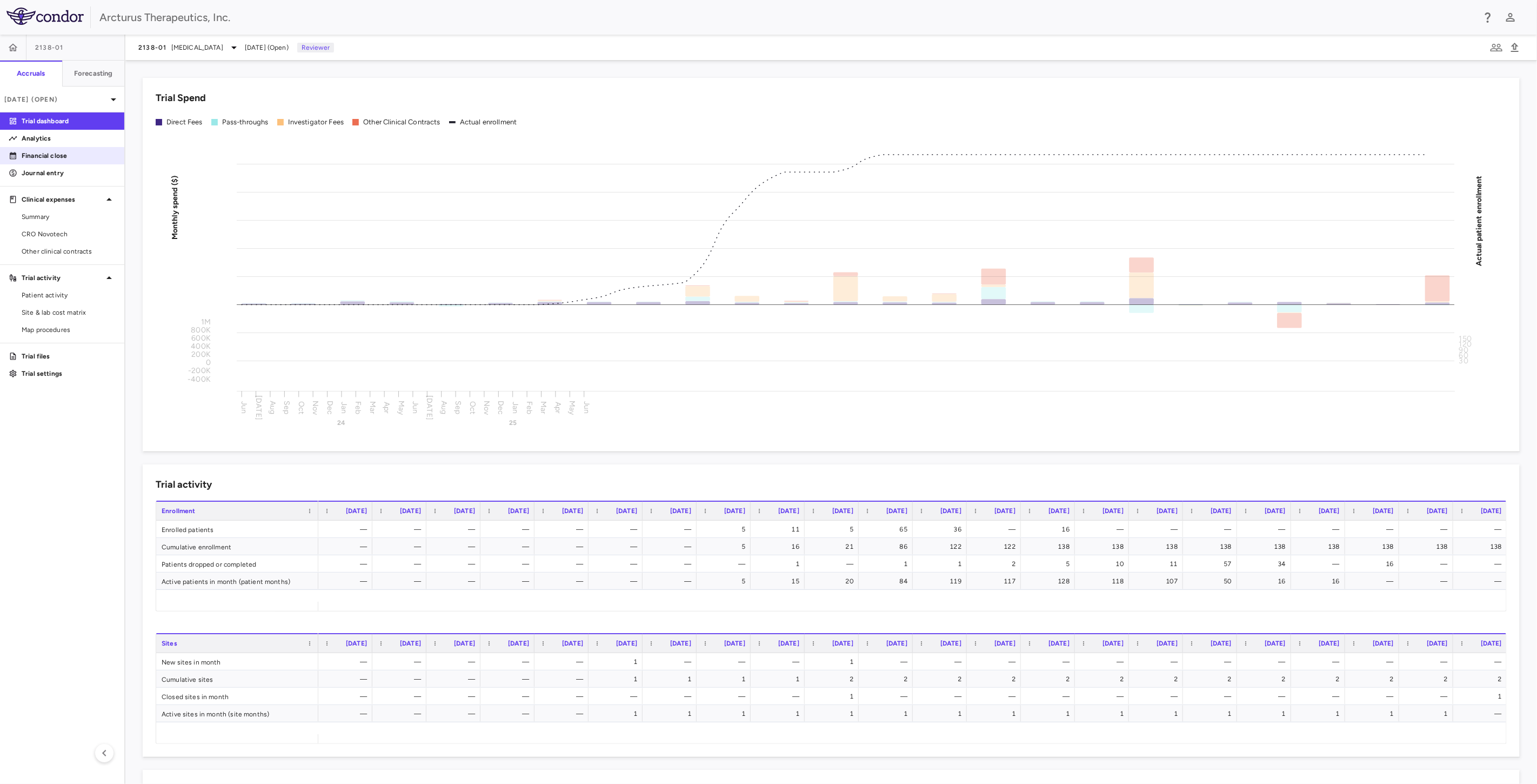
click at [27, 136] on p "Analytics" at bounding box center [68, 138] width 94 height 10
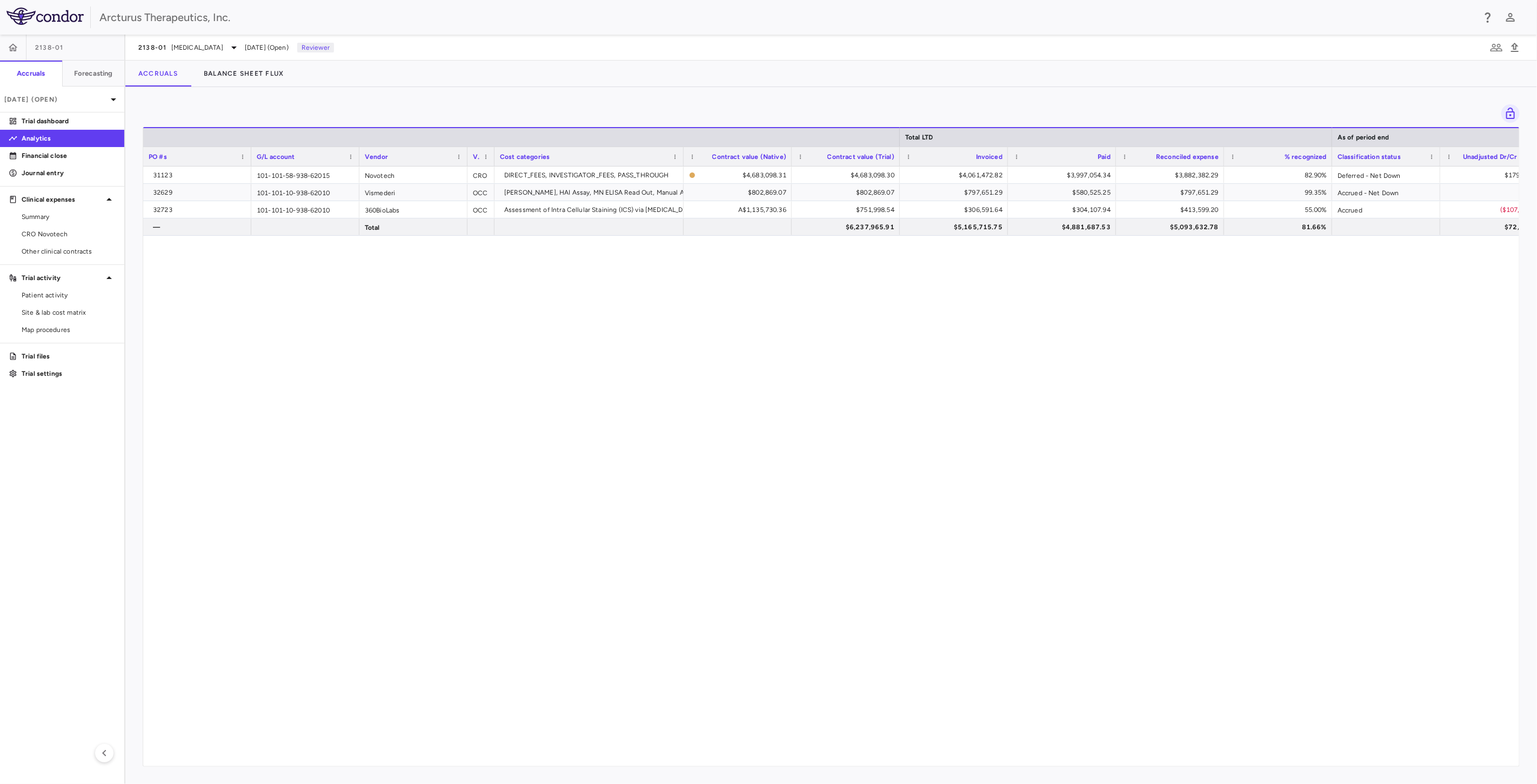
click at [521, 303] on div "31123 101-101-58-938-62015 Novotech CRO DIRECT_FEES, INVESTIGATOR_FEES, PASS_TH…" at bounding box center [831, 462] width 1376 height 591
click at [529, 338] on div "31123 101-101-58-938-62015 Novotech CRO DIRECT_FEES, INVESTIGATOR_FEES, PASS_TH…" at bounding box center [831, 462] width 1376 height 591
click at [536, 292] on div "31123 101-101-58-938-62015 Novotech CRO DIRECT_FEES, INVESTIGATOR_FEES, PASS_TH…" at bounding box center [831, 462] width 1376 height 591
click at [554, 310] on div "31123 101-101-58-938-62015 Novotech CRO DIRECT_FEES, INVESTIGATOR_FEES, PASS_TH…" at bounding box center [831, 462] width 1376 height 591
drag, startPoint x: 1301, startPoint y: 250, endPoint x: 1326, endPoint y: 250, distance: 25.0
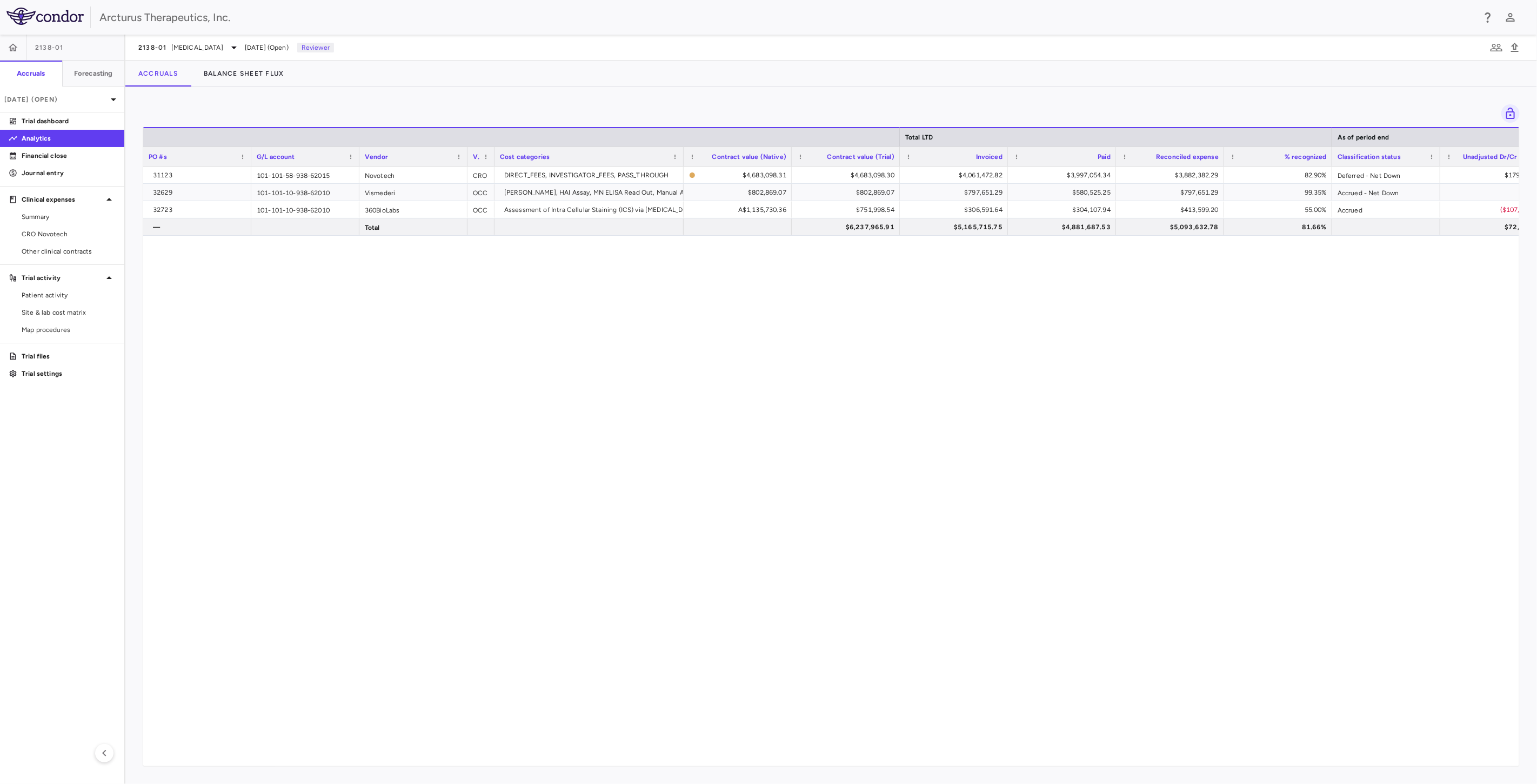
click at [1301, 250] on div "31123 101-101-58-938-62015 Novotech CRO DIRECT_FEES, INVESTIGATOR_FEES, PASS_TH…" at bounding box center [831, 462] width 1376 height 591
click at [1019, 374] on div "31123 101-101-58-938-62015 Novotech CRO DIRECT_FEES, INVESTIGATOR_FEES, PASS_TH…" at bounding box center [831, 462] width 1376 height 591
click at [717, 451] on div "31123 101-101-58-938-62015 Novotech CRO DIRECT_FEES, INVESTIGATOR_FEES, PASS_TH…" at bounding box center [831, 462] width 1376 height 591
click at [737, 492] on div "31123 101-101-58-938-62015 Novotech CRO DIRECT_FEES, INVESTIGATOR_FEES, PASS_TH…" at bounding box center [831, 462] width 1376 height 591
click at [744, 424] on div "31123 101-101-58-938-62015 Novotech CRO DIRECT_FEES, INVESTIGATOR_FEES, PASS_TH…" at bounding box center [831, 462] width 1376 height 591
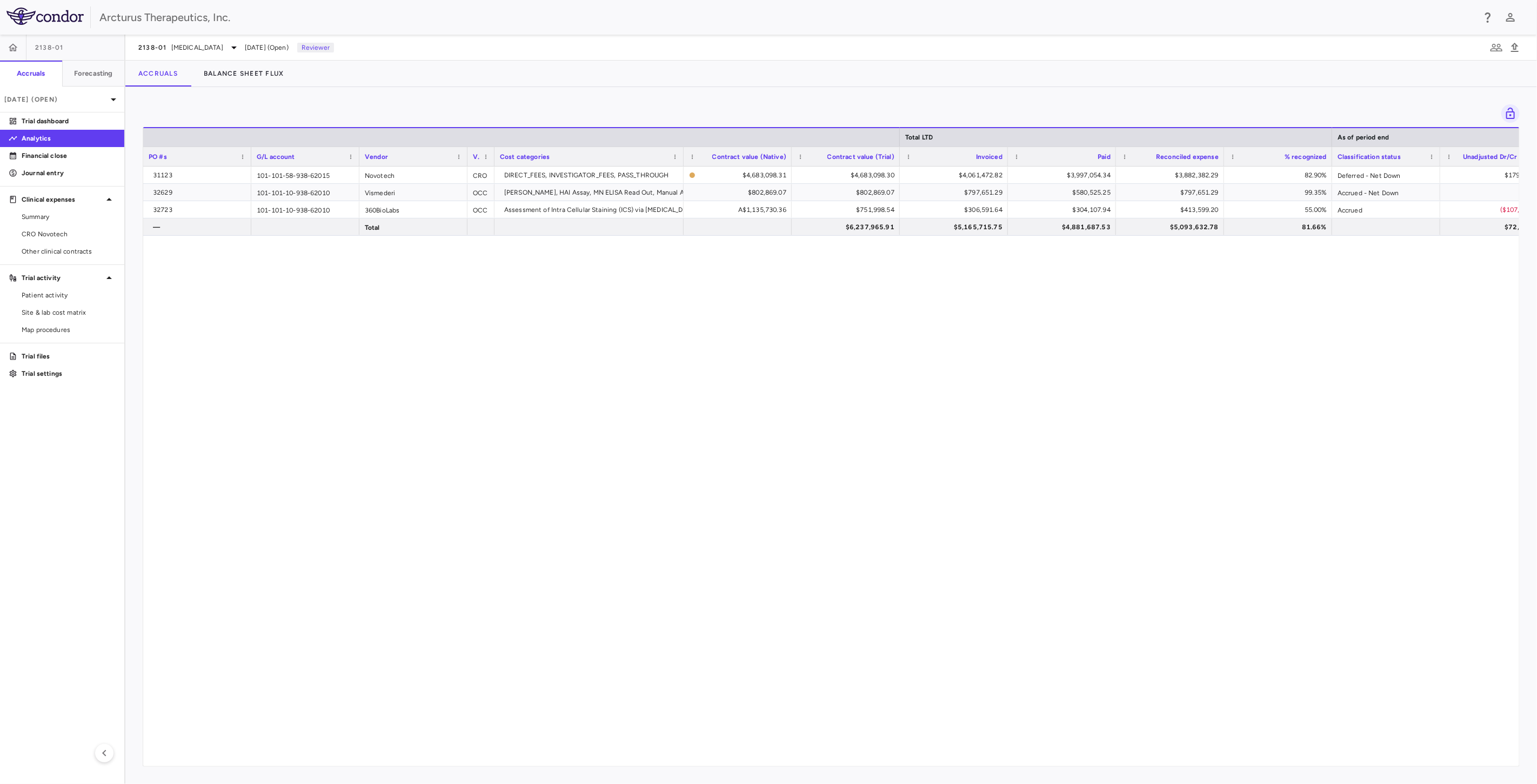
click at [744, 427] on div "31123 101-101-58-938-62015 Novotech CRO DIRECT_FEES, INVESTIGATOR_FEES, PASS_TH…" at bounding box center [831, 462] width 1376 height 591
drag, startPoint x: 797, startPoint y: 375, endPoint x: 833, endPoint y: 422, distance: 59.2
click at [802, 382] on div "31123 101-101-58-938-62015 Novotech CRO DIRECT_FEES, INVESTIGATOR_FEES, PASS_TH…" at bounding box center [831, 462] width 1376 height 591
drag, startPoint x: 833, startPoint y: 422, endPoint x: 850, endPoint y: 387, distance: 38.9
click at [835, 413] on div "31123 101-101-58-938-62015 Novotech CRO DIRECT_FEES, INVESTIGATOR_FEES, PASS_TH…" at bounding box center [831, 462] width 1376 height 591
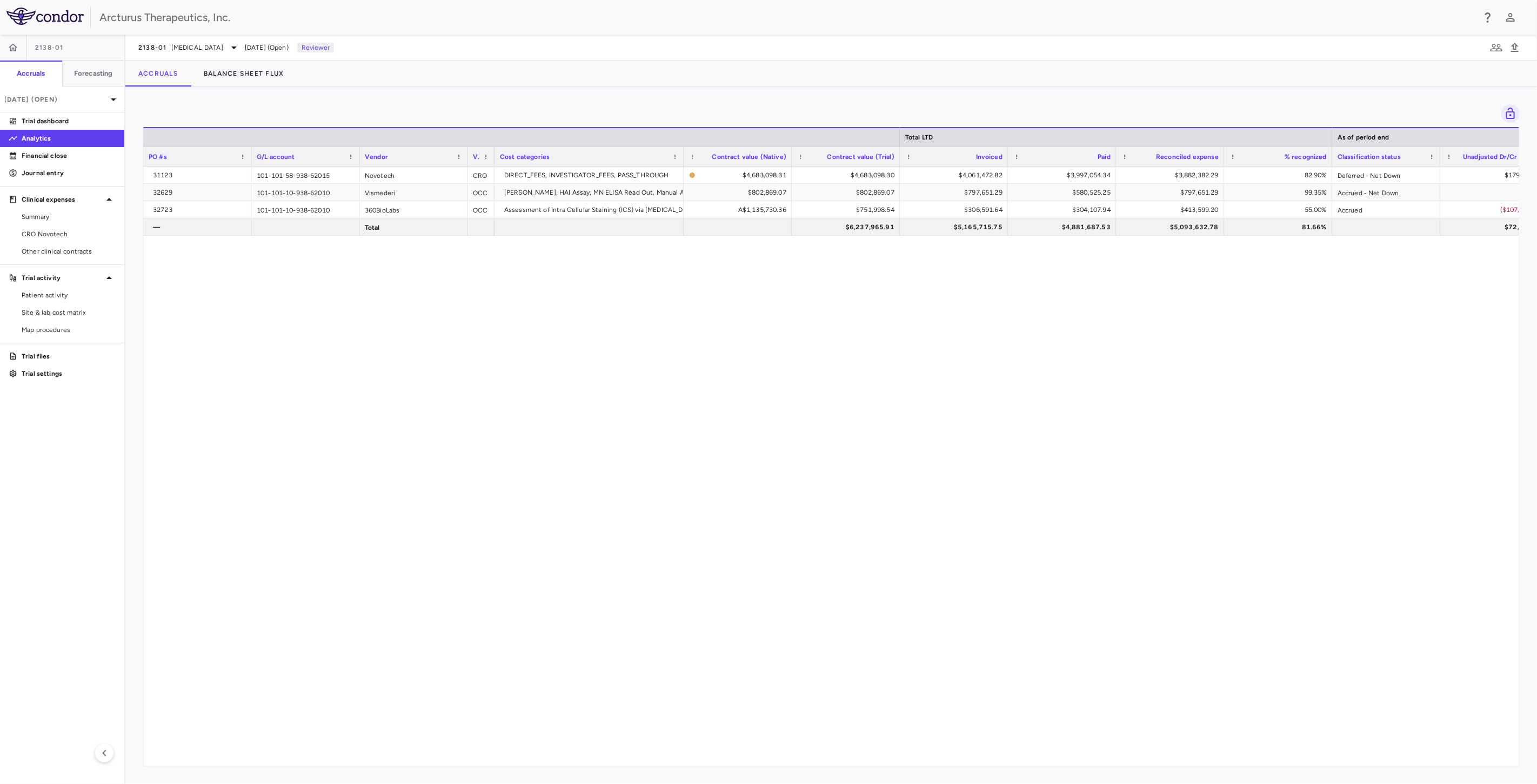
drag, startPoint x: 863, startPoint y: 358, endPoint x: 893, endPoint y: 397, distance: 49.2
click at [863, 359] on div "31123 101-101-58-938-62015 Novotech CRO DIRECT_FEES, INVESTIGATOR_FEES, PASS_TH…" at bounding box center [831, 462] width 1376 height 591
click at [898, 410] on div "31123 101-101-58-938-62015 Novotech CRO DIRECT_FEES, INVESTIGATOR_FEES, PASS_TH…" at bounding box center [831, 462] width 1376 height 591
click at [926, 309] on div "31123 101-101-58-938-62015 Novotech CRO DIRECT_FEES, INVESTIGATOR_FEES, PASS_TH…" at bounding box center [831, 462] width 1376 height 591
click at [922, 368] on div "31123 101-101-58-938-62015 Novotech CRO DIRECT_FEES, INVESTIGATOR_FEES, PASS_TH…" at bounding box center [831, 462] width 1376 height 591
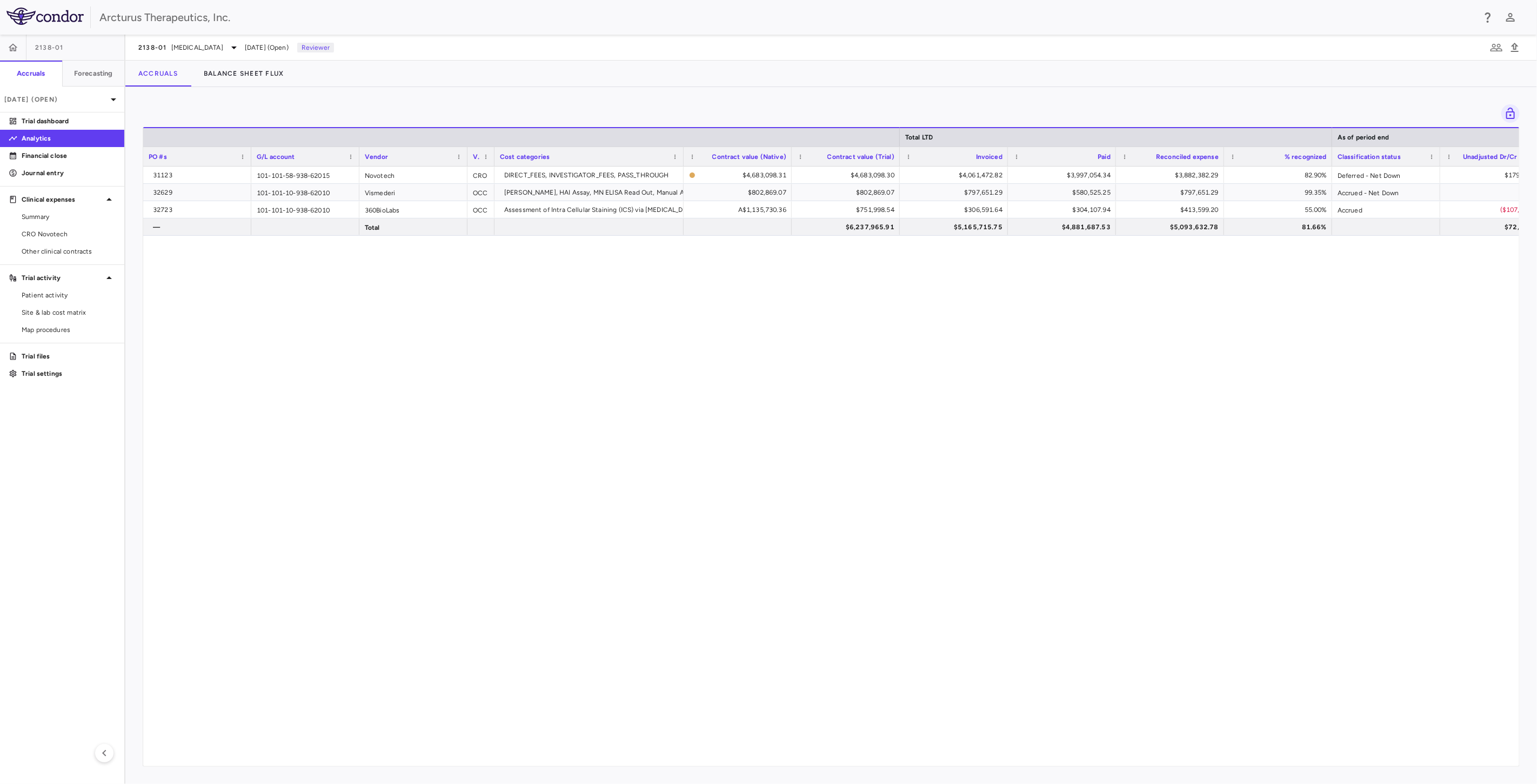
click at [668, 358] on div "31123 101-101-58-938-62015 Novotech CRO DIRECT_FEES, INVESTIGATOR_FEES, PASS_TH…" at bounding box center [831, 462] width 1376 height 591
click at [753, 486] on div "31123 101-101-58-938-62015 Novotech CRO DIRECT_FEES, INVESTIGATOR_FEES, PASS_TH…" at bounding box center [831, 462] width 1376 height 591
drag, startPoint x: 820, startPoint y: 391, endPoint x: 828, endPoint y: 479, distance: 88.4
click at [820, 391] on div "31123 101-101-58-938-62015 Novotech CRO DIRECT_FEES, INVESTIGATOR_FEES, PASS_TH…" at bounding box center [831, 462] width 1376 height 591
click at [828, 479] on div "31123 101-101-58-938-62015 Novotech CRO DIRECT_FEES, INVESTIGATOR_FEES, PASS_TH…" at bounding box center [831, 462] width 1376 height 591
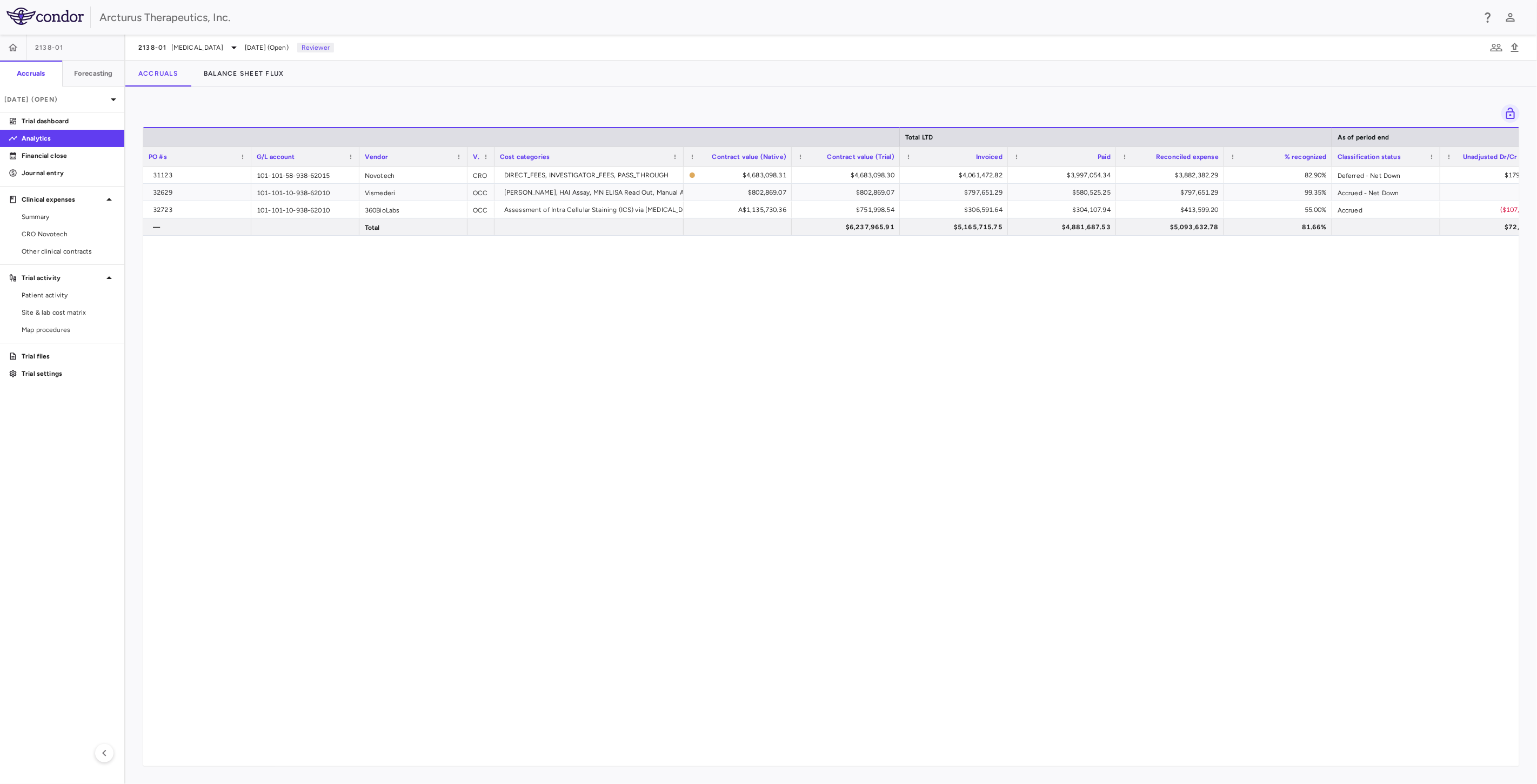
click at [843, 435] on div "31123 101-101-58-938-62015 Novotech CRO DIRECT_FEES, INVESTIGATOR_FEES, PASS_TH…" at bounding box center [831, 462] width 1376 height 591
click at [898, 530] on div "31123 101-101-58-938-62015 Novotech CRO DIRECT_FEES, INVESTIGATOR_FEES, PASS_TH…" at bounding box center [831, 462] width 1376 height 591
drag, startPoint x: 904, startPoint y: 485, endPoint x: 905, endPoint y: 509, distance: 24.0
click at [904, 486] on div "31123 101-101-58-938-62015 Novotech CRO DIRECT_FEES, INVESTIGATOR_FEES, PASS_TH…" at bounding box center [831, 462] width 1376 height 591
click at [905, 509] on div "31123 101-101-58-938-62015 Novotech CRO DIRECT_FEES, INVESTIGATOR_FEES, PASS_TH…" at bounding box center [831, 462] width 1376 height 591
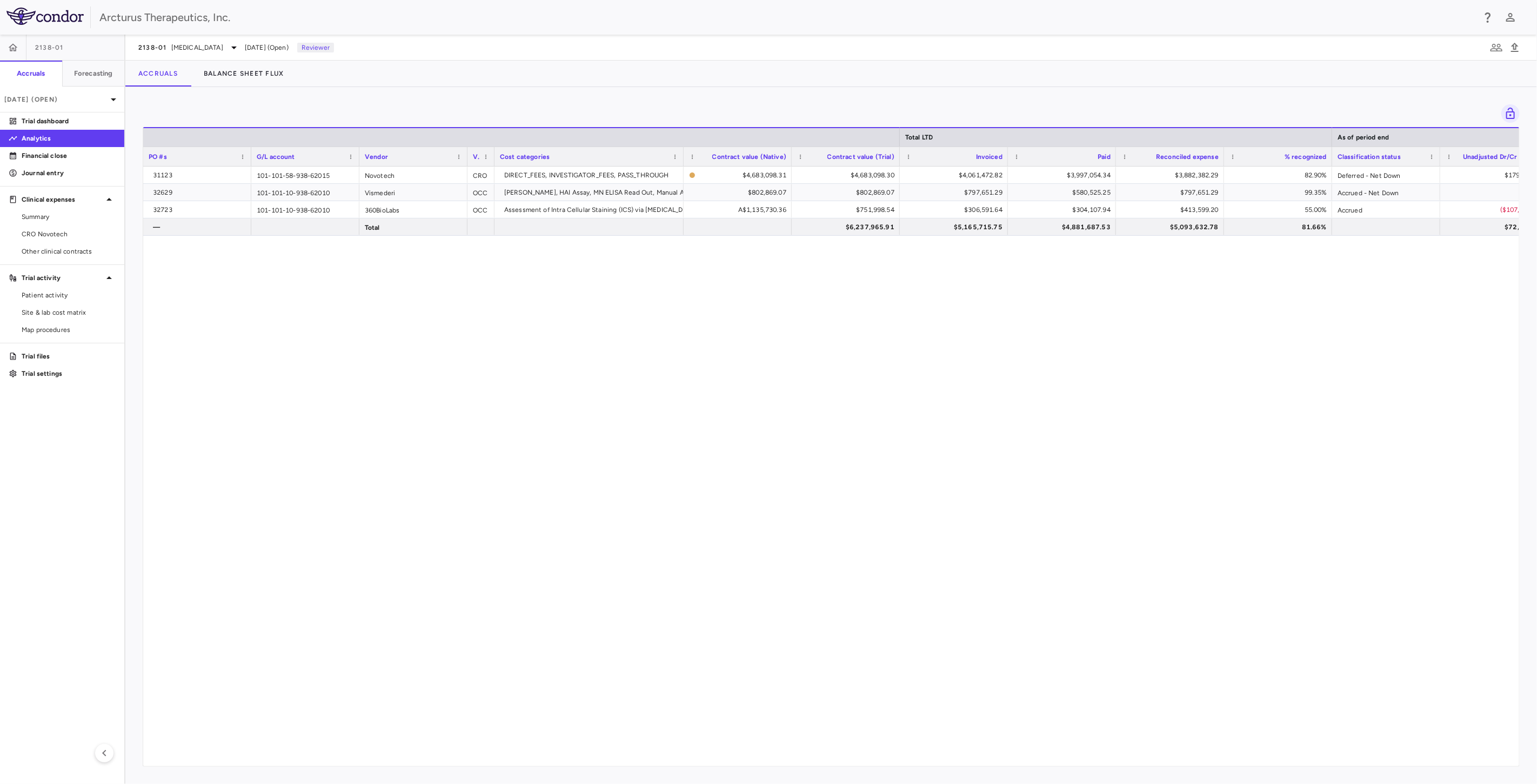
drag, startPoint x: 739, startPoint y: 422, endPoint x: 736, endPoint y: 413, distance: 9.5
click at [738, 421] on div "31123 101-101-58-938-62015 Novotech CRO DIRECT_FEES, INVESTIGATOR_FEES, PASS_TH…" at bounding box center [831, 462] width 1376 height 591
drag, startPoint x: 736, startPoint y: 415, endPoint x: 736, endPoint y: 422, distance: 7.0
click at [736, 422] on div "31123 101-101-58-938-62015 Novotech CRO DIRECT_FEES, INVESTIGATOR_FEES, PASS_TH…" at bounding box center [831, 462] width 1376 height 591
click at [720, 380] on div "31123 101-101-58-938-62015 Novotech CRO DIRECT_FEES, INVESTIGATOR_FEES, PASS_TH…" at bounding box center [831, 462] width 1376 height 591
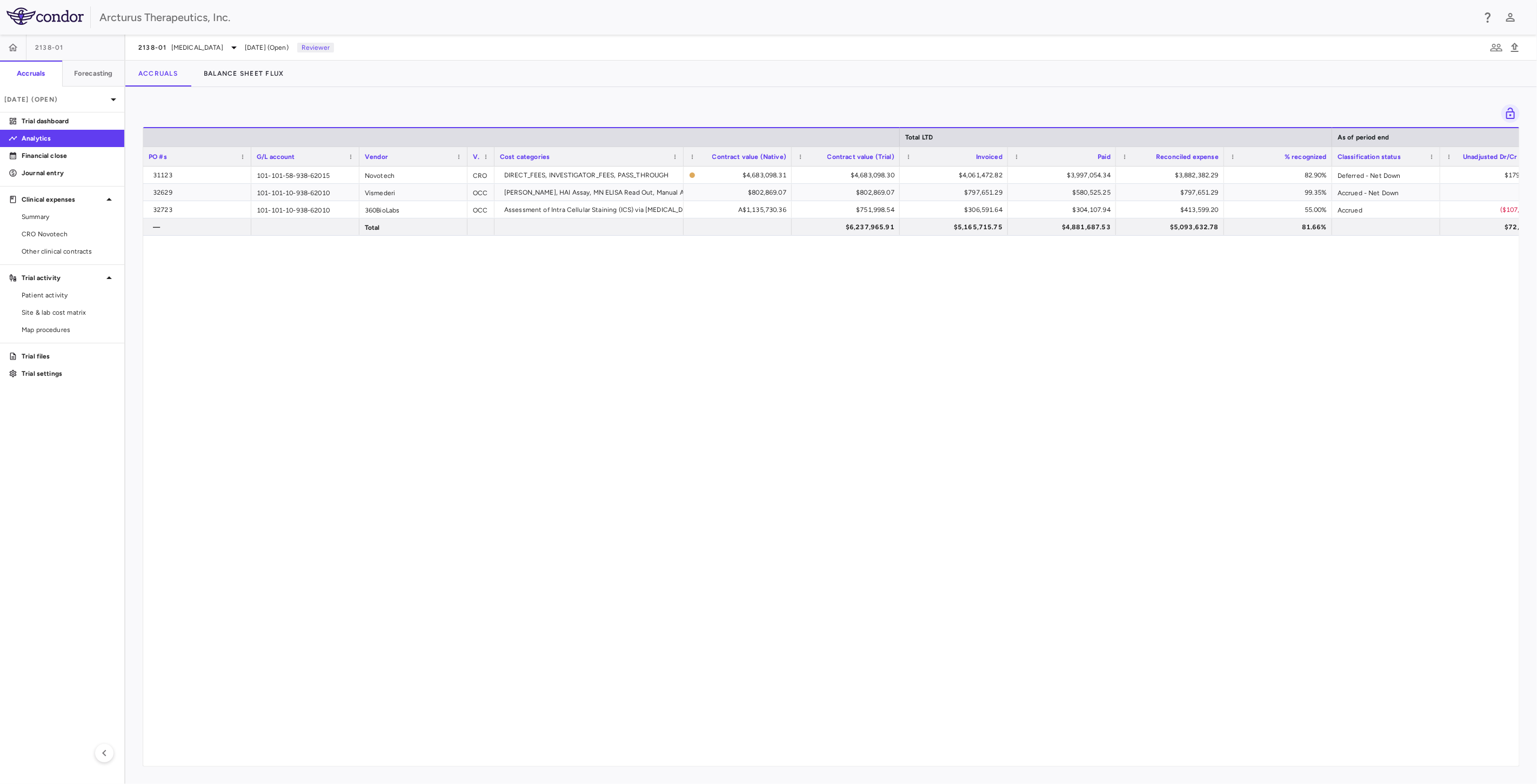
click at [720, 381] on div "31123 101-101-58-938-62015 Novotech CRO DIRECT_FEES, INVESTIGATOR_FEES, PASS_TH…" at bounding box center [831, 462] width 1376 height 591
click at [189, 46] on span "Influenza" at bounding box center [197, 47] width 52 height 10
click at [190, 171] on p "2304-01 • Influenza - BARDA" at bounding box center [211, 174] width 106 height 19
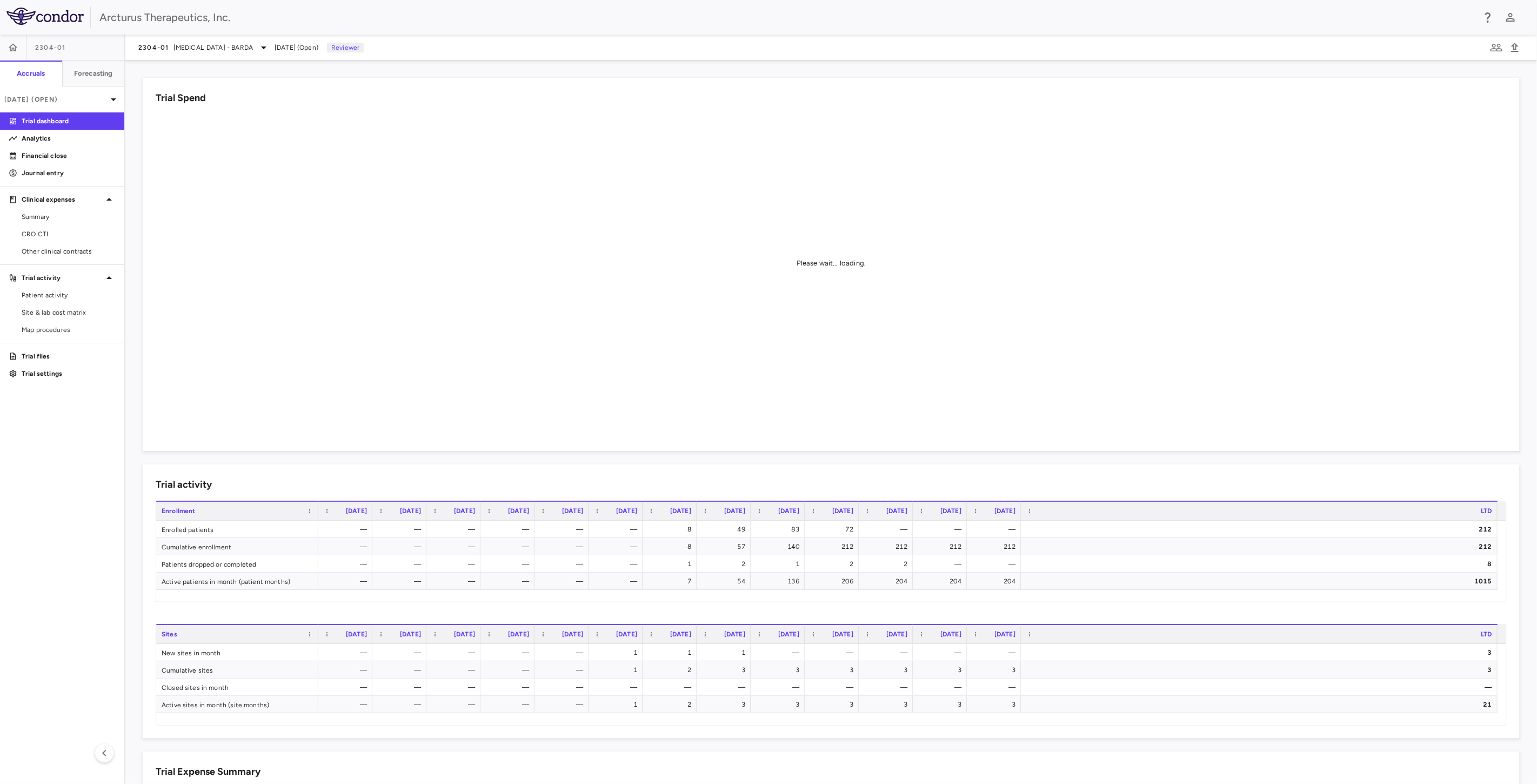
scroll to position [60, 0]
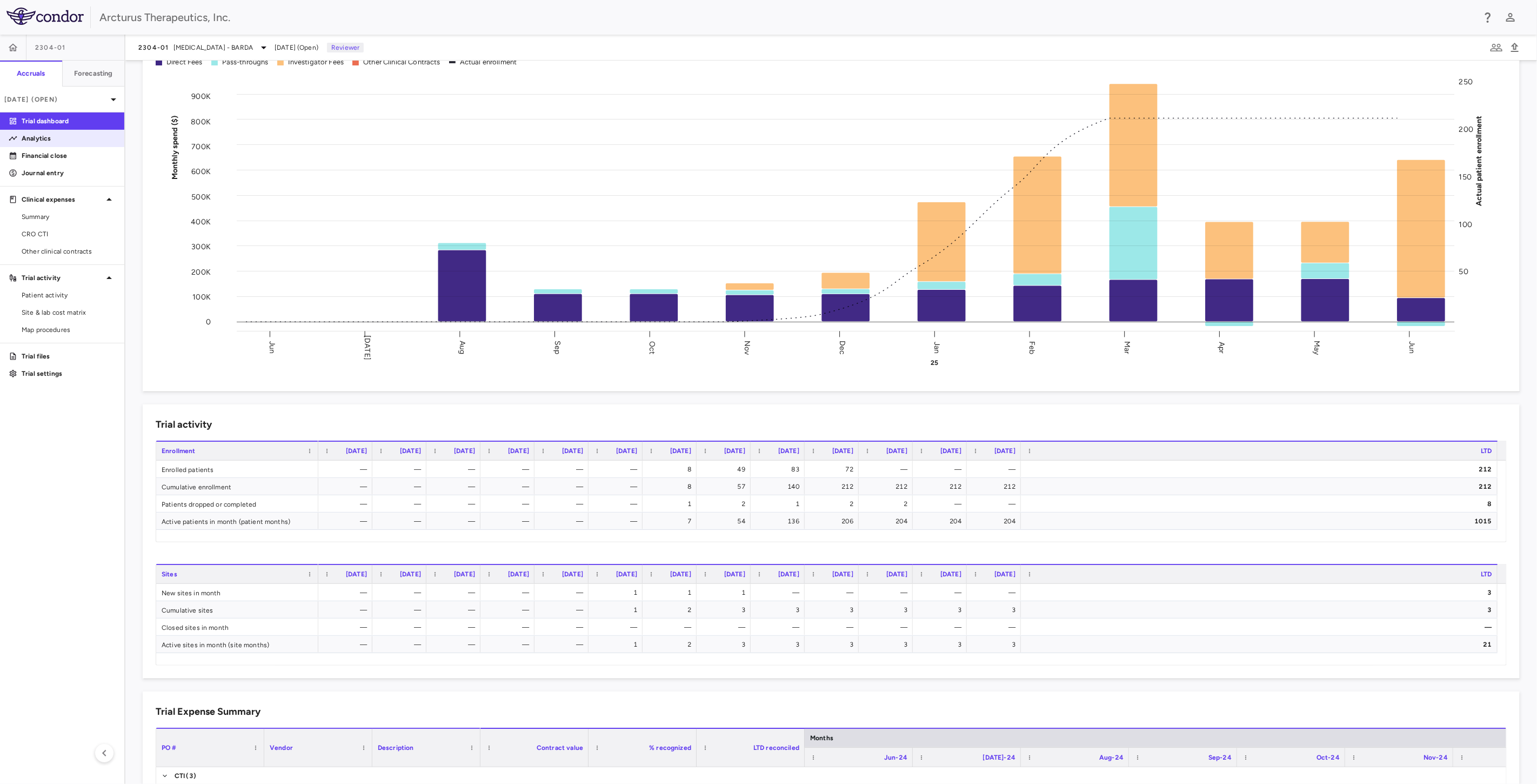
click at [49, 140] on p "Analytics" at bounding box center [68, 138] width 94 height 10
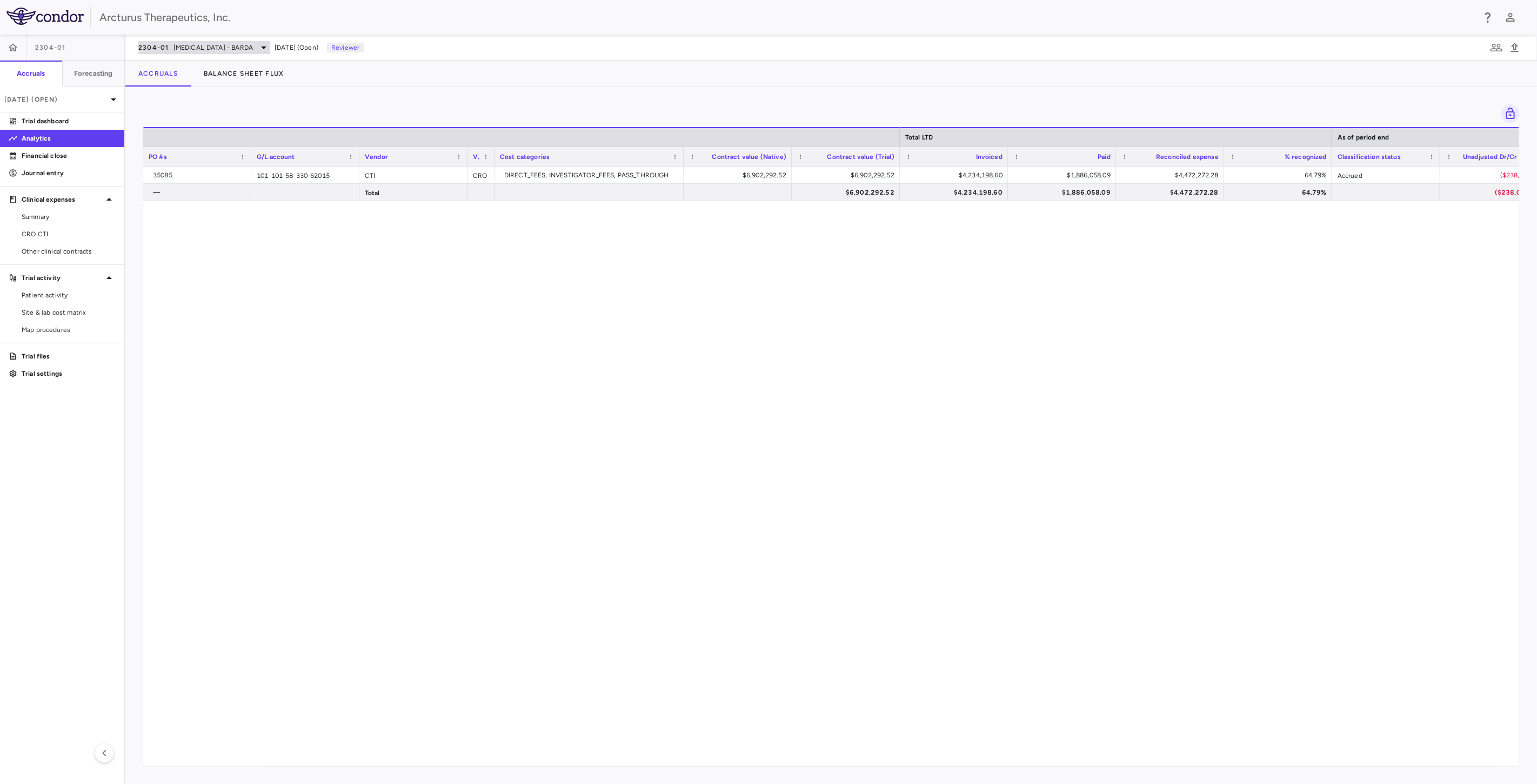
click at [190, 44] on span "Influenza - BARDA" at bounding box center [213, 47] width 80 height 10
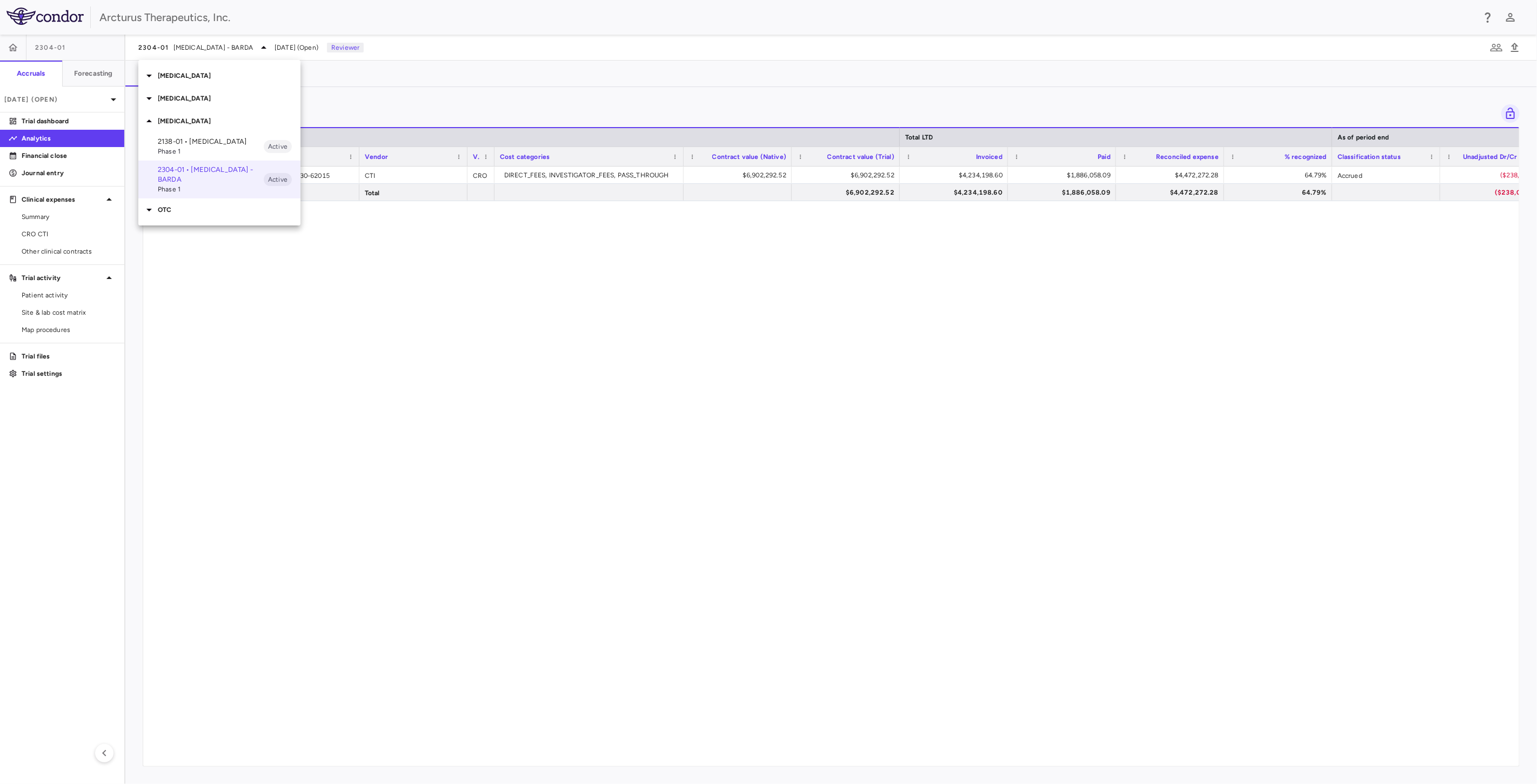
click at [179, 118] on p "Influenza" at bounding box center [229, 120] width 142 height 10
click at [185, 98] on p "Cystic Fibrosis" at bounding box center [229, 98] width 142 height 10
click at [190, 120] on p "032-01 • Cystic Fibrosis" at bounding box center [211, 119] width 106 height 10
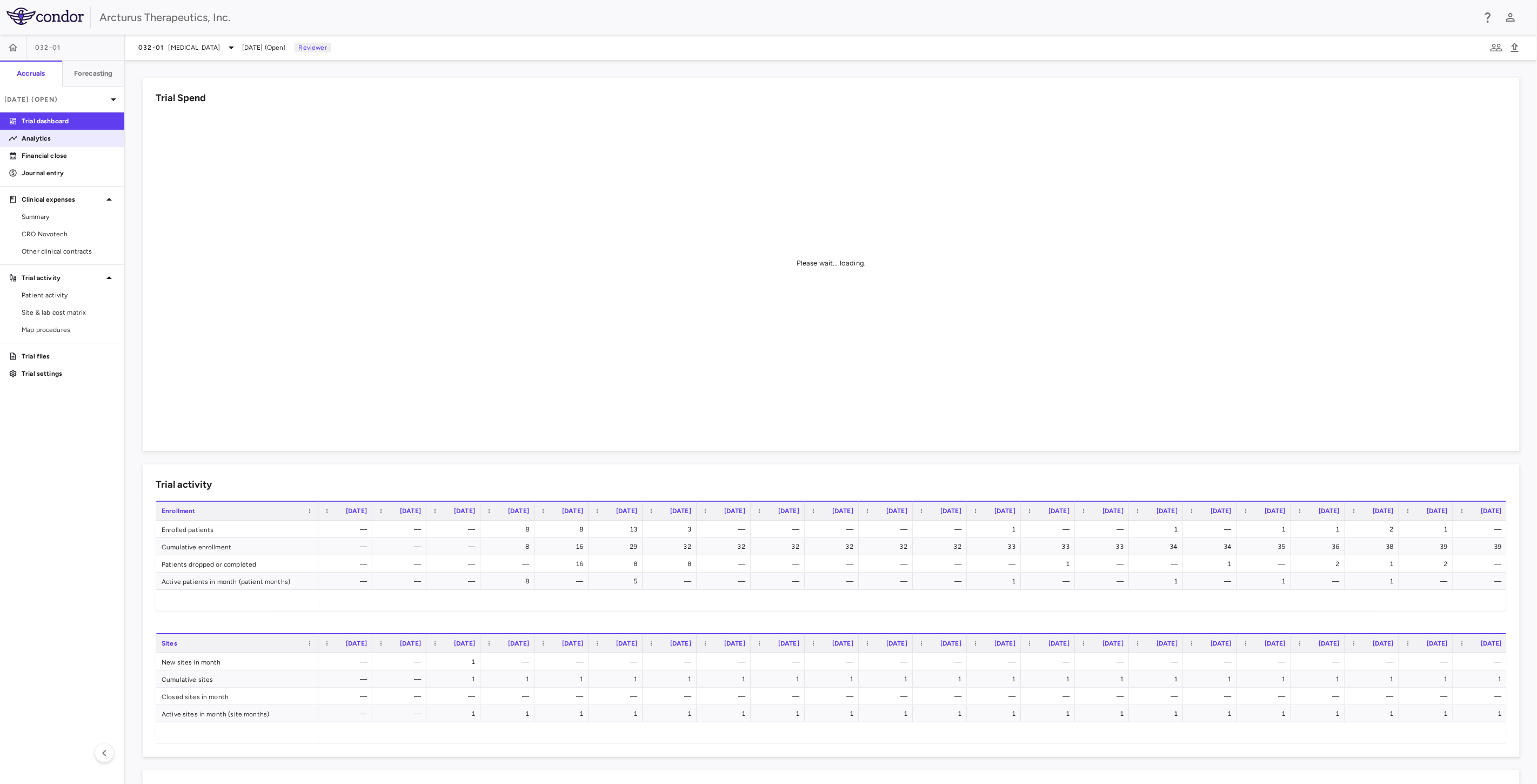
click at [33, 136] on p "Analytics" at bounding box center [68, 138] width 94 height 10
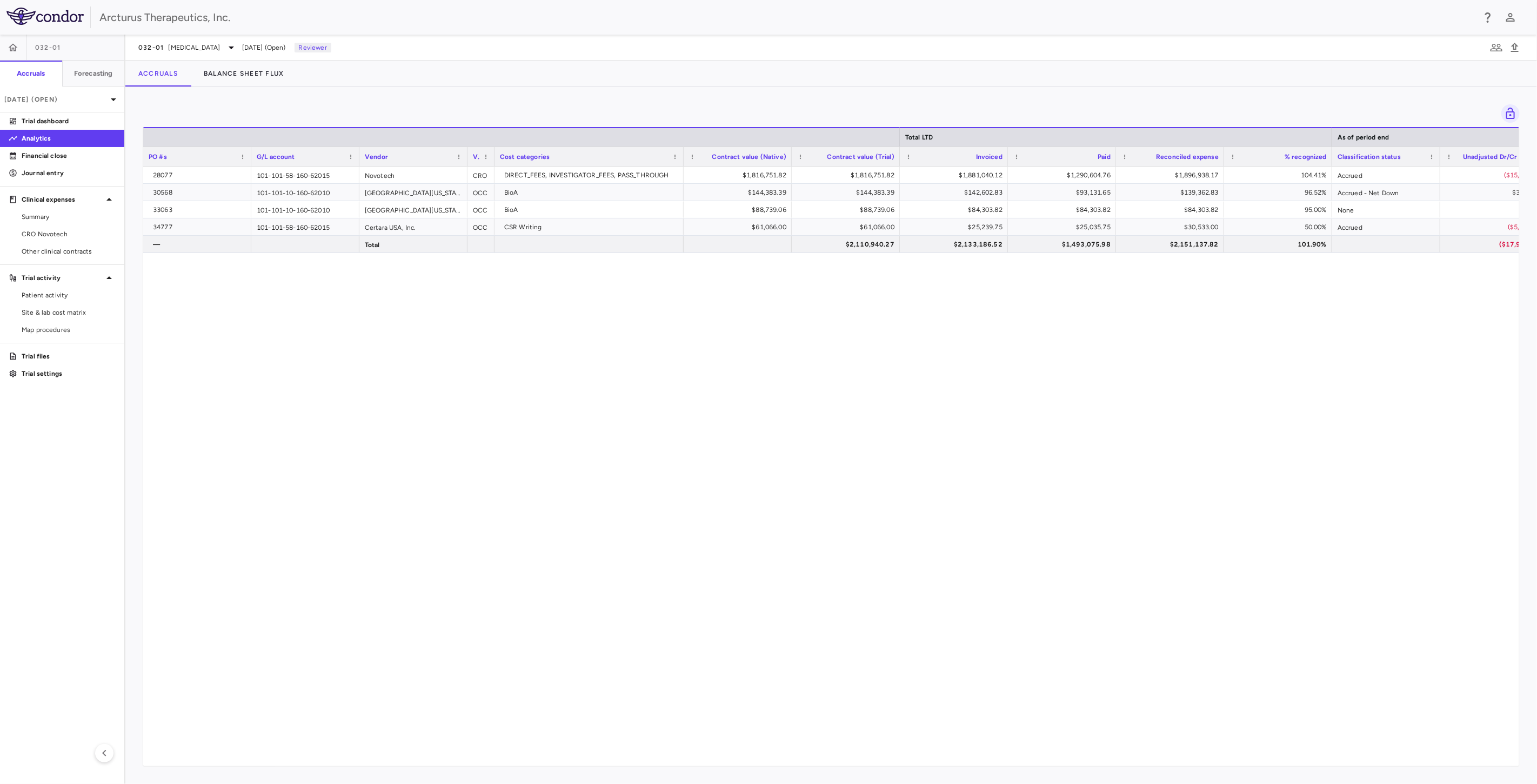
click at [640, 362] on div "28077 101-101-58-160-62015 Novotech CRO DIRECT_FEES, INVESTIGATOR_FEES, PASS_TH…" at bounding box center [831, 462] width 1376 height 591
click at [644, 363] on div "28077 101-101-58-160-62015 Novotech CRO DIRECT_FEES, INVESTIGATOR_FEES, PASS_TH…" at bounding box center [831, 462] width 1376 height 591
click at [861, 393] on div "28077 101-101-58-160-62015 Novotech CRO DIRECT_FEES, INVESTIGATOR_FEES, PASS_TH…" at bounding box center [831, 462] width 1376 height 591
click at [952, 405] on div "28077 101-101-58-160-62015 Novotech CRO DIRECT_FEES, INVESTIGATOR_FEES, PASS_TH…" at bounding box center [831, 462] width 1376 height 591
click at [1042, 396] on div "28077 101-101-58-160-62015 Novotech CRO DIRECT_FEES, INVESTIGATOR_FEES, PASS_TH…" at bounding box center [831, 462] width 1376 height 591
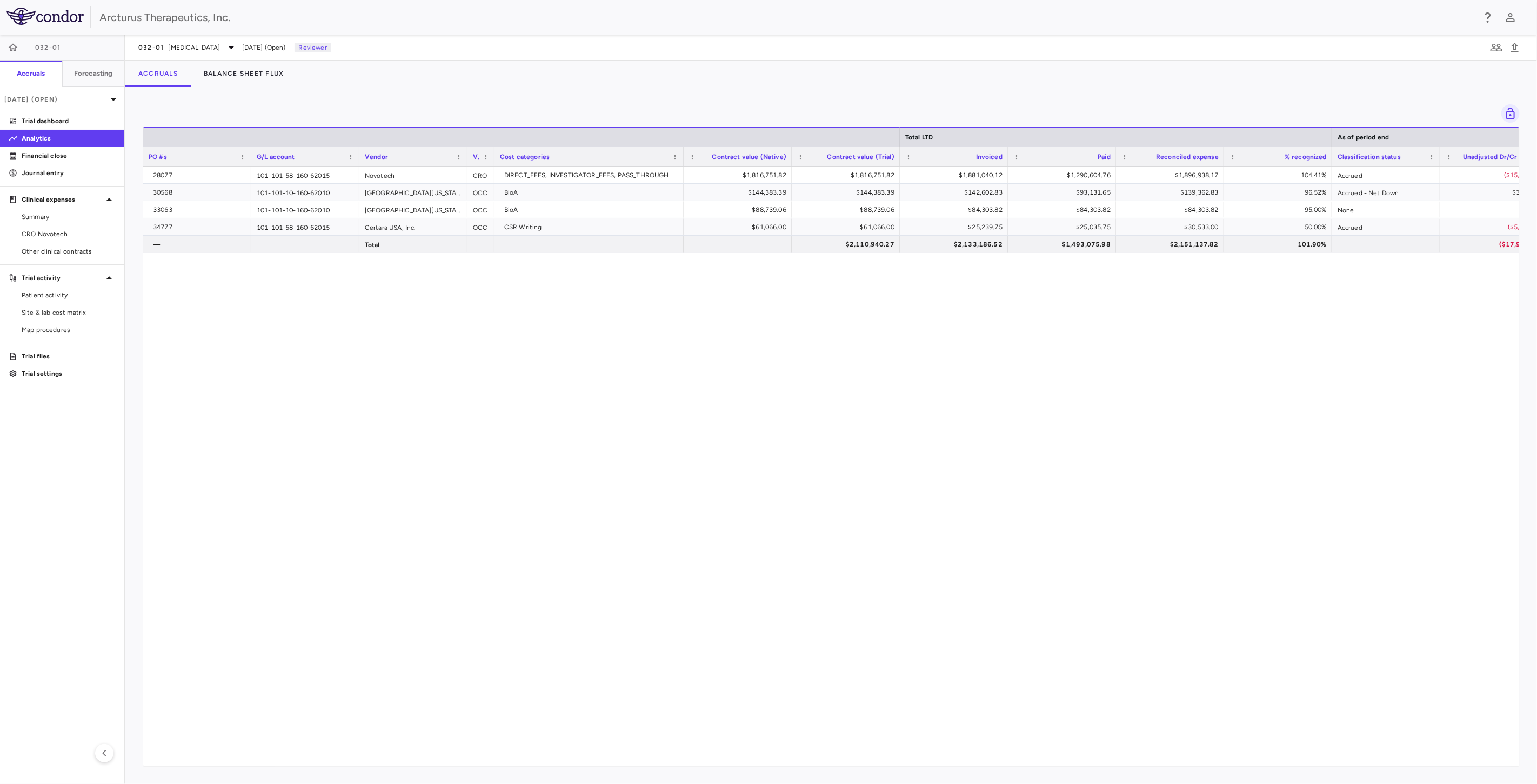
click at [1062, 399] on div "28077 101-101-58-160-62015 Novotech CRO DIRECT_FEES, INVESTIGATOR_FEES, PASS_TH…" at bounding box center [831, 462] width 1376 height 591
drag, startPoint x: 602, startPoint y: 385, endPoint x: 760, endPoint y: 390, distance: 158.1
click at [599, 385] on div "28077 101-101-58-160-62015 Novotech CRO DIRECT_FEES, INVESTIGATOR_FEES, PASS_TH…" at bounding box center [831, 462] width 1376 height 591
click at [760, 390] on div "28077 101-101-58-160-62015 Novotech CRO DIRECT_FEES, INVESTIGATOR_FEES, PASS_TH…" at bounding box center [831, 462] width 1376 height 591
click at [180, 43] on span "Cystic Fibrosis" at bounding box center [194, 47] width 52 height 10
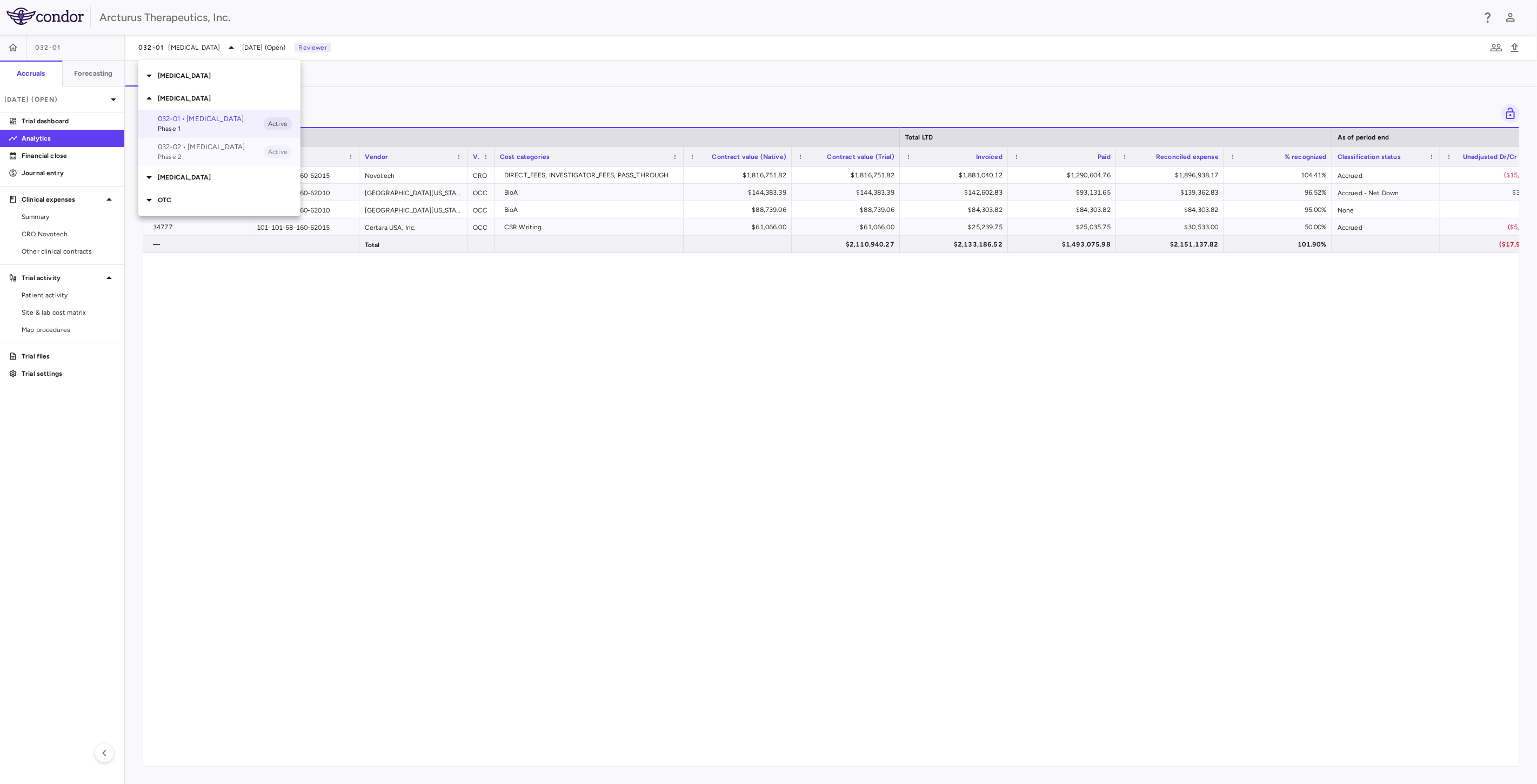
click at [188, 151] on p "032-02 • Cystic Fibrosis" at bounding box center [211, 147] width 106 height 10
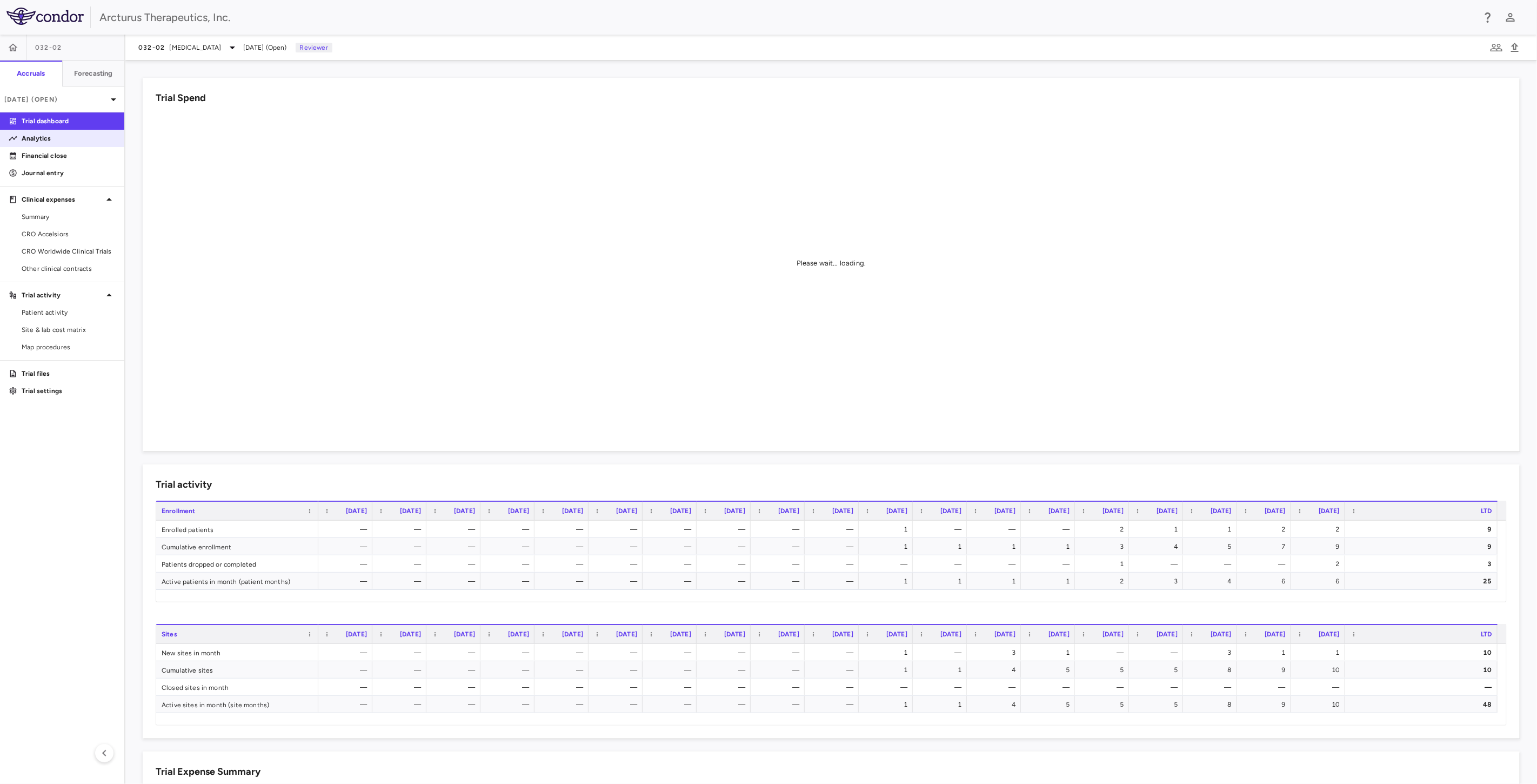
drag, startPoint x: 40, startPoint y: 133, endPoint x: 58, endPoint y: 138, distance: 18.7
click at [40, 134] on p "Analytics" at bounding box center [68, 138] width 94 height 10
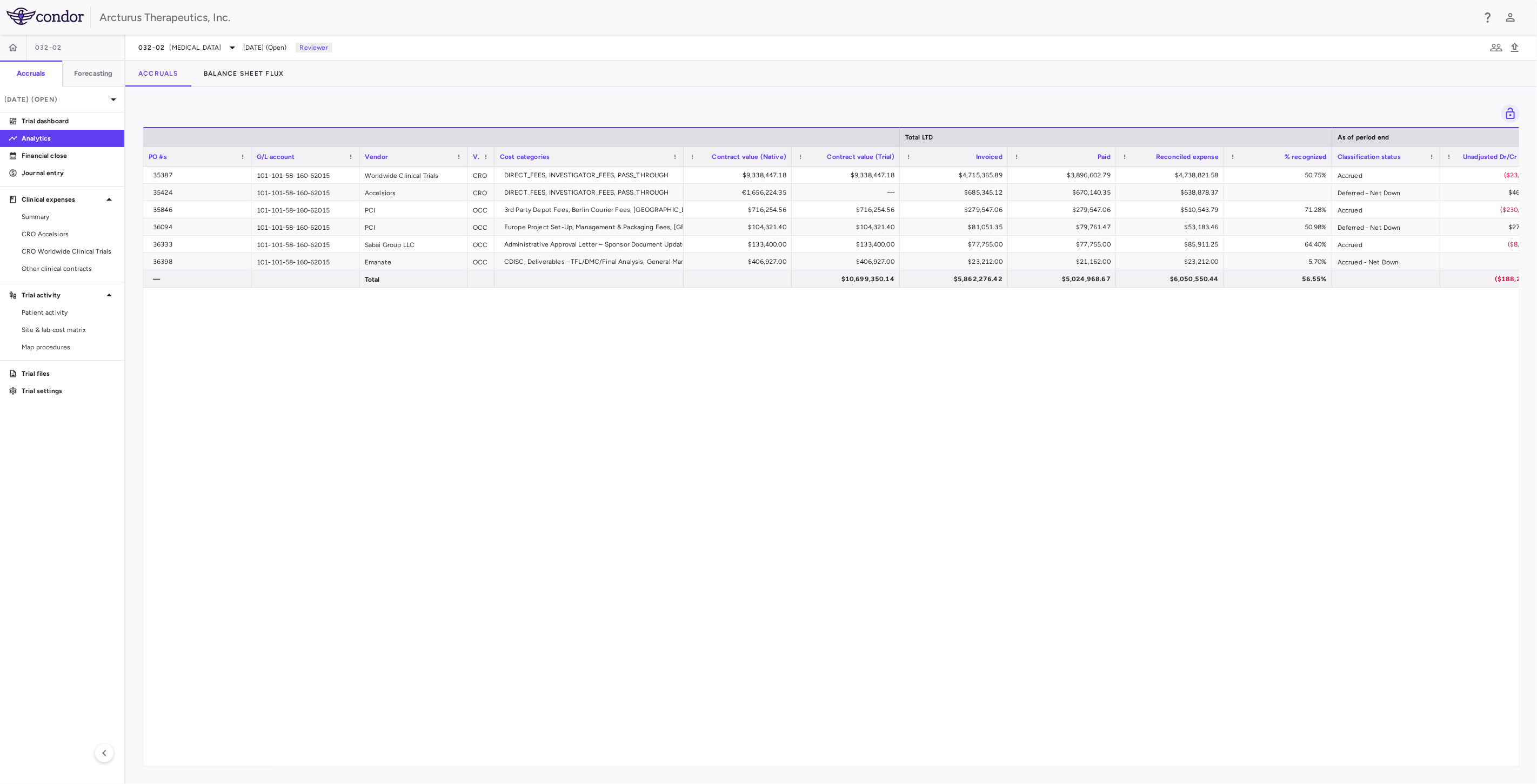
drag, startPoint x: 739, startPoint y: 388, endPoint x: 747, endPoint y: 415, distance: 28.2
click at [743, 398] on div "35387 101-101-58-160-62015 Worldwide Clinical Trials CRO DIRECT_FEES, INVESTIGA…" at bounding box center [831, 462] width 1376 height 591
click at [747, 416] on div "35387 101-101-58-160-62015 Worldwide Clinical Trials CRO DIRECT_FEES, INVESTIGA…" at bounding box center [831, 462] width 1376 height 591
click at [754, 385] on div "35387 101-101-58-160-62015 Worldwide Clinical Trials CRO DIRECT_FEES, INVESTIGA…" at bounding box center [831, 462] width 1376 height 591
click at [764, 400] on div "35387 101-101-58-160-62015 Worldwide Clinical Trials CRO DIRECT_FEES, INVESTIGA…" at bounding box center [831, 462] width 1376 height 591
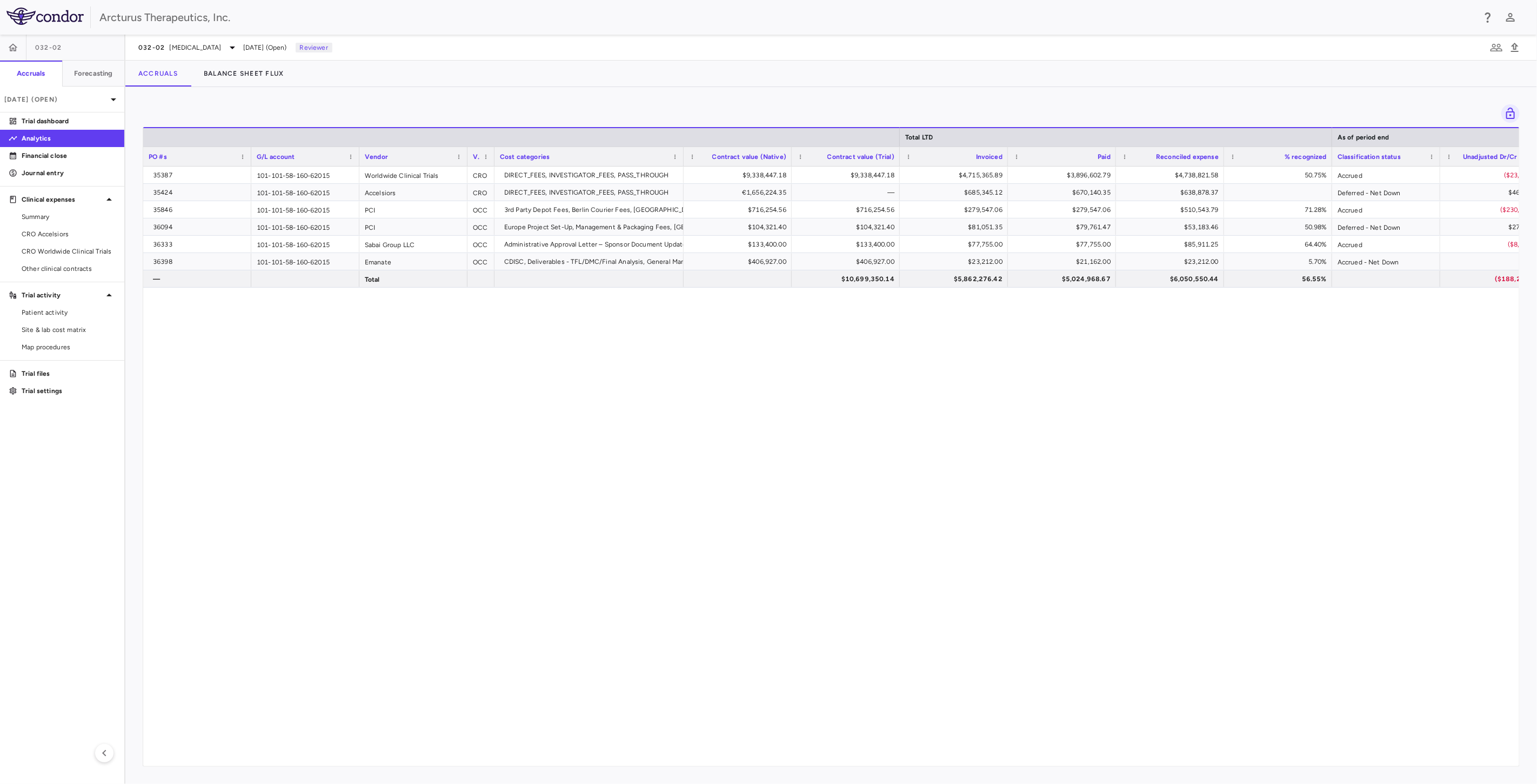
click at [824, 392] on div "35387 101-101-58-160-62015 Worldwide Clinical Trials CRO DIRECT_FEES, INVESTIGA…" at bounding box center [831, 462] width 1376 height 591
click at [801, 399] on div "35387 101-101-58-160-62015 Worldwide Clinical Trials CRO DIRECT_FEES, INVESTIGA…" at bounding box center [831, 462] width 1376 height 591
click at [170, 46] on span "Cystic Fibrosis" at bounding box center [196, 47] width 52 height 10
click at [190, 96] on p "Cystic Fibrosis" at bounding box center [229, 98] width 142 height 10
click at [184, 142] on p "OTC" at bounding box center [229, 143] width 142 height 10
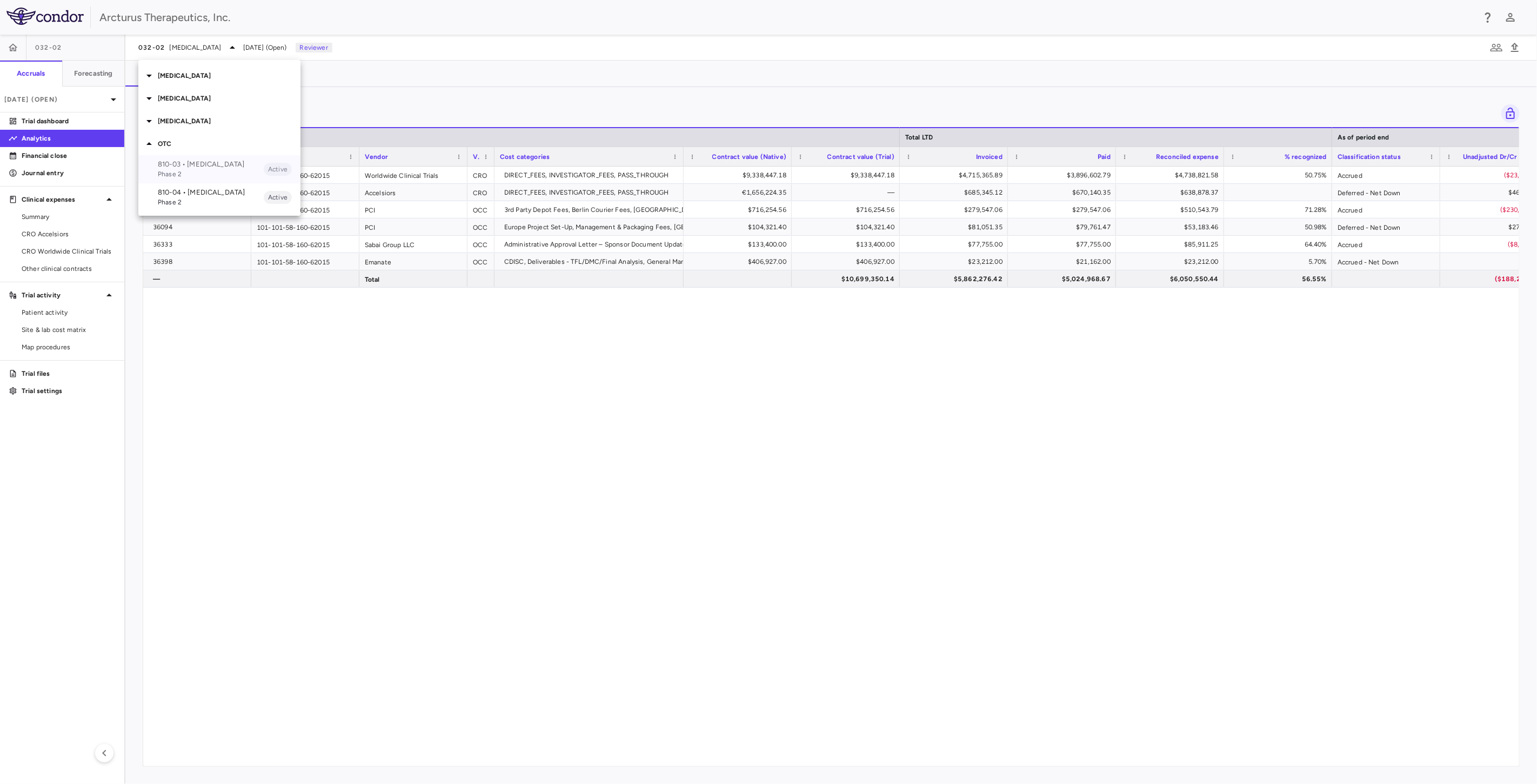
click at [185, 169] on p "810-03 • Ornithine Transcarbamylase Deficiency" at bounding box center [211, 164] width 106 height 10
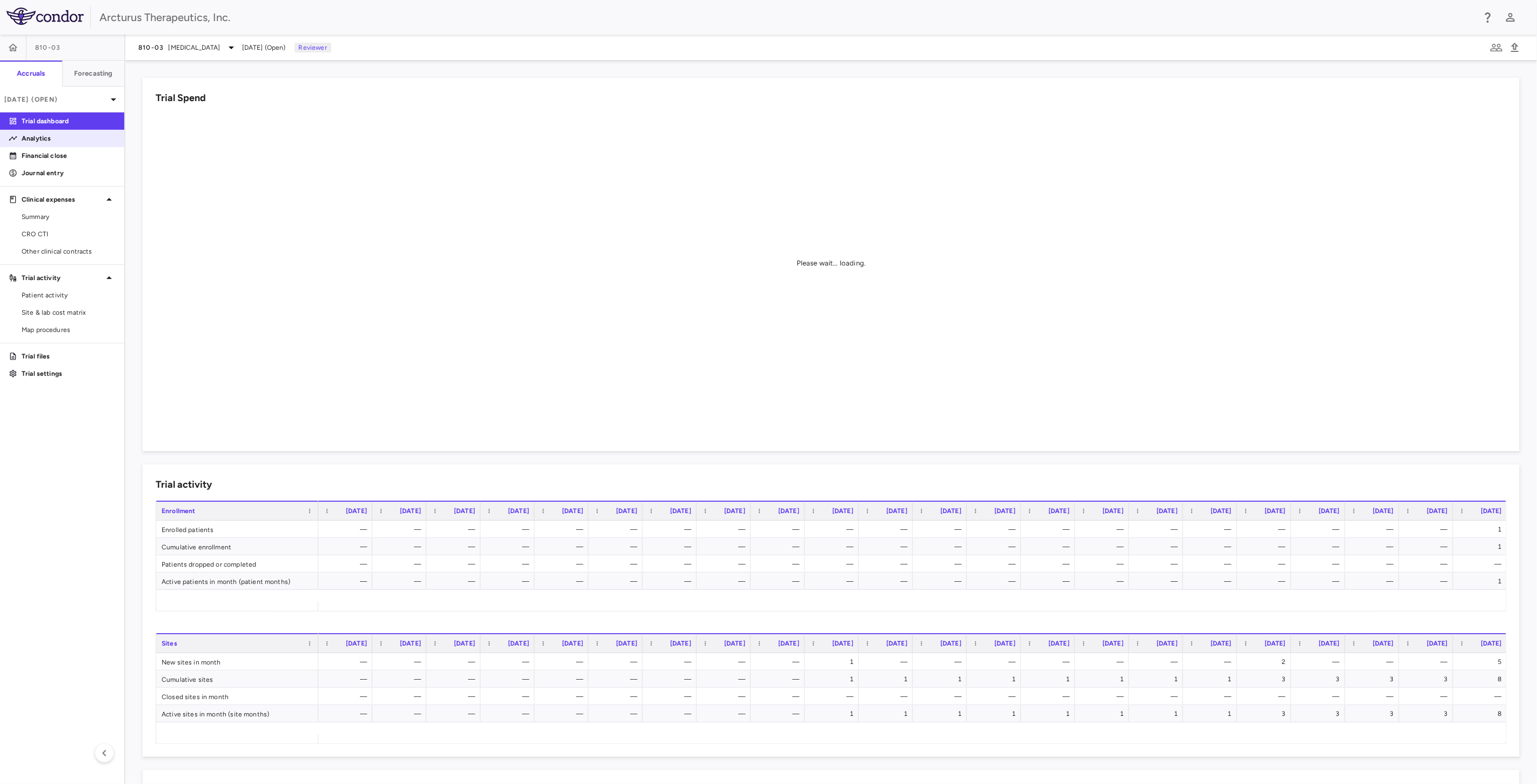
click at [41, 130] on link "Analytics" at bounding box center [62, 138] width 124 height 16
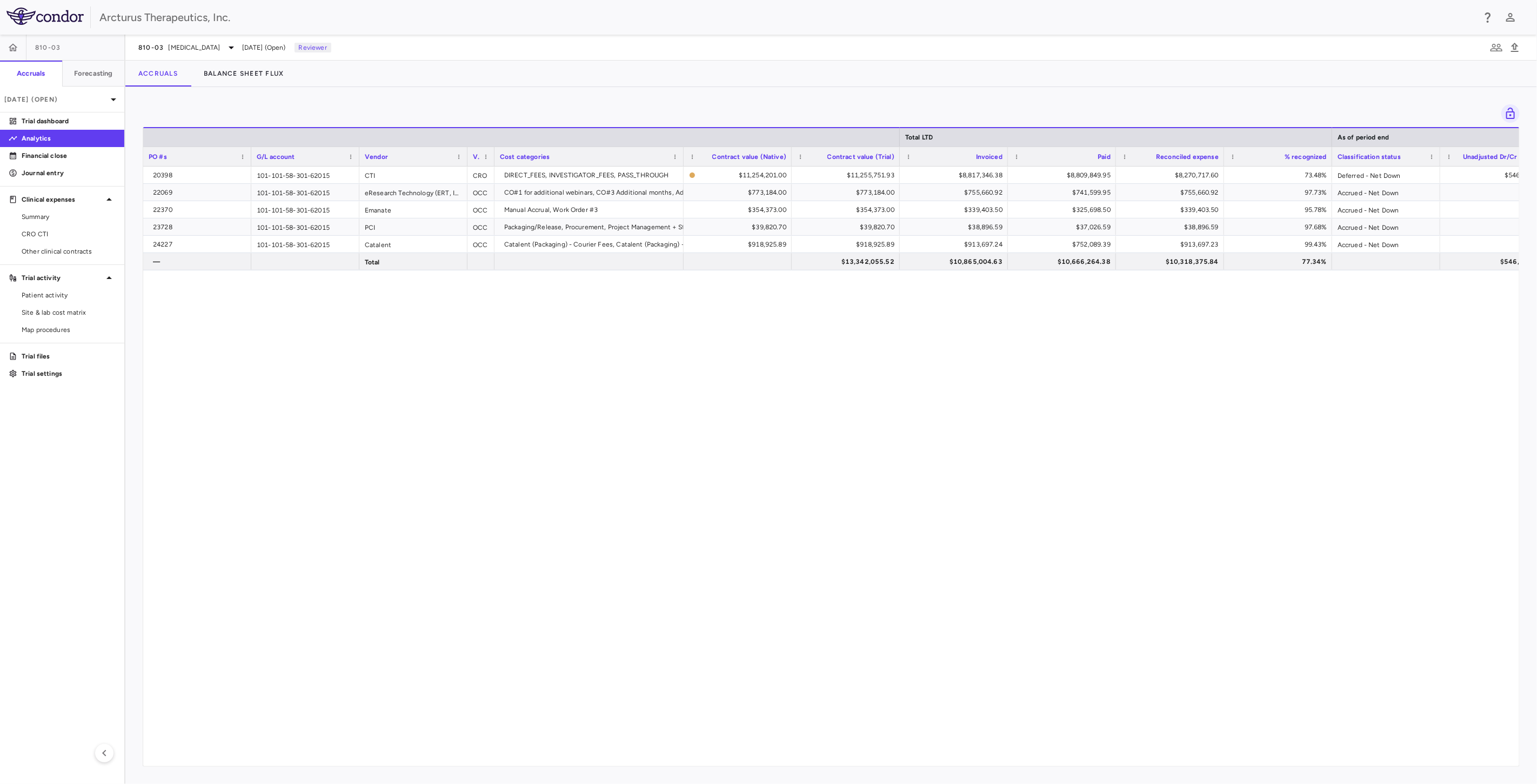
click at [1509, 314] on div "20398 101-101-58-301-62015 CTI CRO DIRECT_FEES, INVESTIGATOR_FEES, PASS_THROUGH…" at bounding box center [831, 462] width 1376 height 591
click at [190, 46] on span "Ornithine Transcarbamylase Deficiency" at bounding box center [194, 47] width 52 height 10
click at [187, 197] on p "810-04 • Ornithine Transcarbamylase Deficiency" at bounding box center [211, 192] width 106 height 10
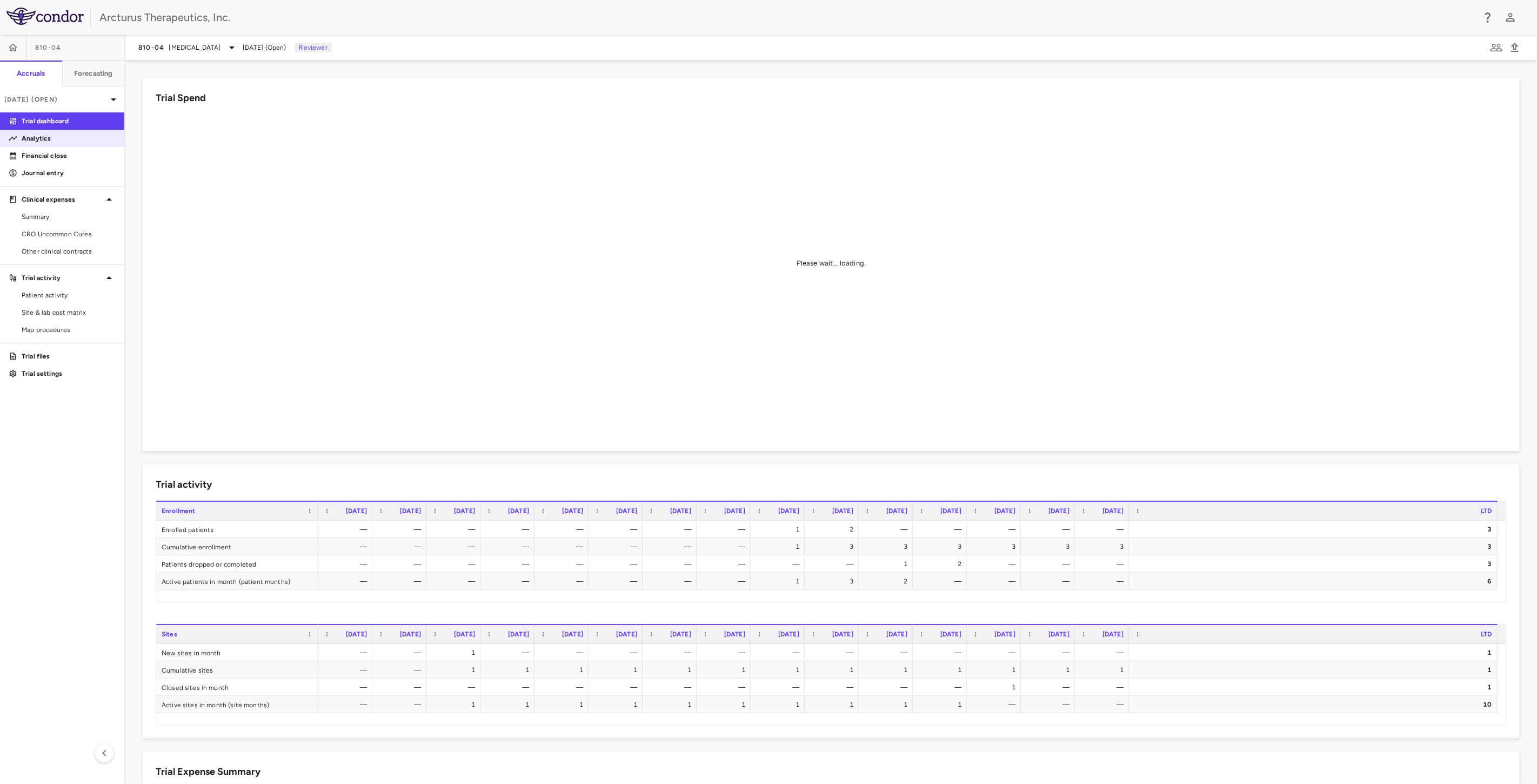
click at [60, 143] on link "Analytics" at bounding box center [62, 138] width 124 height 16
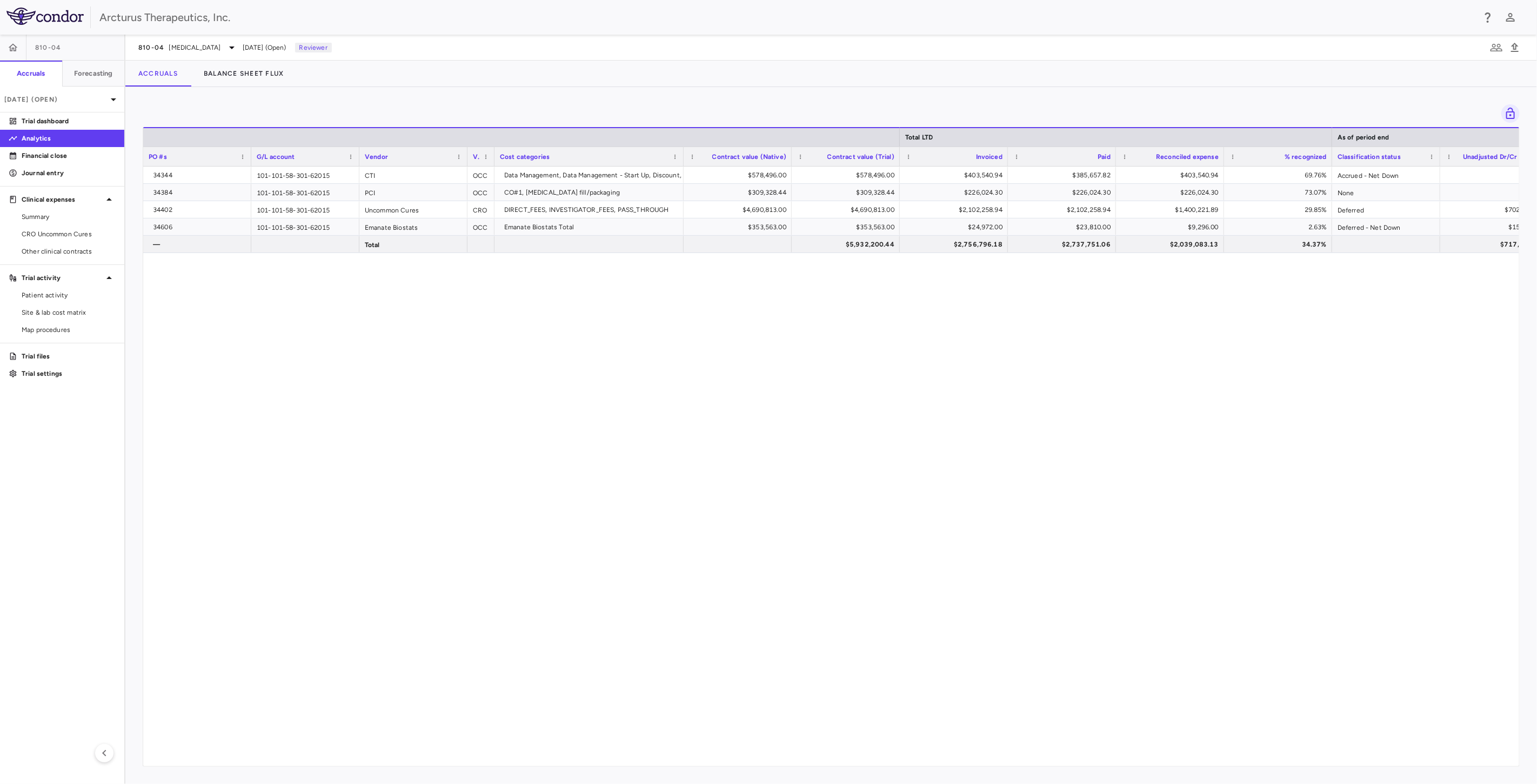
click at [604, 351] on div "34344 101-101-58-301-62015 CTI OCC Data Management, Data Management - Start Up,…" at bounding box center [831, 462] width 1376 height 591
click at [633, 387] on div "34344 101-101-58-301-62015 CTI OCC Data Management, Data Management - Start Up,…" at bounding box center [831, 462] width 1376 height 591
drag, startPoint x: 646, startPoint y: 352, endPoint x: 655, endPoint y: 360, distance: 12.0
click at [647, 354] on div "34344 101-101-58-301-62015 CTI OCC Data Management, Data Management - Start Up,…" at bounding box center [831, 462] width 1376 height 591
drag, startPoint x: 655, startPoint y: 360, endPoint x: 692, endPoint y: 395, distance: 50.9
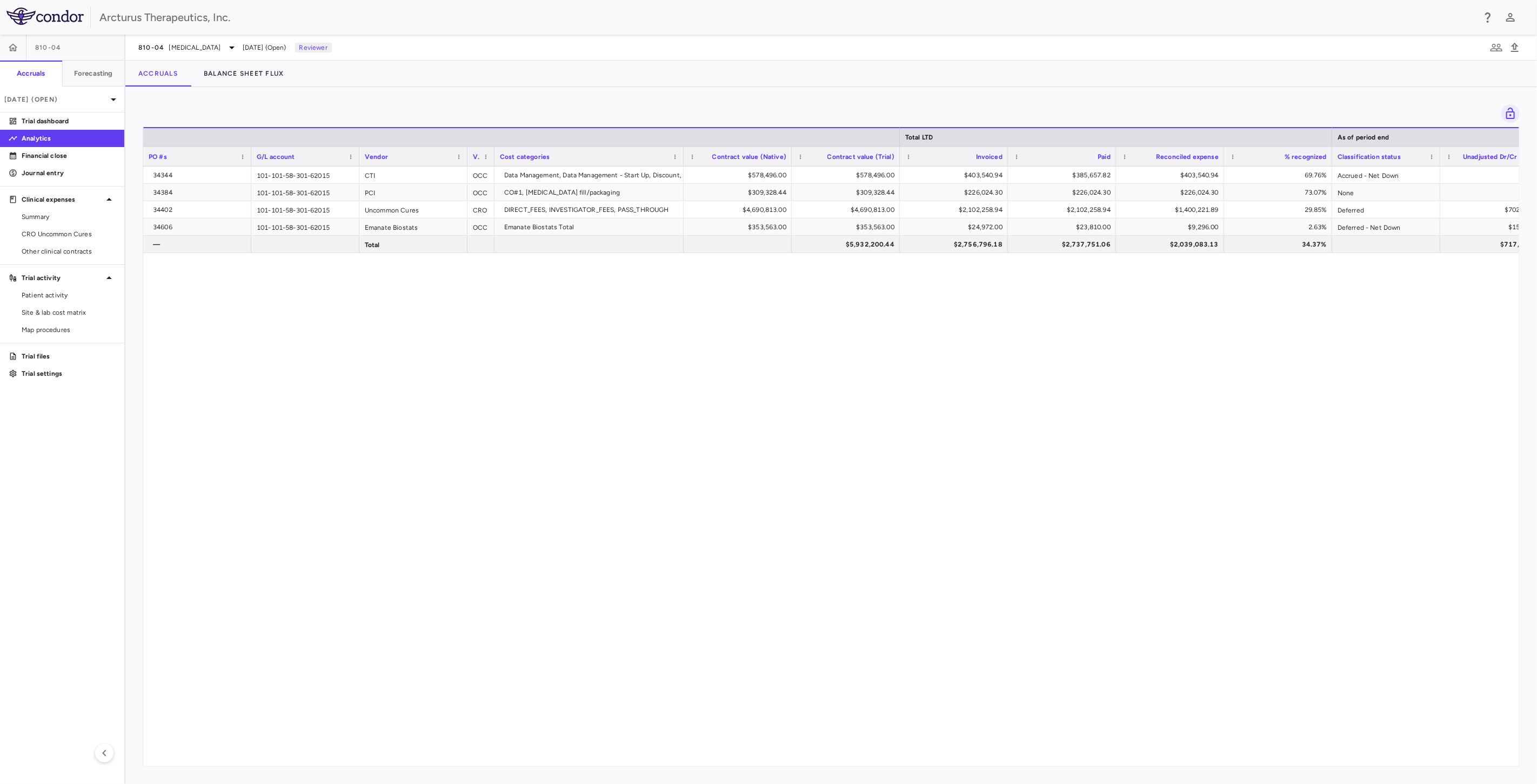
click at [663, 369] on div "34344 101-101-58-301-62015 CTI OCC Data Management, Data Management - Start Up,…" at bounding box center [831, 462] width 1376 height 591
drag, startPoint x: 695, startPoint y: 401, endPoint x: 732, endPoint y: 332, distance: 78.3
click at [695, 401] on div "34344 101-101-58-301-62015 CTI OCC Data Management, Data Management - Start Up,…" at bounding box center [831, 462] width 1376 height 591
drag, startPoint x: 732, startPoint y: 330, endPoint x: 758, endPoint y: 366, distance: 44.4
click at [734, 331] on div "34344 101-101-58-301-62015 CTI OCC Data Management, Data Management - Start Up,…" at bounding box center [831, 462] width 1376 height 591
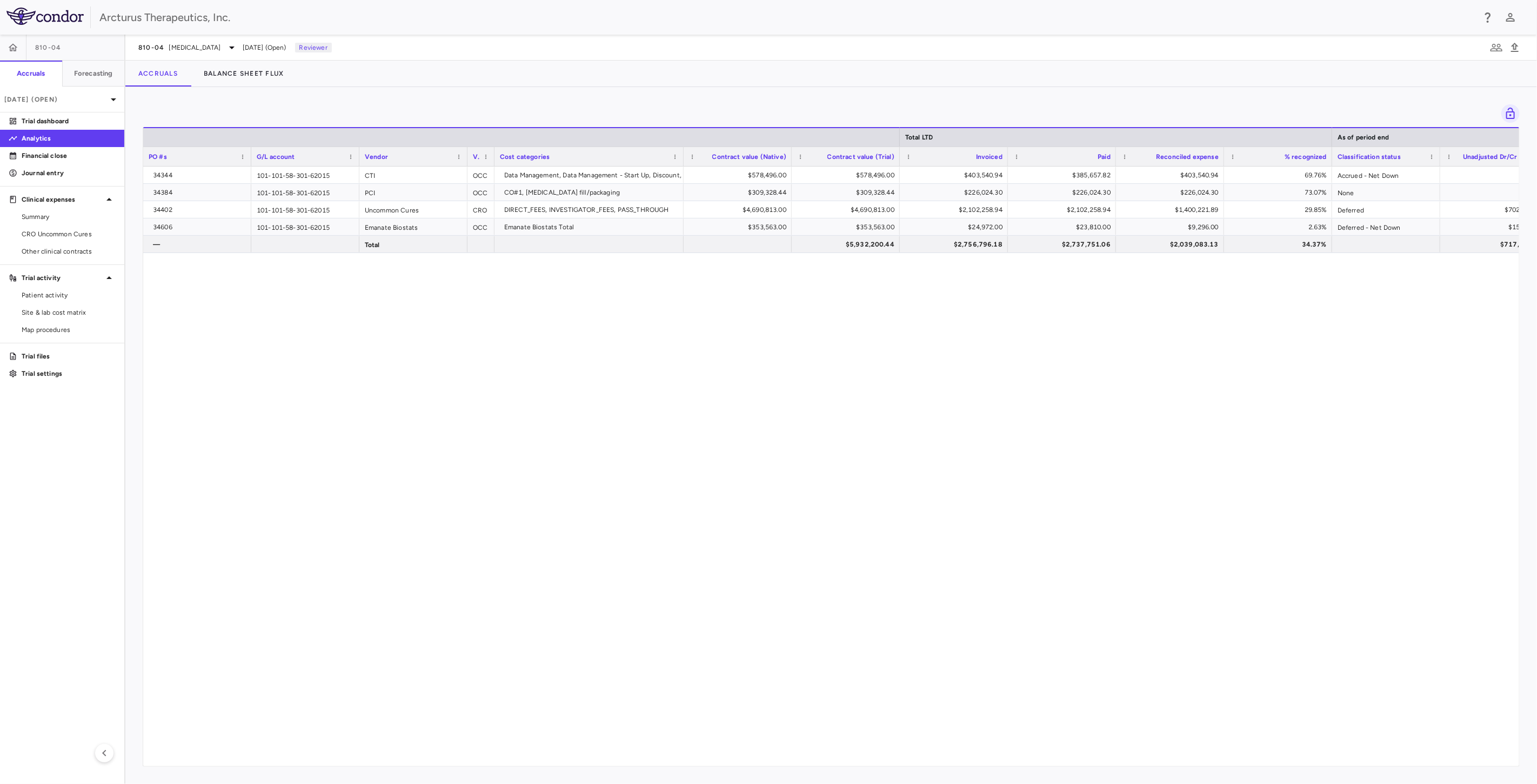
click at [758, 366] on div "34344 101-101-58-301-62015 CTI OCC Data Management, Data Management - Start Up,…" at bounding box center [831, 462] width 1376 height 591
click at [748, 334] on div "34344 101-101-58-301-62015 CTI OCC Data Management, Data Management - Start Up,…" at bounding box center [831, 462] width 1376 height 591
click at [763, 371] on div "34344 101-101-58-301-62015 CTI OCC Data Management, Data Management - Start Up,…" at bounding box center [831, 462] width 1376 height 591
click at [820, 318] on div "34344 101-101-58-301-62015 CTI OCC Data Management, Data Management - Start Up,…" at bounding box center [831, 462] width 1376 height 591
click at [802, 370] on div "34344 101-101-58-301-62015 CTI OCC Data Management, Data Management - Start Up,…" at bounding box center [831, 462] width 1376 height 591
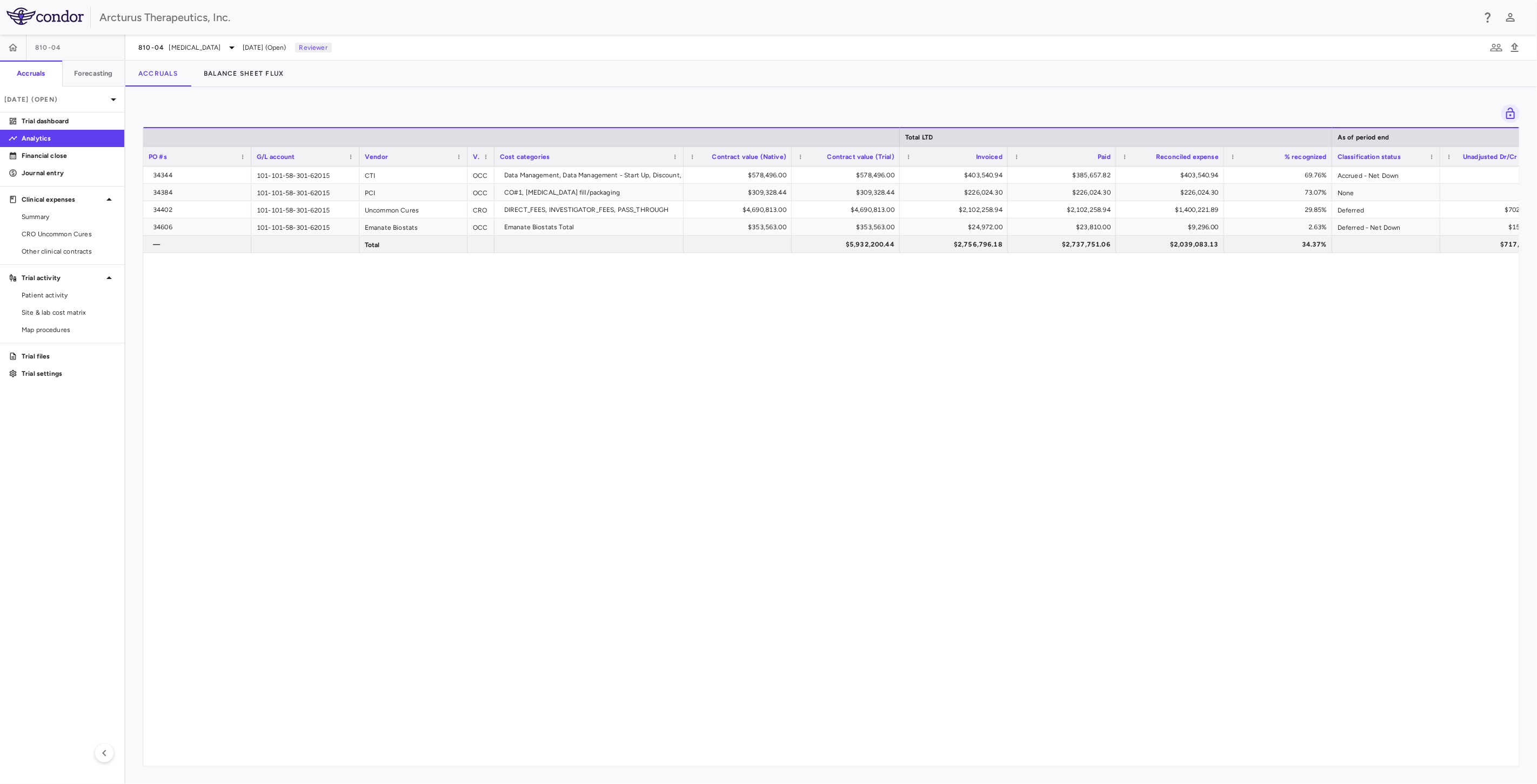
click at [763, 329] on div "34344 101-101-58-301-62015 CTI OCC Data Management, Data Management - Start Up,…" at bounding box center [831, 462] width 1376 height 591
drag, startPoint x: 769, startPoint y: 365, endPoint x: 760, endPoint y: 338, distance: 28.5
click at [769, 366] on div "34344 101-101-58-301-62015 CTI OCC Data Management, Data Management - Start Up,…" at bounding box center [831, 462] width 1376 height 591
click at [760, 338] on div "34344 101-101-58-301-62015 CTI OCC Data Management, Data Management - Start Up,…" at bounding box center [831, 462] width 1376 height 591
click at [771, 361] on div "34344 101-101-58-301-62015 CTI OCC Data Management, Data Management - Start Up,…" at bounding box center [831, 462] width 1376 height 591
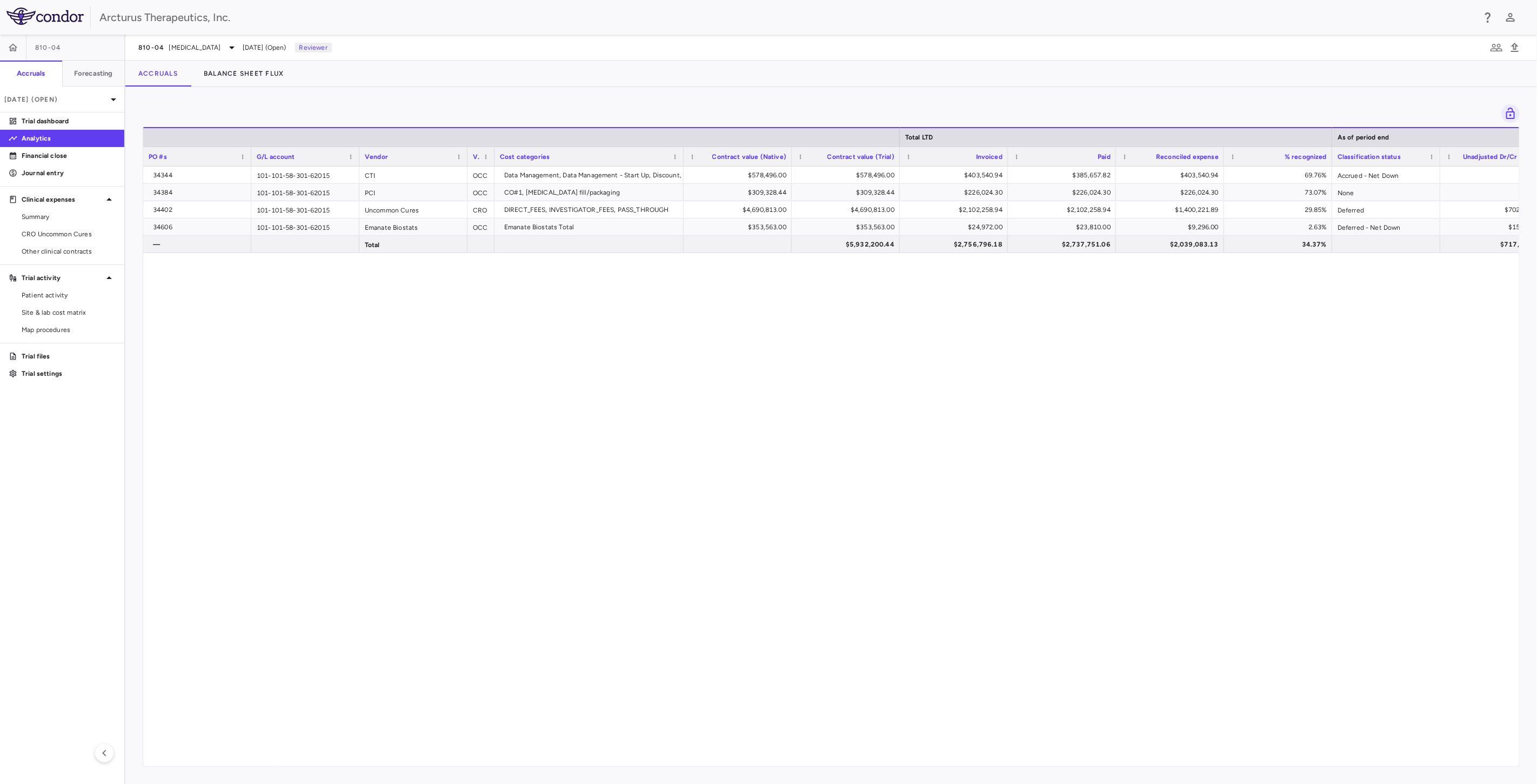
click at [799, 336] on div "34344 101-101-58-301-62015 CTI OCC Data Management, Data Management - Start Up,…" at bounding box center [831, 462] width 1376 height 591
click at [221, 51] on span "Ornithine Transcarbamylase Deficiency" at bounding box center [195, 47] width 52 height 10
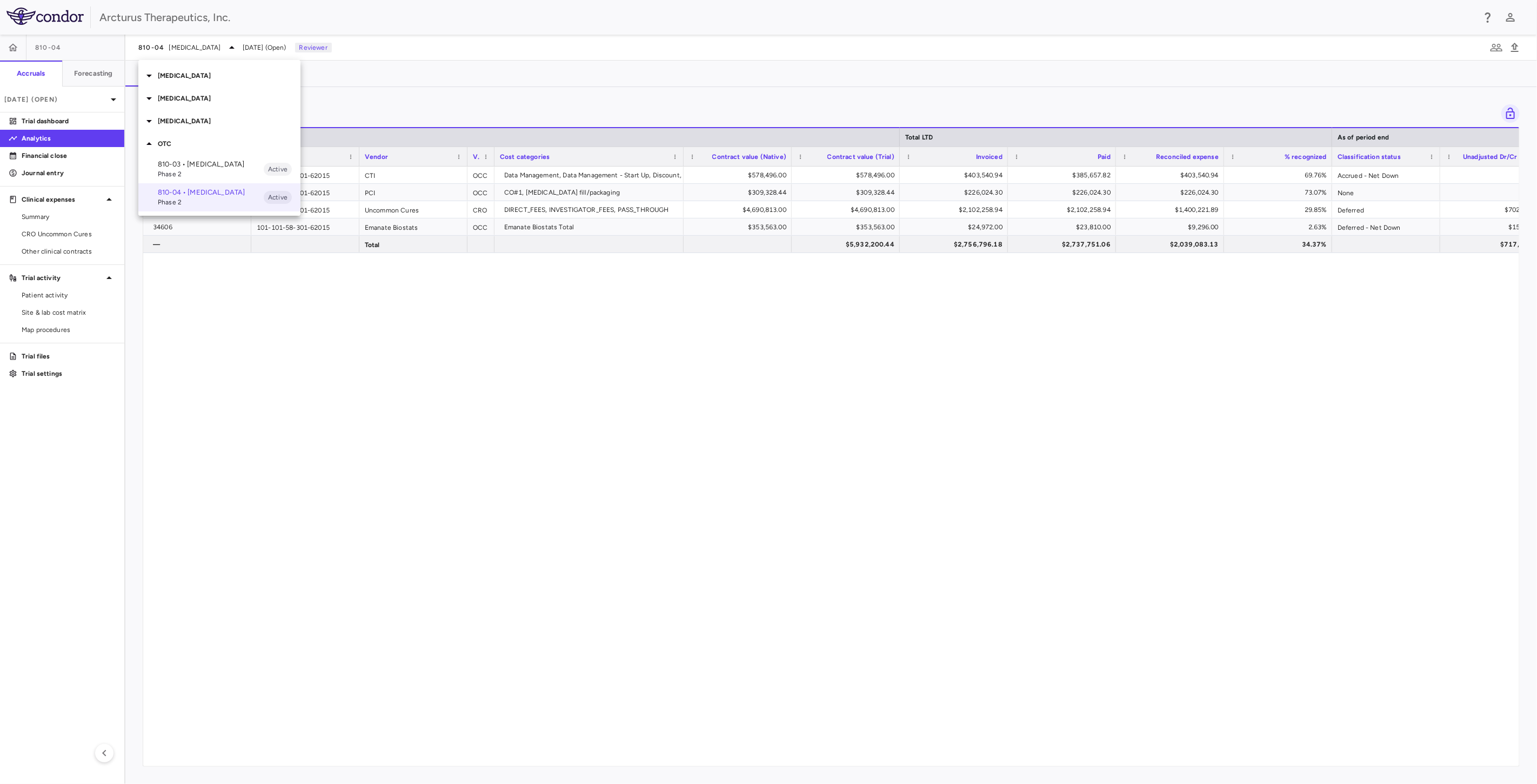
click at [588, 348] on div at bounding box center [768, 392] width 1537 height 784
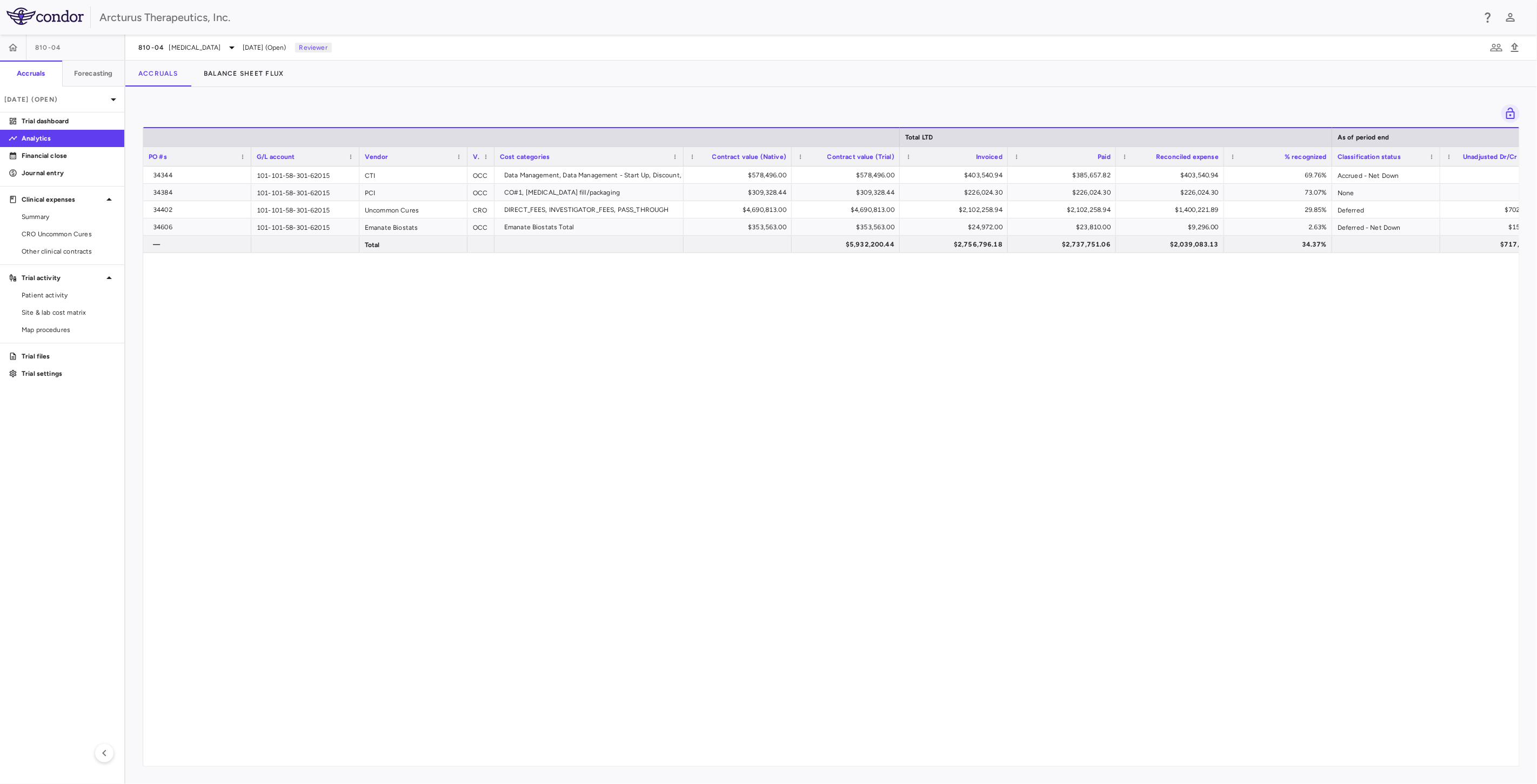
drag, startPoint x: 992, startPoint y: 370, endPoint x: 1008, endPoint y: 467, distance: 98.3
click at [992, 370] on div "34344 101-101-58-301-62015 CTI OCC Data Management, Data Management - Start Up,…" at bounding box center [831, 462] width 1376 height 591
click at [1008, 465] on div "34344 101-101-58-301-62015 CTI OCC Data Management, Data Management - Start Up,…" at bounding box center [831, 462] width 1376 height 591
click at [986, 387] on div "34344 101-101-58-301-62015 CTI OCC Data Management, Data Management - Start Up,…" at bounding box center [831, 462] width 1376 height 591
drag, startPoint x: 994, startPoint y: 453, endPoint x: 975, endPoint y: 393, distance: 62.9
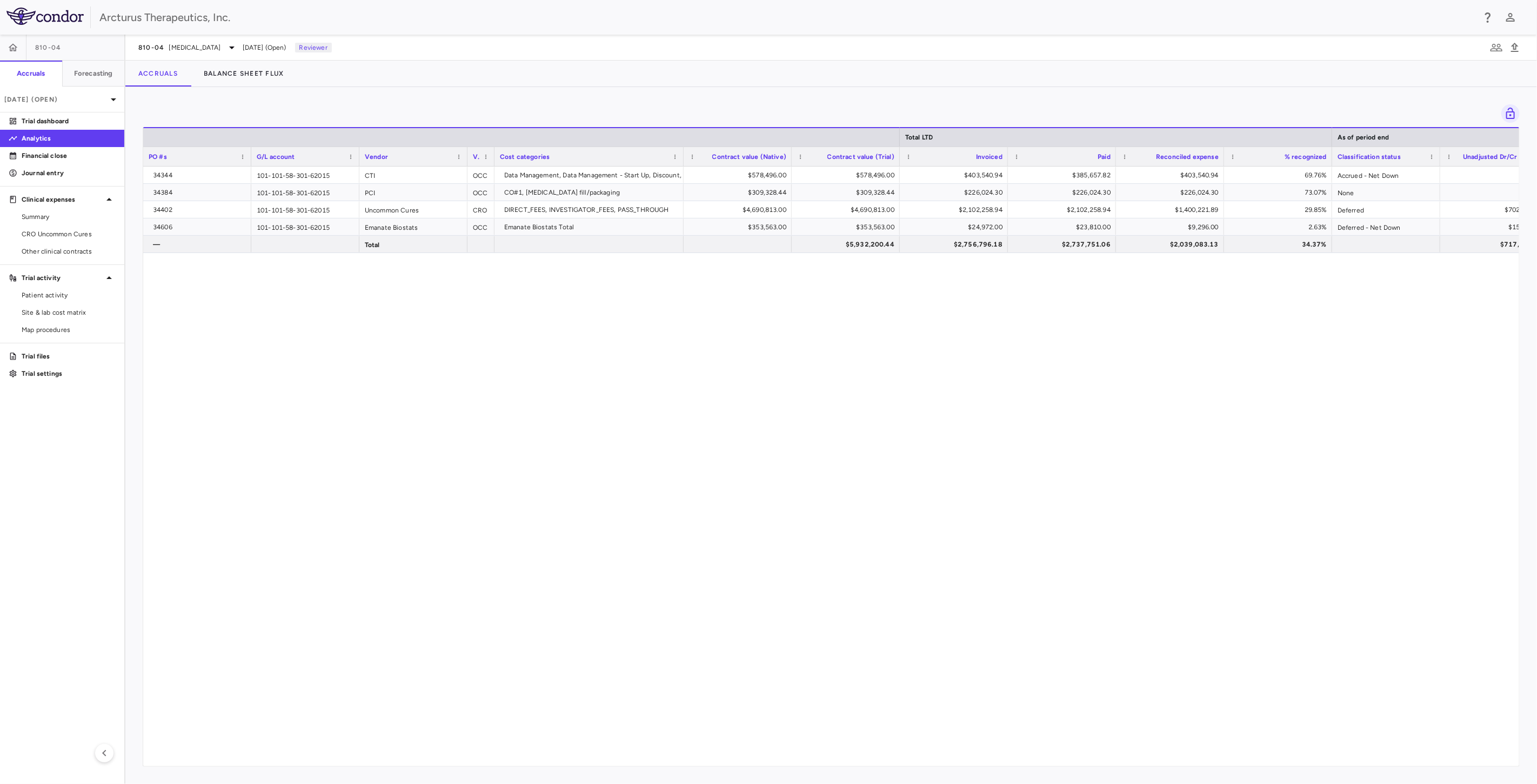
click at [994, 450] on div "34344 101-101-58-301-62015 CTI OCC Data Management, Data Management - Start Up,…" at bounding box center [831, 462] width 1376 height 591
drag, startPoint x: 975, startPoint y: 393, endPoint x: 982, endPoint y: 434, distance: 41.6
click at [975, 393] on div "34344 101-101-58-301-62015 CTI OCC Data Management, Data Management - Start Up,…" at bounding box center [831, 462] width 1376 height 591
drag, startPoint x: 982, startPoint y: 434, endPoint x: 966, endPoint y: 379, distance: 57.3
click at [982, 433] on div "34344 101-101-58-301-62015 CTI OCC Data Management, Data Management - Start Up,…" at bounding box center [831, 462] width 1376 height 591
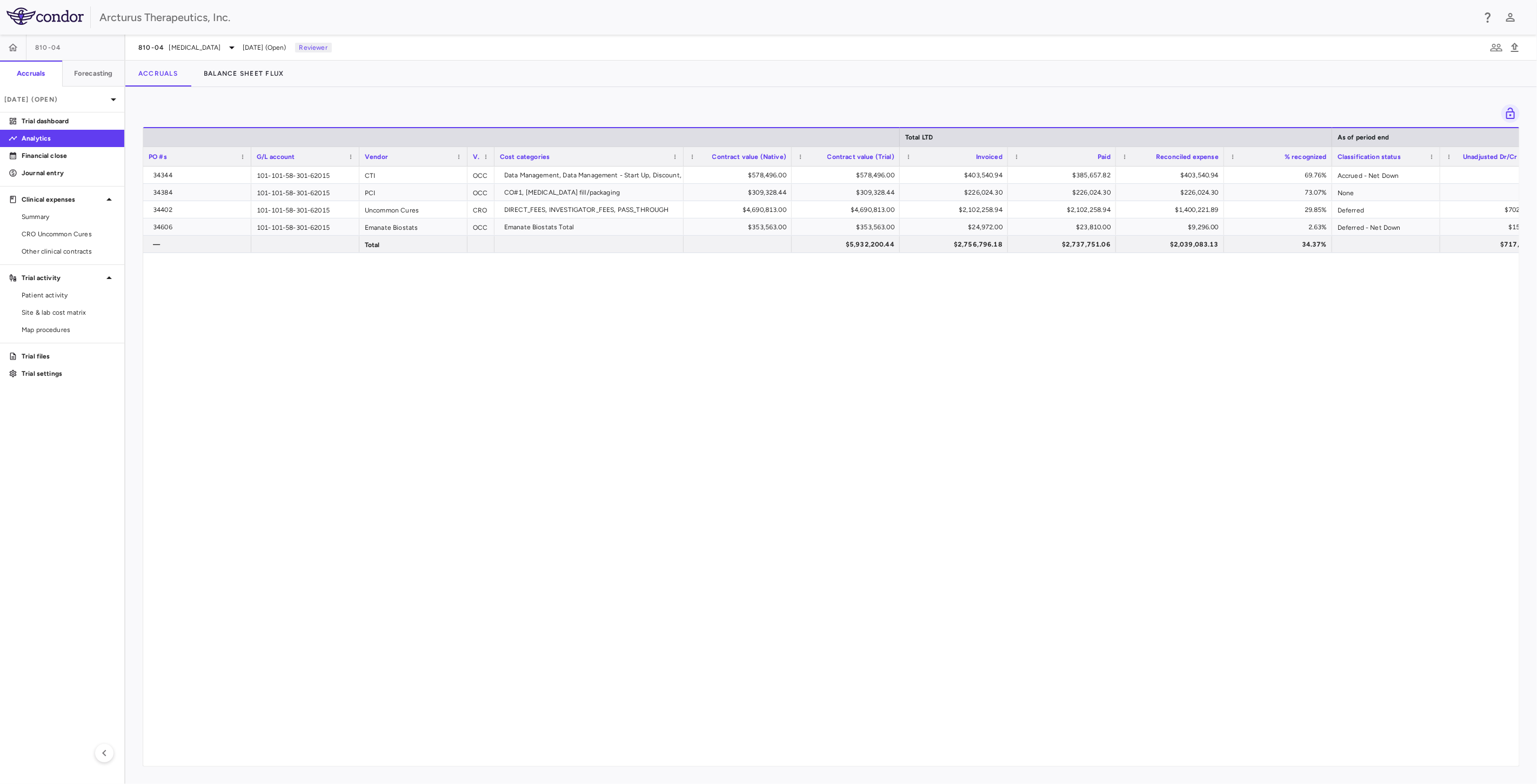
drag, startPoint x: 966, startPoint y: 379, endPoint x: 974, endPoint y: 388, distance: 12.0
click at [966, 380] on div "34344 101-101-58-301-62015 CTI OCC Data Management, Data Management - Start Up,…" at bounding box center [831, 462] width 1376 height 591
drag, startPoint x: 997, startPoint y: 426, endPoint x: 995, endPoint y: 417, distance: 9.2
click at [996, 422] on div "34344 101-101-58-301-62015 CTI OCC Data Management, Data Management - Start Up,…" at bounding box center [831, 462] width 1376 height 591
click at [1057, 343] on div "34344 101-101-58-301-62015 CTI OCC Data Management, Data Management - Start Up,…" at bounding box center [831, 462] width 1376 height 591
